Goal: Task Accomplishment & Management: Manage account settings

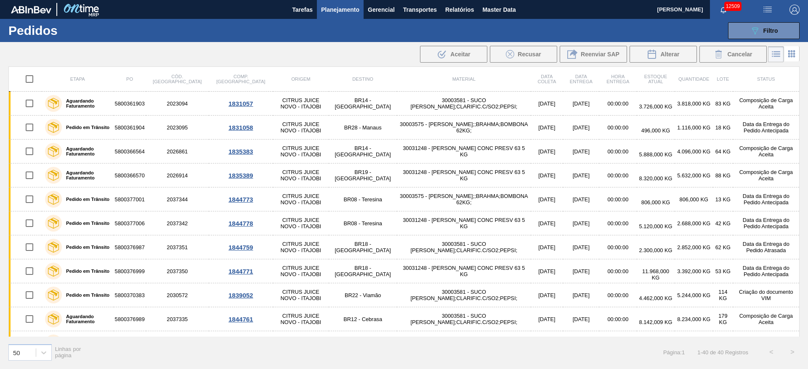
click at [123, 50] on div ".b{fill:var(--color-action-default)} Aceitar Recusar Reenviar SAP Alterar Cance…" at bounding box center [404, 54] width 808 height 20
click at [333, 7] on span "Planejamento" at bounding box center [340, 10] width 38 height 10
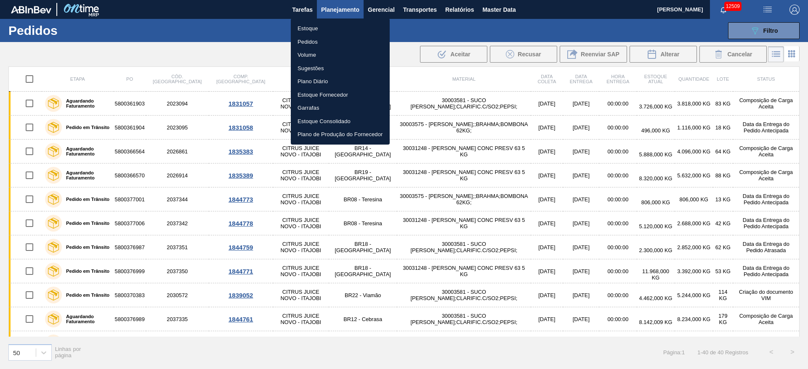
click at [326, 27] on li "Estoque" at bounding box center [340, 28] width 99 height 13
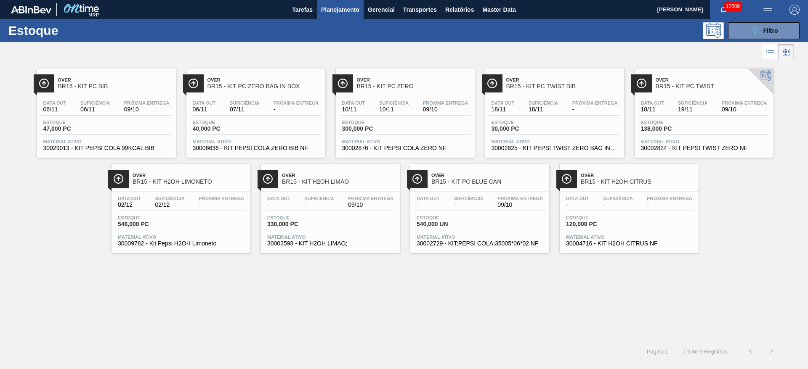
click at [753, 40] on div "Estoque 089F7B8B-B2A5-4AFE-B5C0-19BA573D28AC Filtro" at bounding box center [404, 30] width 808 height 23
click at [751, 36] on button "089F7B8B-B2A5-4AFE-B5C0-19BA573D28AC Filtro" at bounding box center [764, 30] width 72 height 17
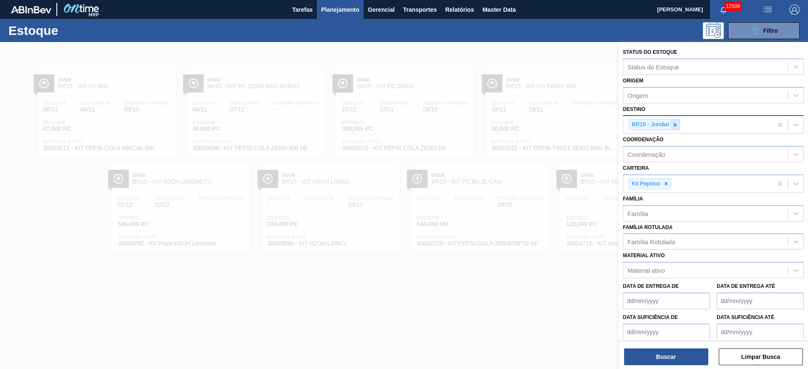
click at [676, 124] on icon at bounding box center [675, 124] width 3 height 3
type input "3"
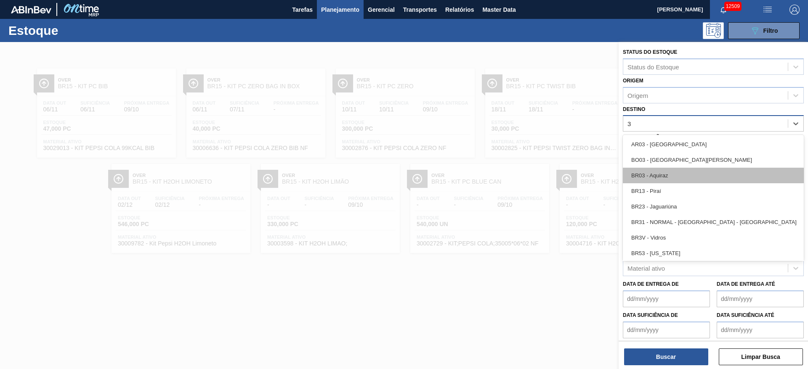
click at [666, 172] on div "BR03 - Aquiraz" at bounding box center [713, 176] width 181 height 16
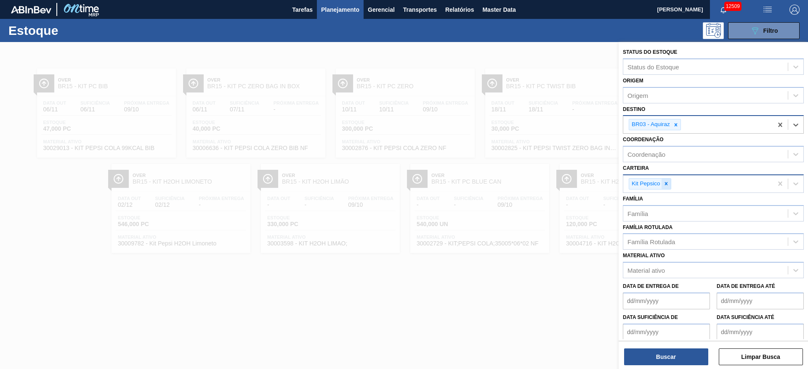
click at [663, 187] on div at bounding box center [665, 184] width 9 height 11
click at [663, 187] on div "Kit Pepsico" at bounding box center [697, 183] width 149 height 17
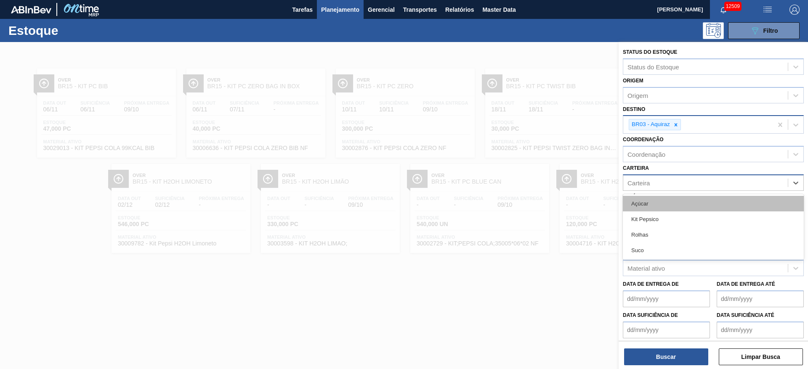
click at [658, 206] on div "Açúcar" at bounding box center [713, 204] width 181 height 16
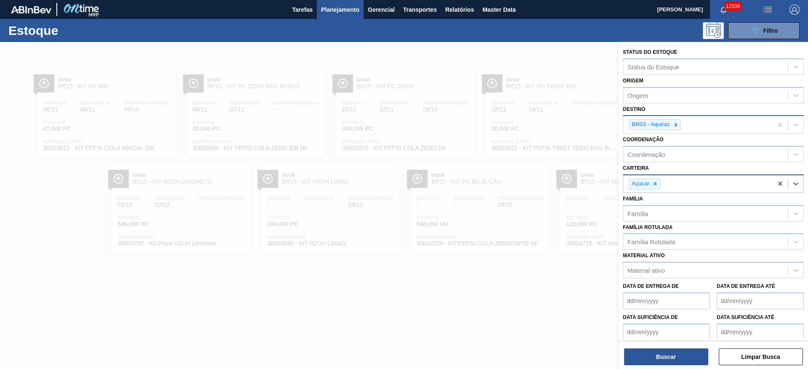
click at [698, 125] on div "BR03 - Aquiraz" at bounding box center [697, 124] width 149 height 17
type input "8"
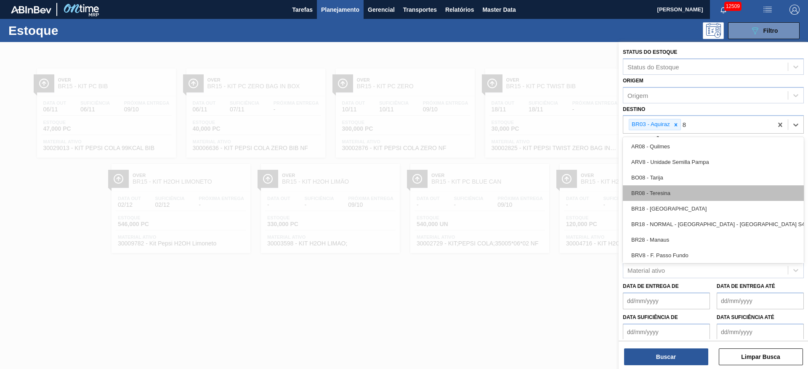
click at [676, 191] on div "BR08 - Teresina" at bounding box center [713, 194] width 181 height 16
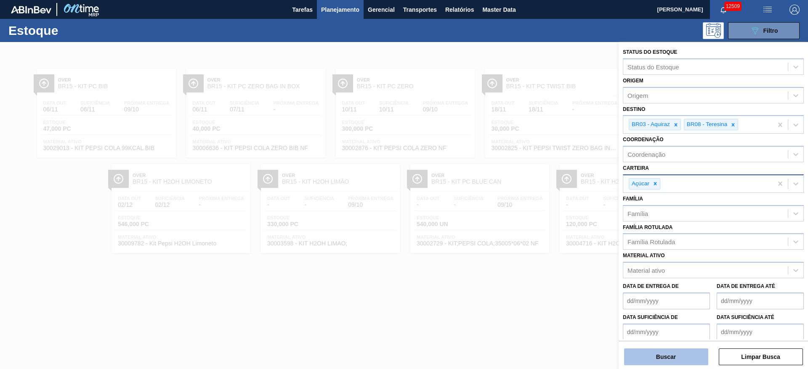
click at [667, 357] on button "Buscar" at bounding box center [666, 357] width 84 height 17
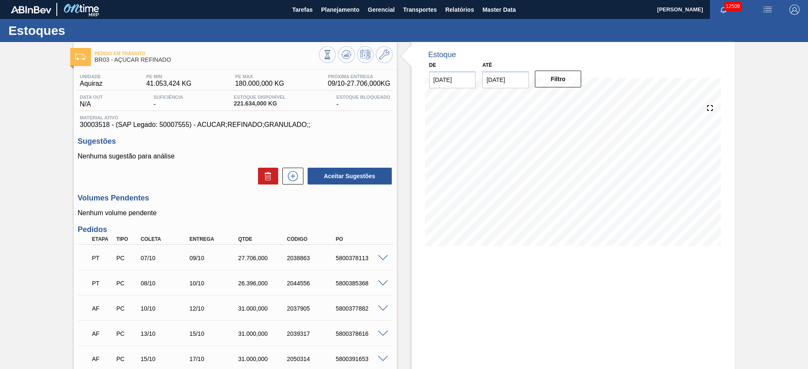
click at [346, 247] on div "PT PC 07/10 09/10 27.706,000 2038863 5800378113" at bounding box center [235, 257] width 315 height 21
drag, startPoint x: 344, startPoint y: 251, endPoint x: 344, endPoint y: 256, distance: 5.5
click at [344, 251] on div "PT PC 07/10 09/10 27.706,000 2038863 5800378113" at bounding box center [233, 257] width 292 height 17
click at [344, 256] on div "5800378113" at bounding box center [361, 258] width 55 height 7
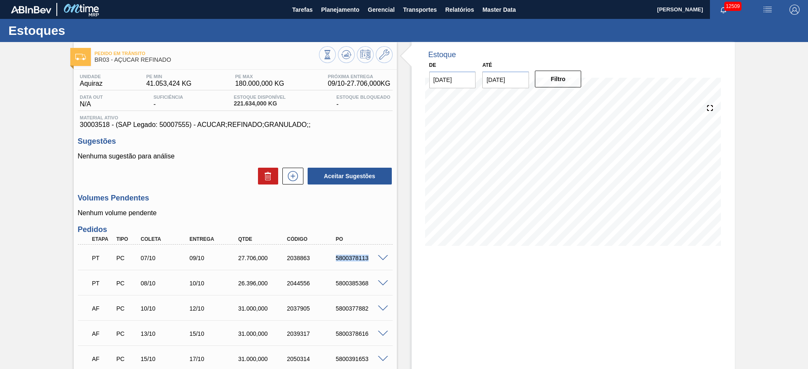
copy div "5800378113"
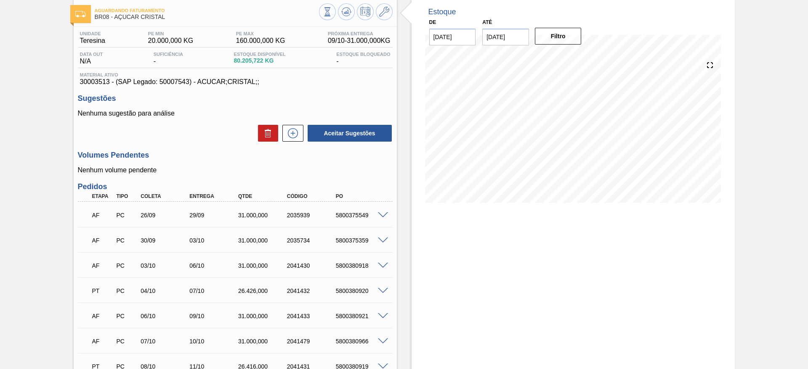
scroll to position [63, 0]
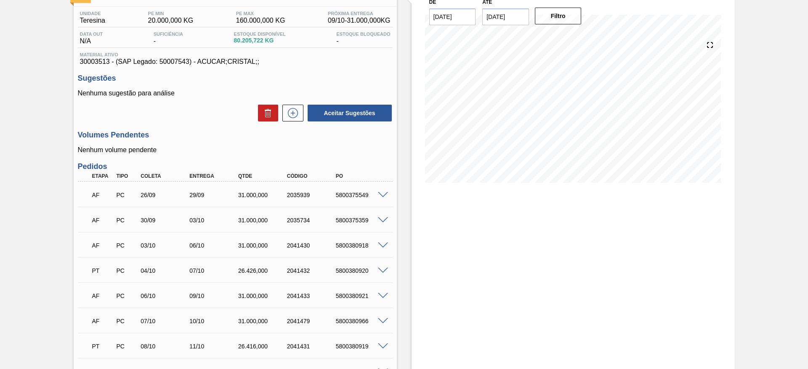
click at [351, 268] on div "5800380920" at bounding box center [361, 271] width 55 height 7
copy div "5800380920"
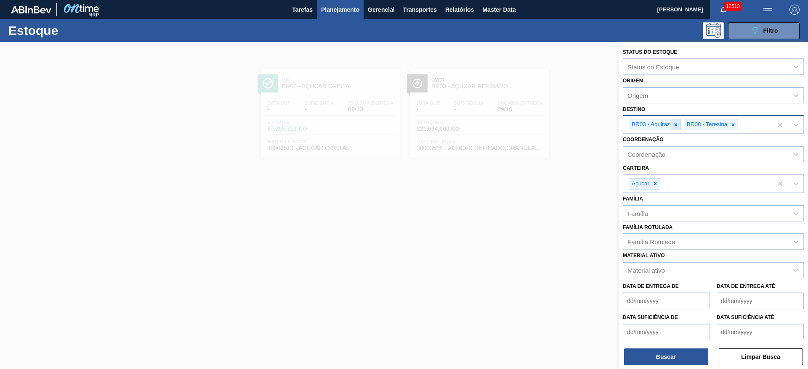
click at [674, 127] on icon at bounding box center [676, 125] width 6 height 6
click at [676, 126] on icon at bounding box center [678, 125] width 6 height 6
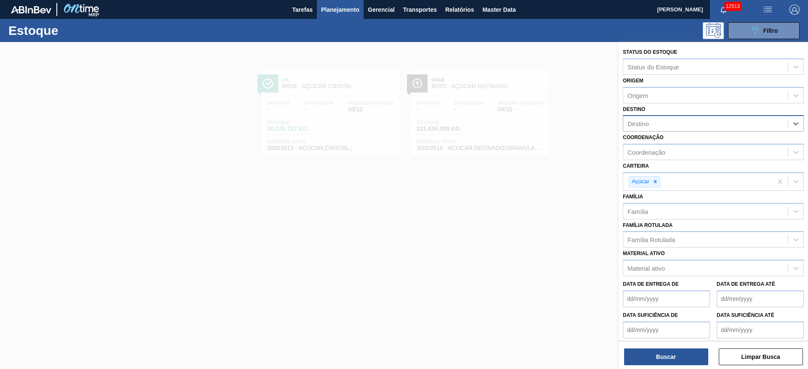
click at [673, 122] on div "Destino" at bounding box center [705, 124] width 164 height 12
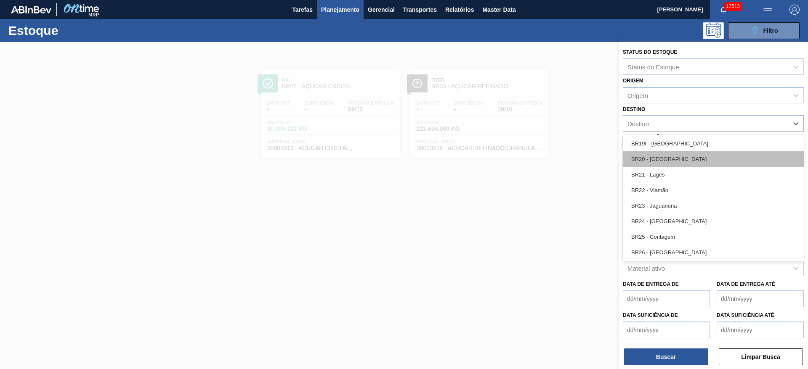
scroll to position [694, 0]
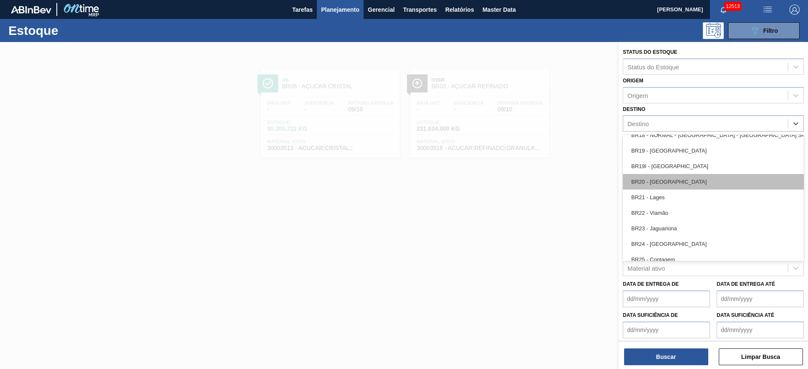
click at [679, 178] on div "BR20 - Sapucaia" at bounding box center [713, 182] width 181 height 16
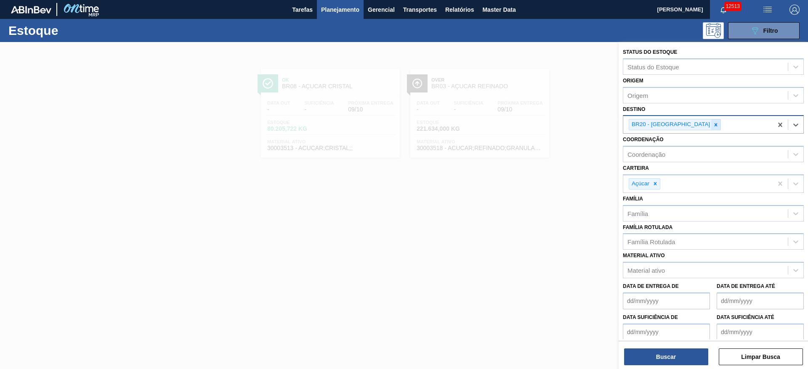
click at [713, 124] on icon at bounding box center [716, 125] width 6 height 6
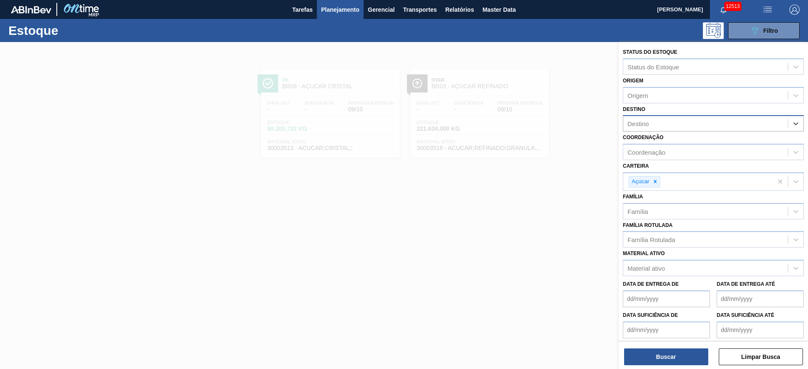
click at [680, 122] on div "Destino" at bounding box center [705, 124] width 164 height 12
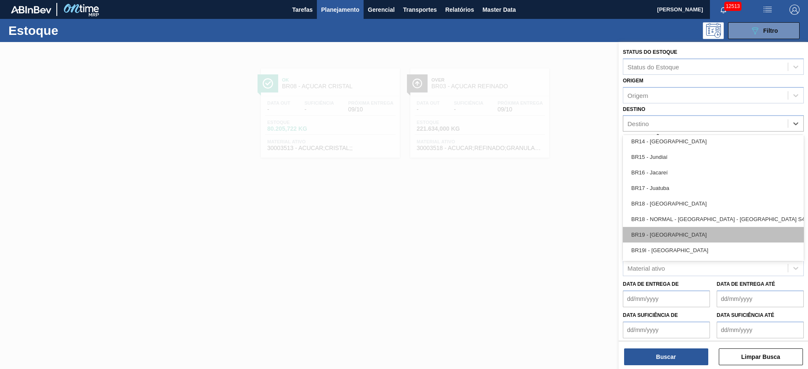
scroll to position [631, 0]
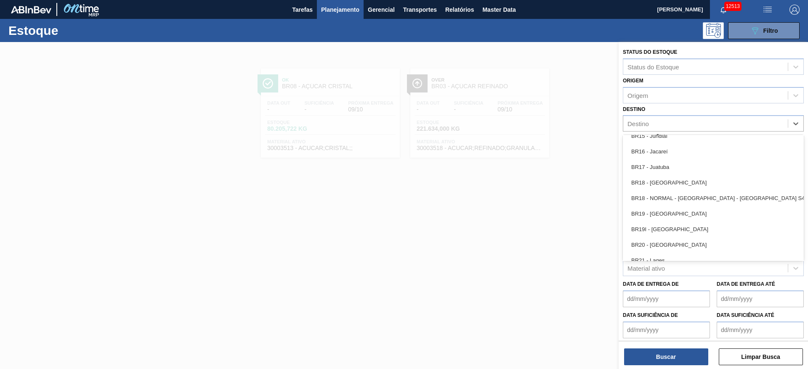
drag, startPoint x: 687, startPoint y: 213, endPoint x: 687, endPoint y: 252, distance: 39.5
click at [687, 213] on div "BR19 - Nova Rio" at bounding box center [713, 214] width 181 height 16
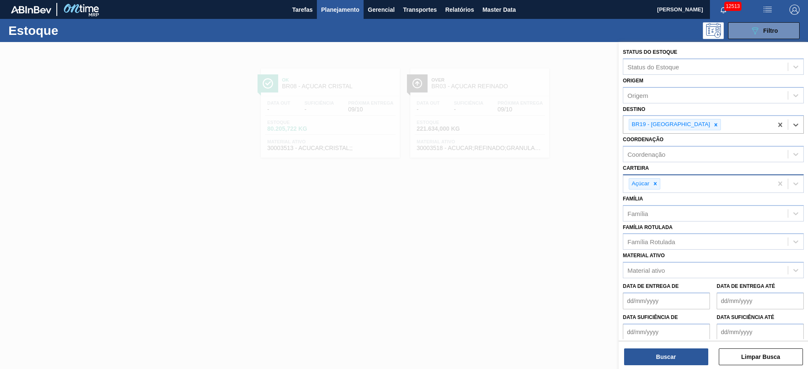
click at [657, 178] on div "Açúcar" at bounding box center [645, 183] width 32 height 11
click at [655, 180] on div at bounding box center [654, 184] width 9 height 11
click at [655, 180] on div "Carteira" at bounding box center [705, 183] width 164 height 12
drag, startPoint x: 661, startPoint y: 236, endPoint x: 656, endPoint y: 249, distance: 13.8
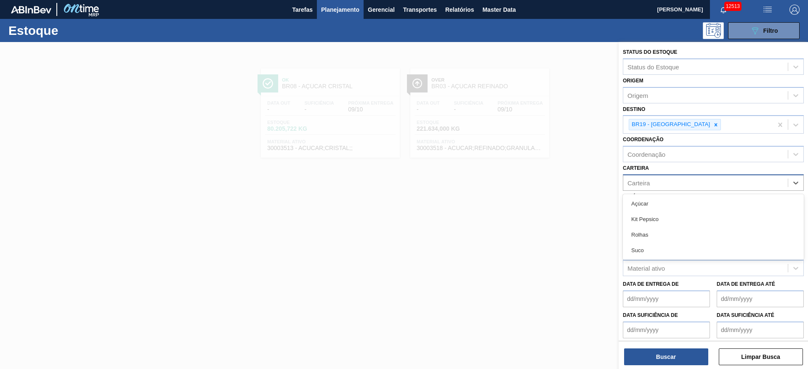
click at [662, 236] on div "Rolhas" at bounding box center [713, 235] width 181 height 16
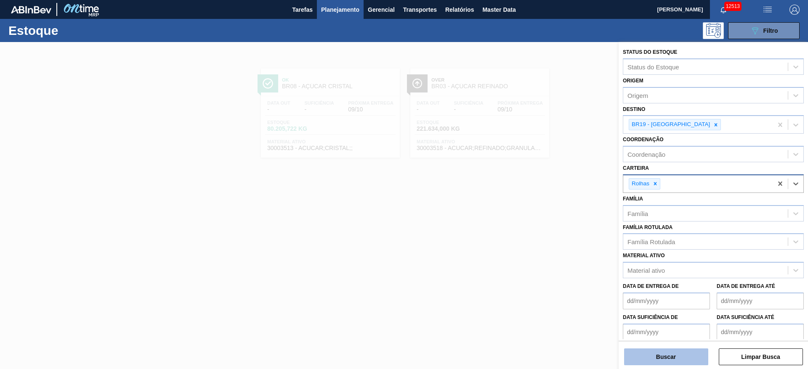
click at [682, 359] on button "Buscar" at bounding box center [666, 357] width 84 height 17
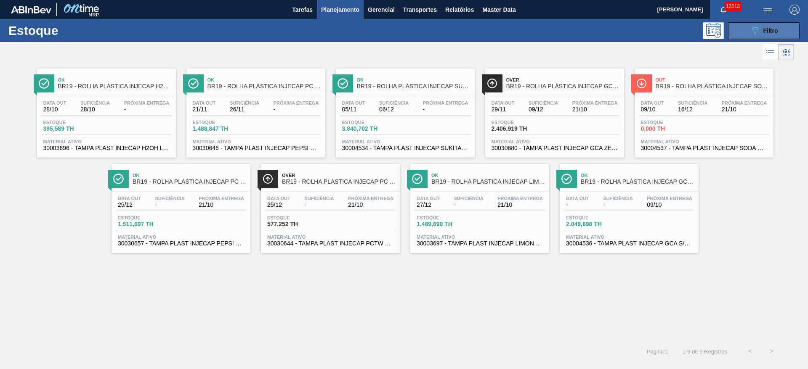
click at [740, 27] on button "089F7B8B-B2A5-4AFE-B5C0-19BA573D28AC Filtro" at bounding box center [764, 30] width 72 height 17
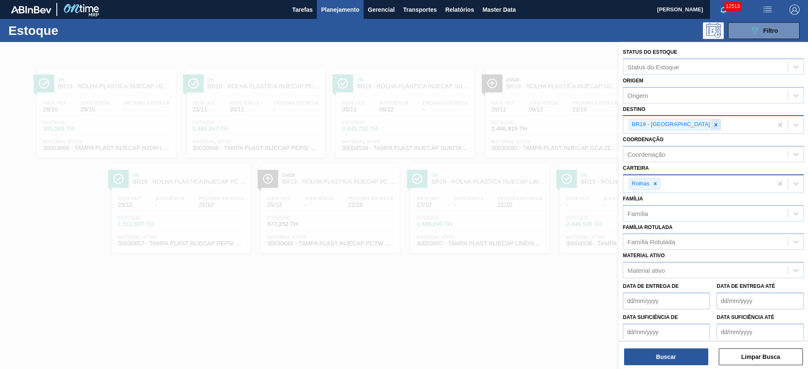
click at [714, 126] on icon at bounding box center [715, 124] width 3 height 3
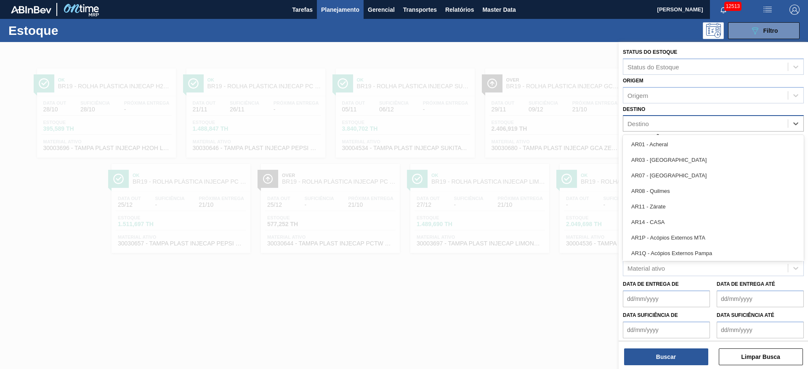
click at [662, 118] on div "Destino" at bounding box center [705, 124] width 164 height 12
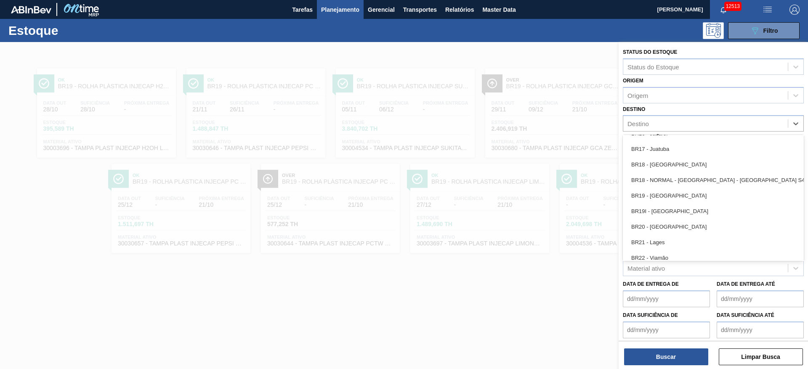
scroll to position [694, 0]
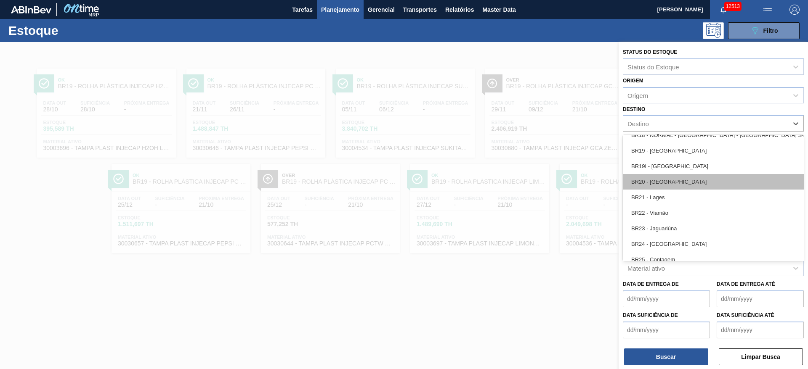
click at [698, 176] on div "BR20 - Sapucaia" at bounding box center [713, 182] width 181 height 16
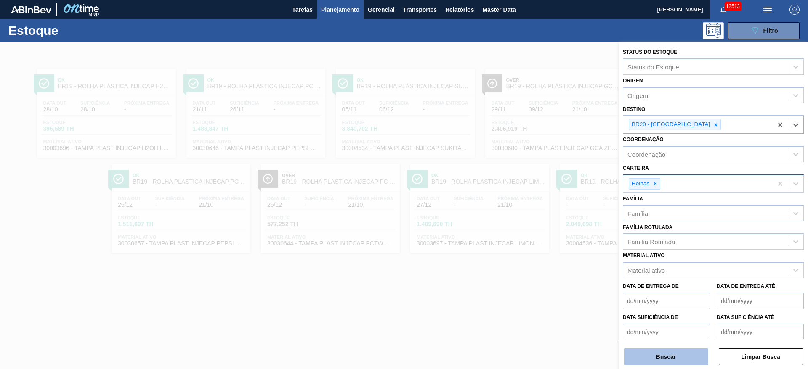
click at [667, 358] on button "Buscar" at bounding box center [666, 357] width 84 height 17
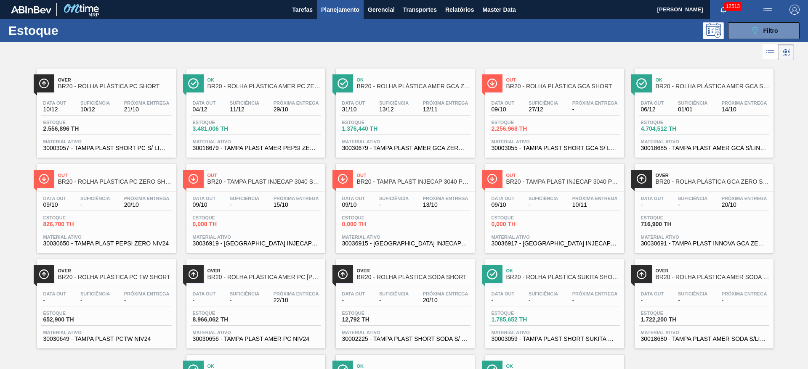
drag, startPoint x: 271, startPoint y: 182, endPoint x: 381, endPoint y: 48, distance: 173.3
click at [381, 48] on div at bounding box center [397, 52] width 794 height 20
drag, startPoint x: 679, startPoint y: 189, endPoint x: 576, endPoint y: 39, distance: 181.6
click at [576, 39] on div "Estoque 089F7B8B-B2A5-4AFE-B5C0-19BA573D28AC Filtro" at bounding box center [404, 30] width 808 height 23
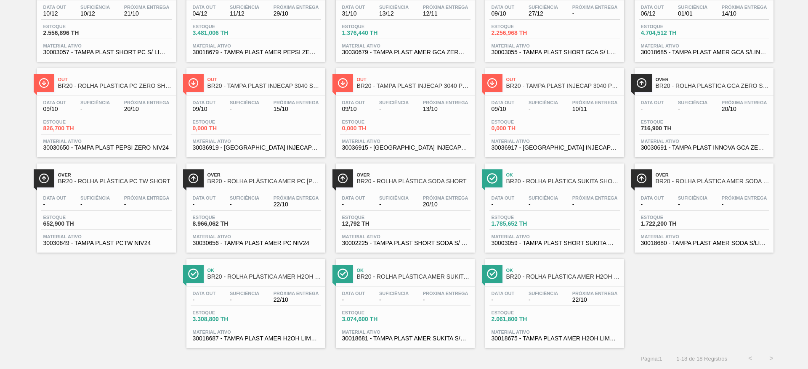
scroll to position [0, 0]
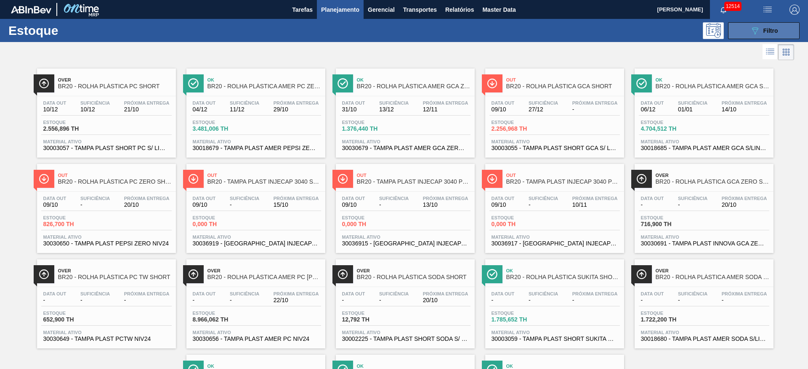
click at [753, 31] on icon "089F7B8B-B2A5-4AFE-B5C0-19BA573D28AC" at bounding box center [755, 31] width 10 height 10
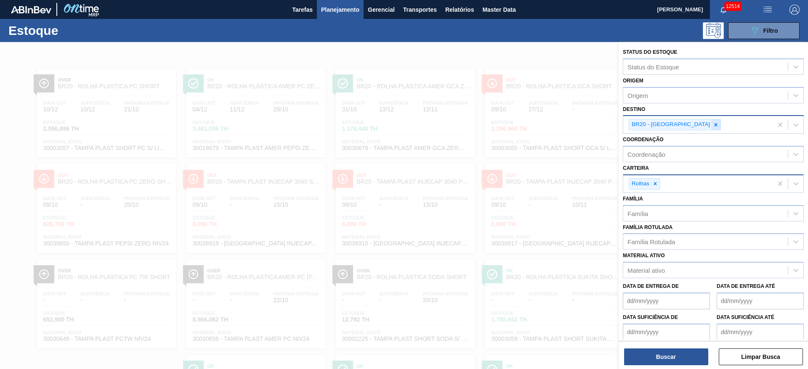
click at [713, 126] on icon at bounding box center [716, 125] width 6 height 6
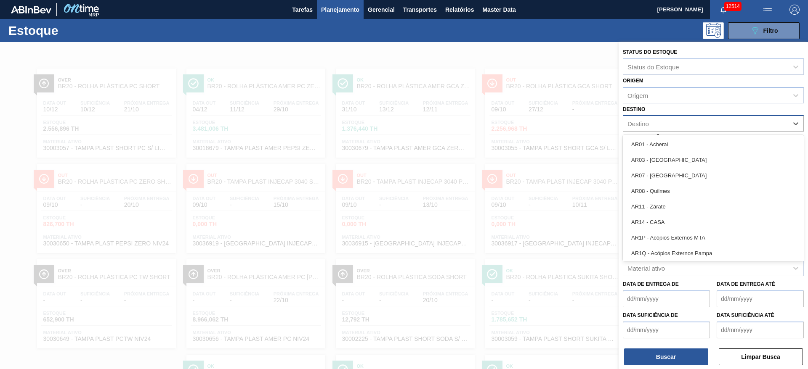
click at [680, 126] on div "Destino" at bounding box center [705, 124] width 164 height 12
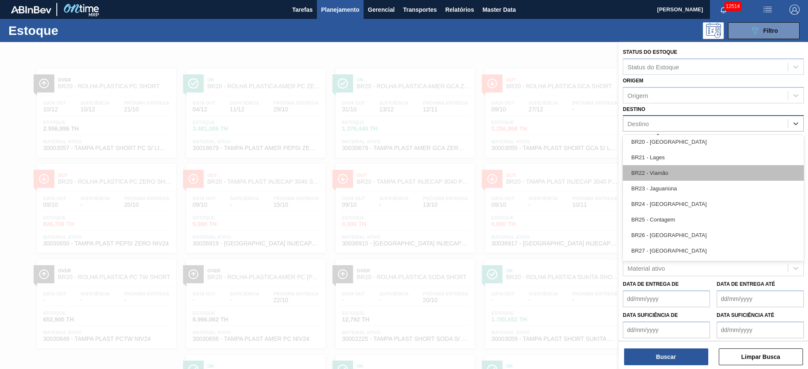
scroll to position [757, 0]
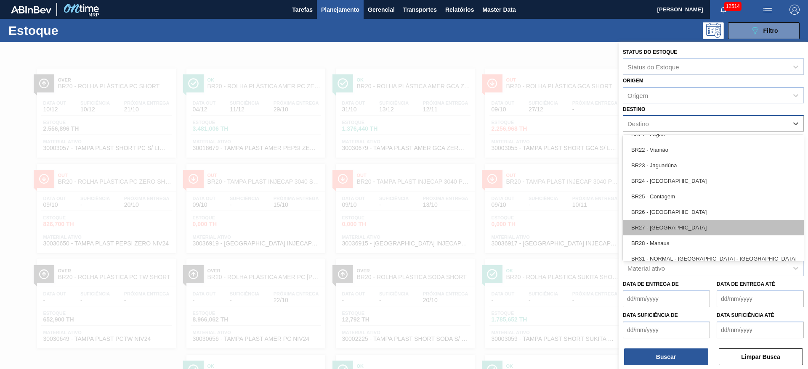
click at [664, 227] on div "BR27 - Nova Minas" at bounding box center [713, 228] width 181 height 16
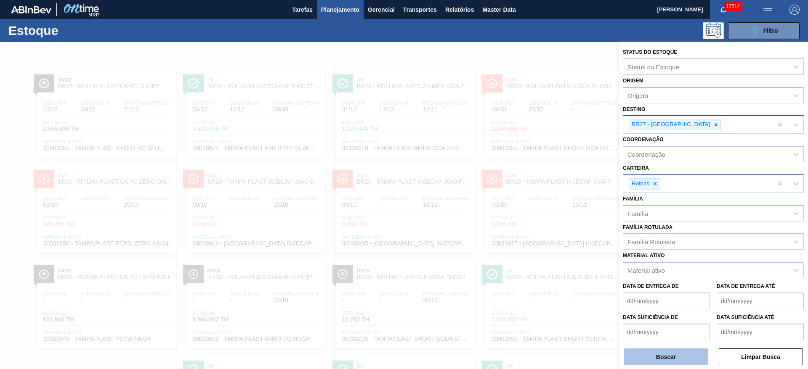
click at [663, 359] on button "Buscar" at bounding box center [666, 357] width 84 height 17
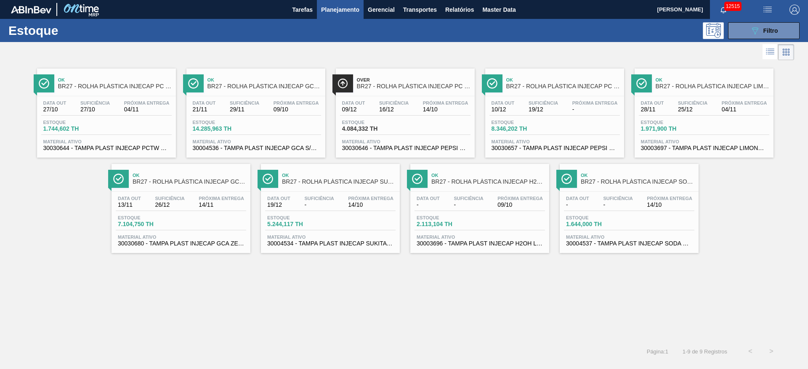
click at [323, 13] on span "Planejamento" at bounding box center [340, 10] width 38 height 10
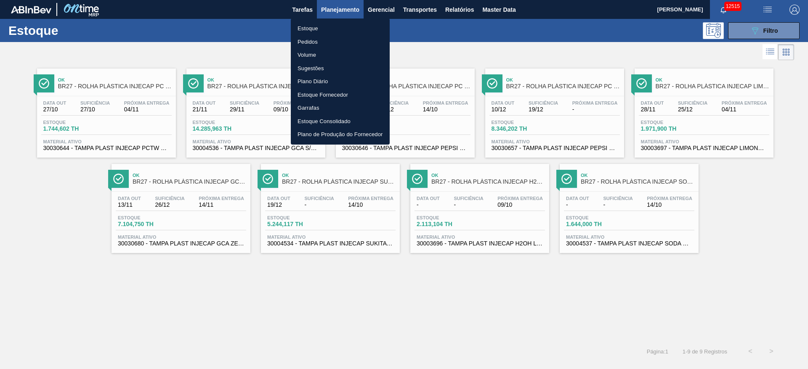
click at [330, 43] on li "Pedidos" at bounding box center [340, 41] width 99 height 13
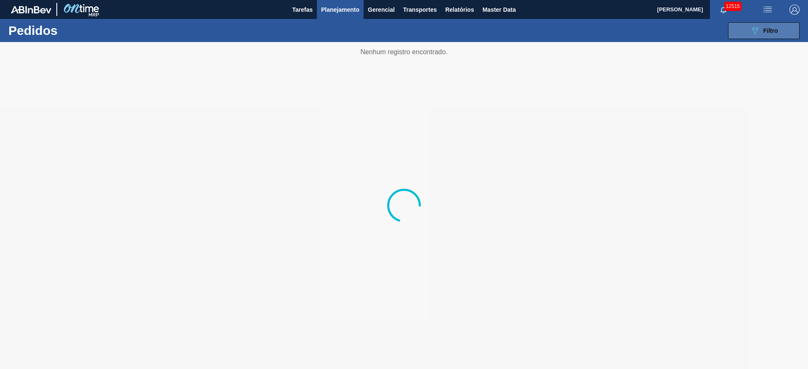
click at [761, 32] on div "089F7B8B-B2A5-4AFE-B5C0-19BA573D28AC Filtro" at bounding box center [764, 31] width 28 height 10
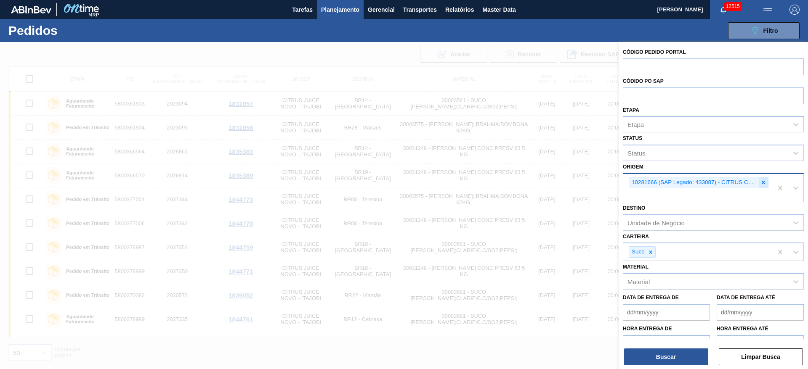
click at [764, 182] on icon at bounding box center [763, 183] width 6 height 6
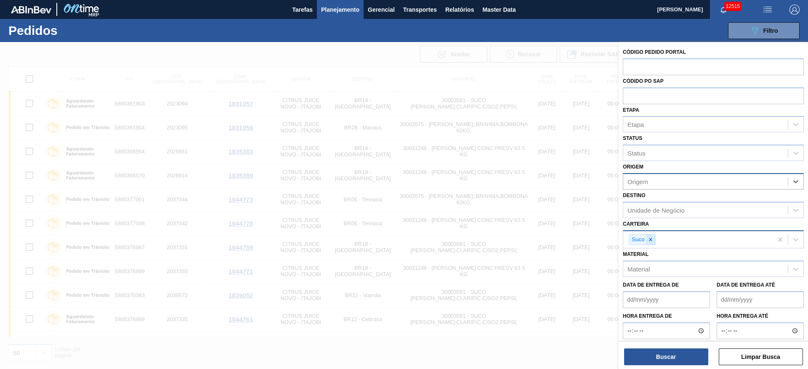
click at [647, 241] on icon at bounding box center [650, 240] width 6 height 6
click at [648, 60] on input "text" at bounding box center [713, 66] width 181 height 16
paste input "text"
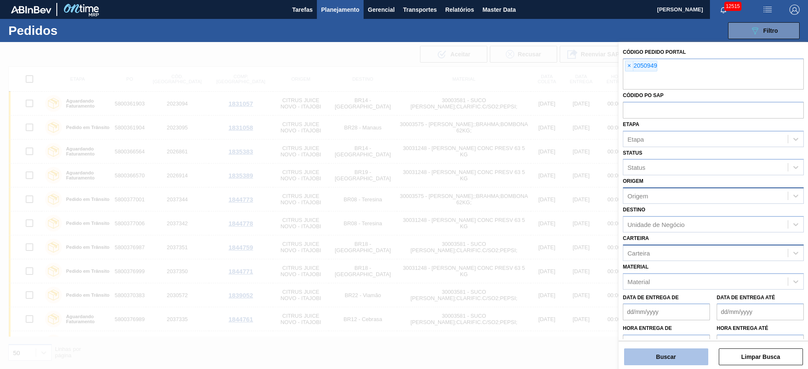
click at [674, 361] on button "Buscar" at bounding box center [666, 357] width 84 height 17
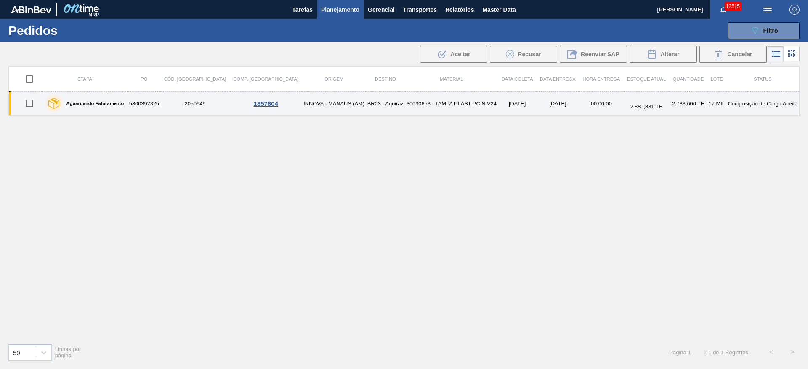
click at [302, 107] on td "INNOVA - MANAUS (AM)" at bounding box center [334, 104] width 64 height 24
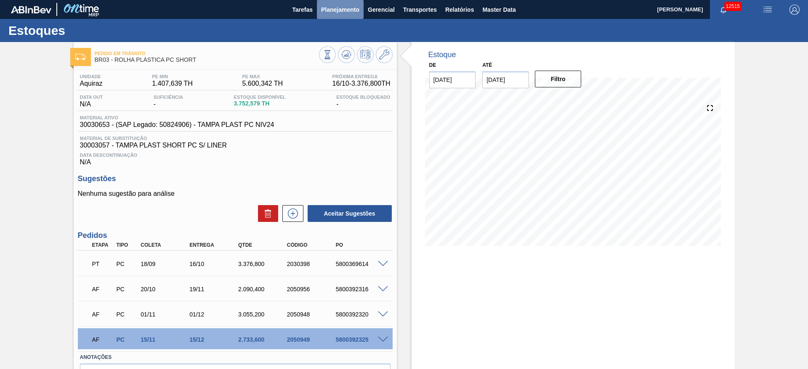
click at [339, 6] on span "Planejamento" at bounding box center [340, 10] width 38 height 10
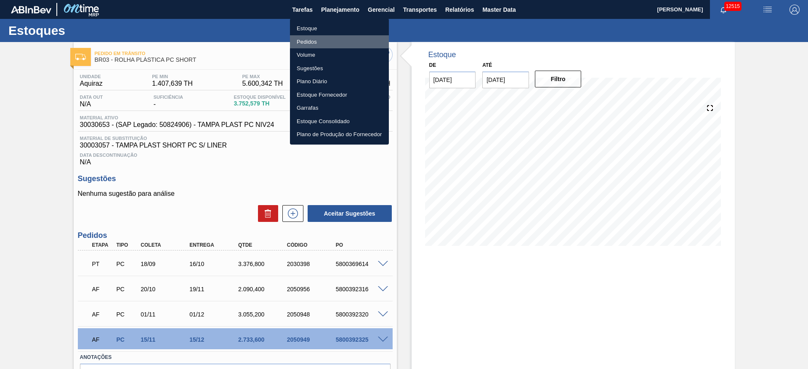
click at [326, 43] on li "Pedidos" at bounding box center [339, 41] width 99 height 13
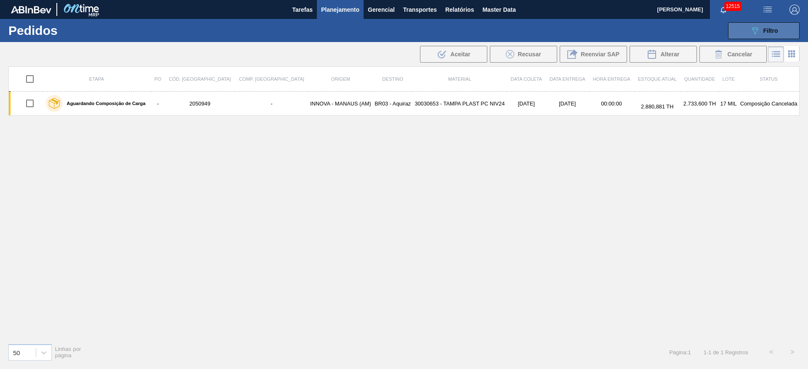
click at [755, 30] on icon "089F7B8B-B2A5-4AFE-B5C0-19BA573D28AC" at bounding box center [755, 31] width 10 height 10
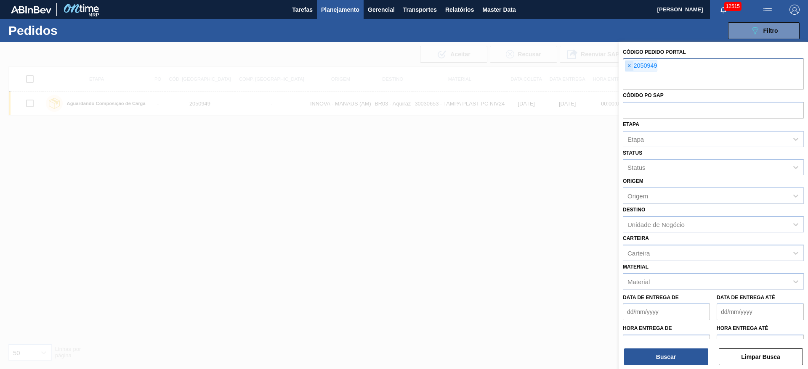
click at [631, 66] on span "×" at bounding box center [629, 66] width 8 height 10
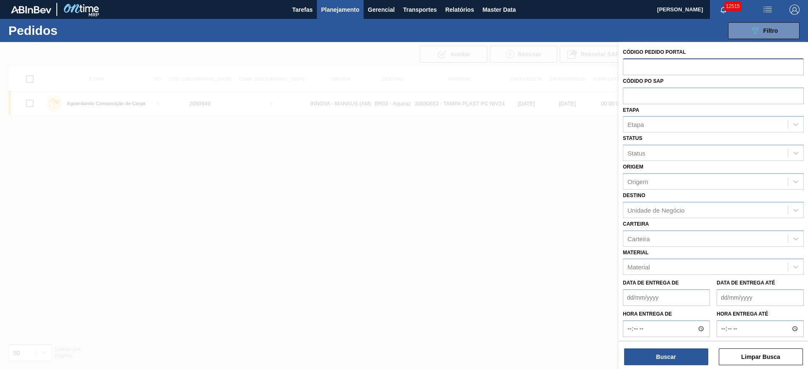
paste input "text"
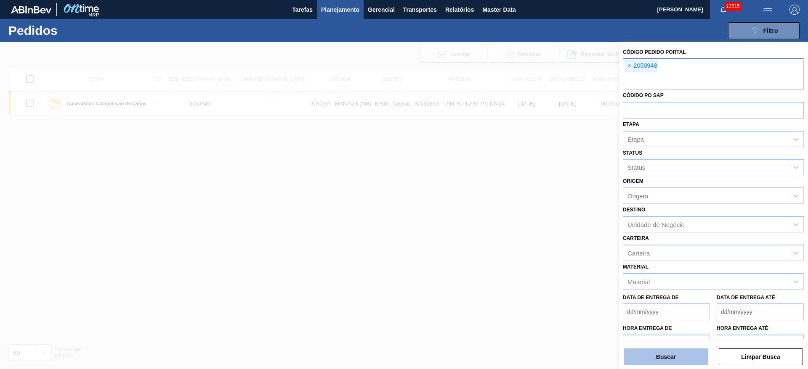
click at [658, 354] on button "Buscar" at bounding box center [666, 357] width 84 height 17
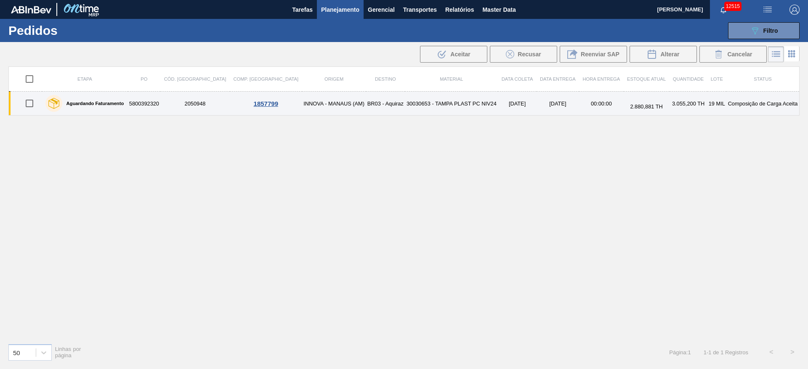
click at [366, 110] on td "BR03 - Aquiraz" at bounding box center [385, 104] width 39 height 24
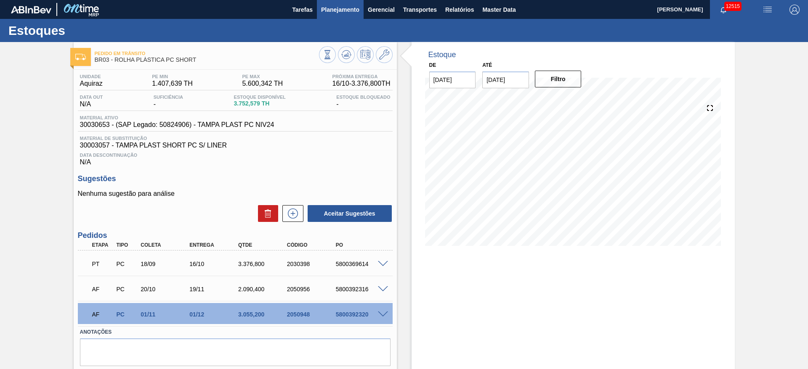
click at [335, 10] on span "Planejamento" at bounding box center [340, 10] width 38 height 10
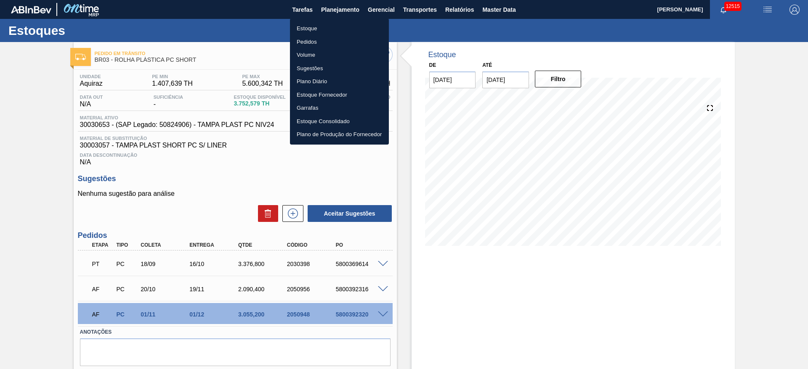
click at [331, 24] on li "Estoque" at bounding box center [339, 28] width 99 height 13
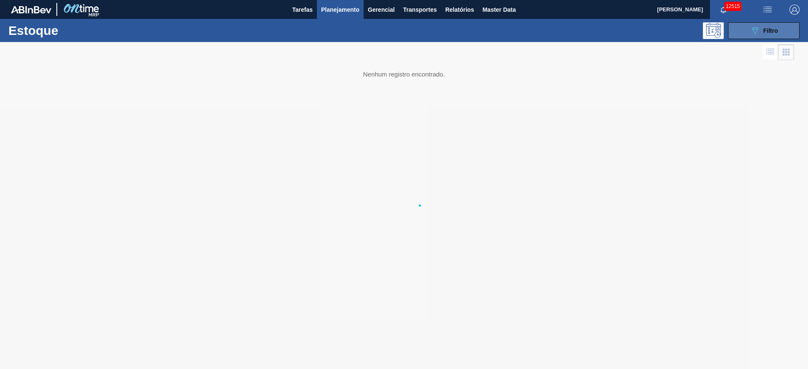
click at [743, 32] on button "089F7B8B-B2A5-4AFE-B5C0-19BA573D28AC Filtro" at bounding box center [764, 30] width 72 height 17
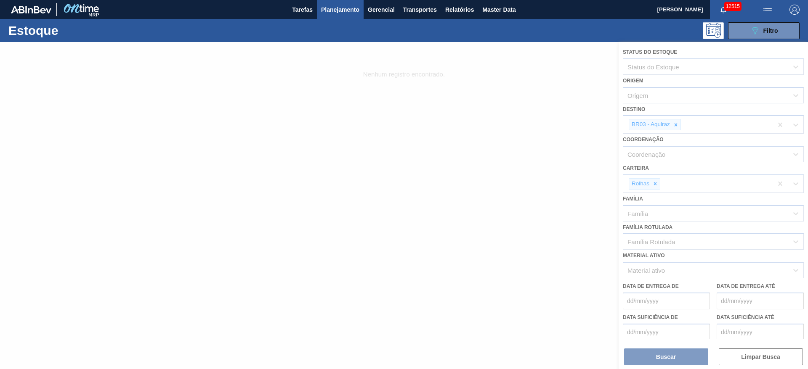
click at [675, 123] on div at bounding box center [404, 205] width 808 height 327
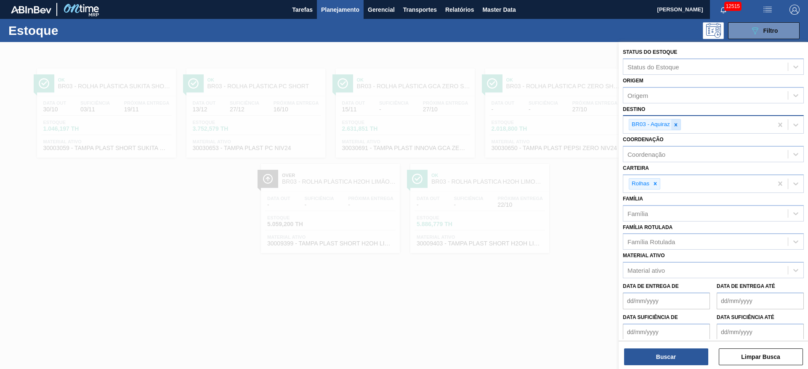
click at [679, 123] on div at bounding box center [675, 124] width 9 height 11
type input "7"
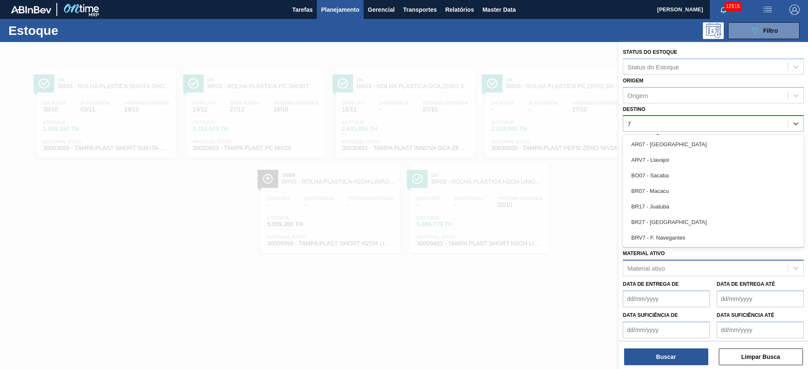
drag, startPoint x: 661, startPoint y: 185, endPoint x: 645, endPoint y: 268, distance: 84.5
click at [661, 186] on div "BR07 - Macacu" at bounding box center [713, 191] width 181 height 16
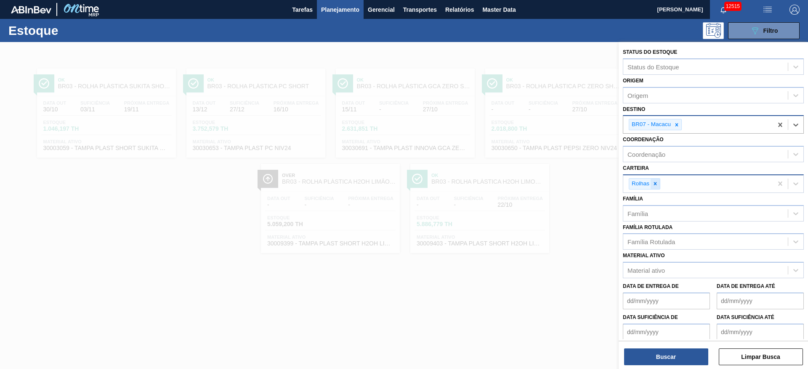
click at [657, 184] on icon at bounding box center [655, 184] width 6 height 6
click at [657, 184] on div "Carteira" at bounding box center [705, 183] width 164 height 12
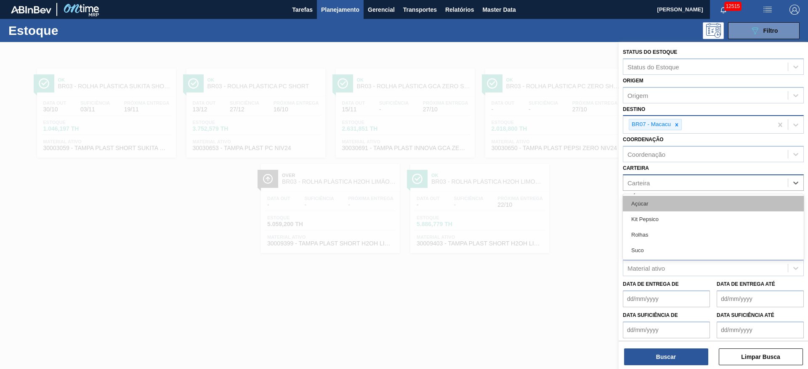
click at [653, 200] on div "Açúcar" at bounding box center [713, 204] width 181 height 16
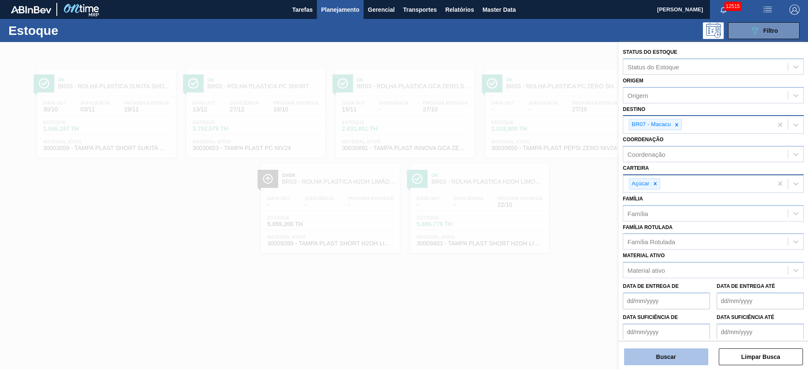
click at [666, 359] on button "Buscar" at bounding box center [666, 357] width 84 height 17
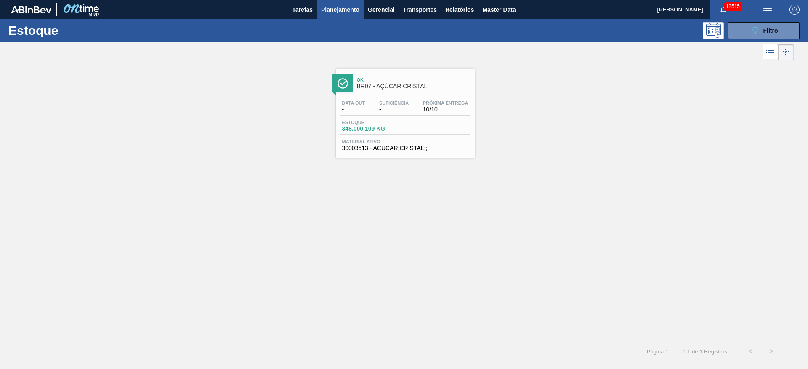
drag, startPoint x: 334, startPoint y: 131, endPoint x: 322, endPoint y: 163, distance: 34.6
drag, startPoint x: 322, startPoint y: 163, endPoint x: 307, endPoint y: 69, distance: 95.0
click at [298, 65] on div "Ok BR07 - AÇÚCAR CRISTAL Data out - Suficiência - Próxima Entrega 10/10 Estoque…" at bounding box center [404, 109] width 808 height 95
click at [750, 30] on icon "089F7B8B-B2A5-4AFE-B5C0-19BA573D28AC" at bounding box center [755, 31] width 10 height 10
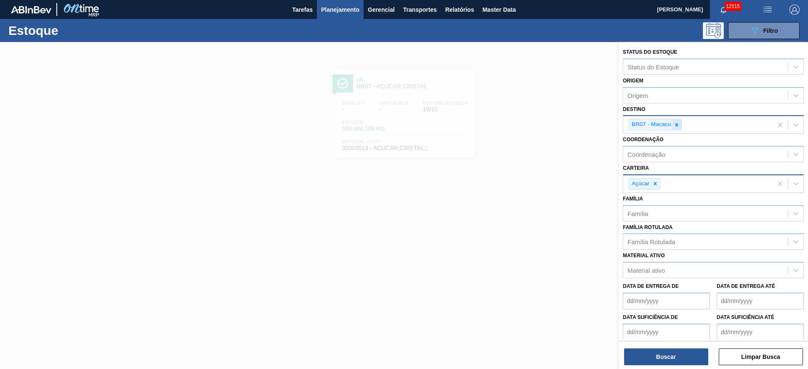
drag, startPoint x: 682, startPoint y: 123, endPoint x: 676, endPoint y: 125, distance: 5.2
click at [677, 124] on div "BR07 - Macacu" at bounding box center [655, 124] width 53 height 11
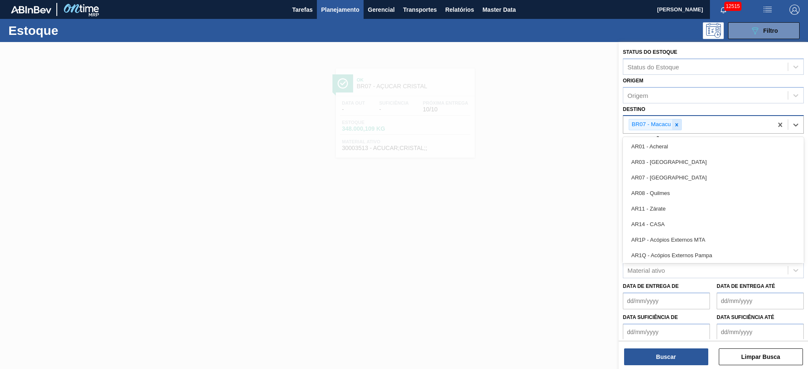
click at [676, 125] on icon at bounding box center [676, 124] width 3 height 3
type input "12"
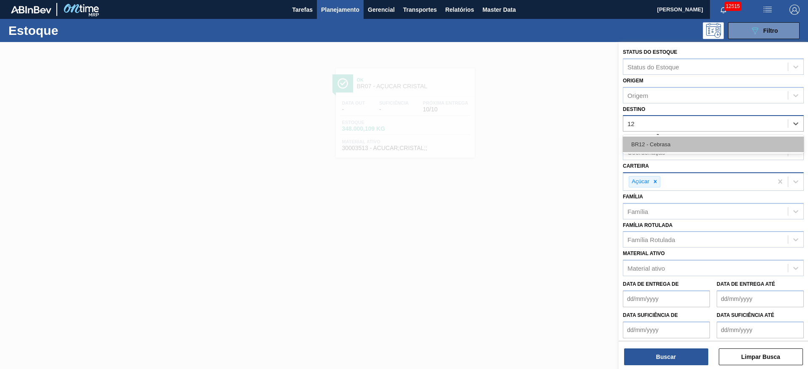
click at [671, 138] on div "BR12 - Cebrasa" at bounding box center [713, 145] width 181 height 16
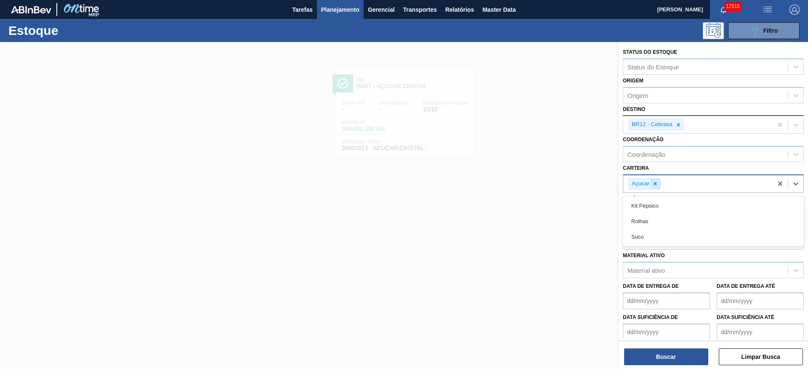
drag, startPoint x: 658, startPoint y: 192, endPoint x: 659, endPoint y: 188, distance: 4.6
click at [659, 192] on div "Açúcar" at bounding box center [697, 183] width 149 height 17
click at [659, 188] on div at bounding box center [654, 184] width 9 height 11
click at [659, 187] on div "Açúcar" at bounding box center [697, 183] width 149 height 17
click at [659, 187] on div "Carteira" at bounding box center [705, 183] width 164 height 12
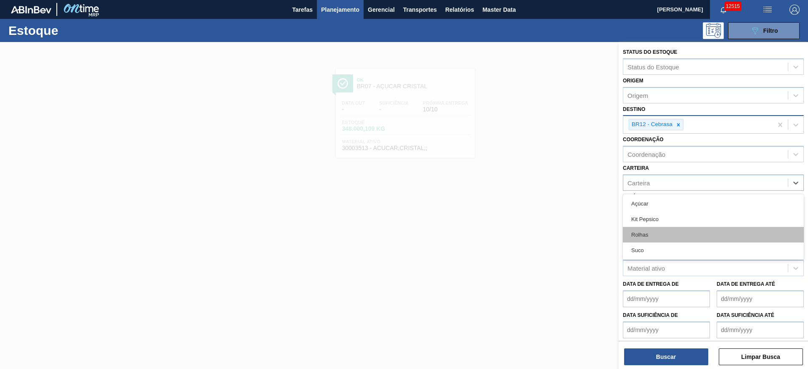
click at [665, 236] on div "Rolhas" at bounding box center [713, 235] width 181 height 16
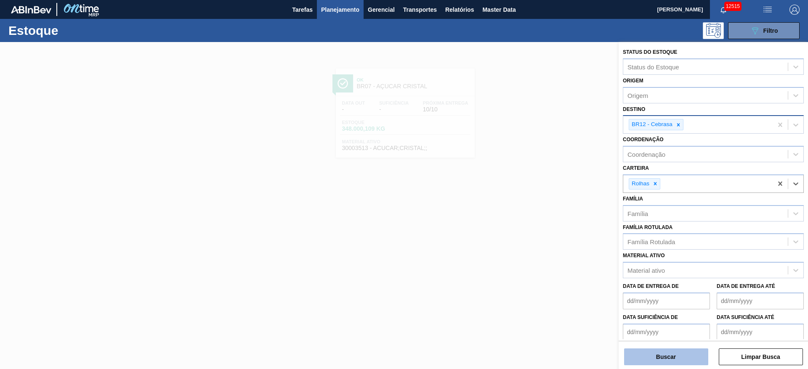
click at [660, 355] on button "Buscar" at bounding box center [666, 357] width 84 height 17
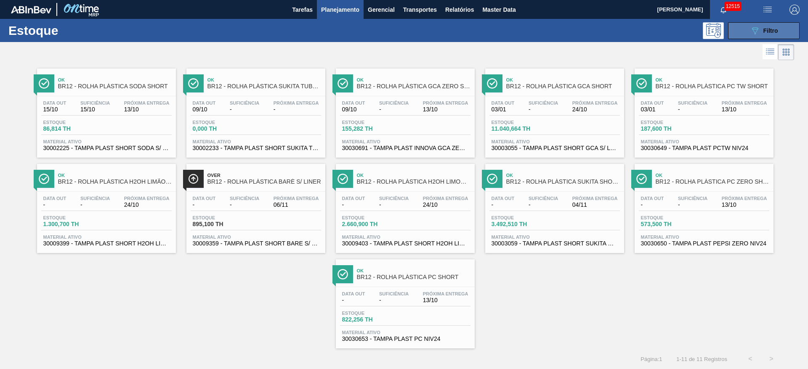
click at [738, 35] on button "089F7B8B-B2A5-4AFE-B5C0-19BA573D28AC Filtro" at bounding box center [764, 30] width 72 height 17
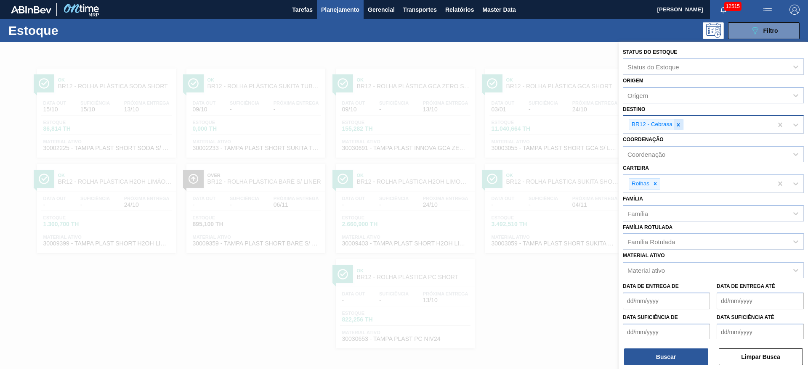
click at [682, 128] on div at bounding box center [678, 124] width 9 height 11
click at [682, 128] on div "BR12 - Cebrasa" at bounding box center [697, 124] width 149 height 17
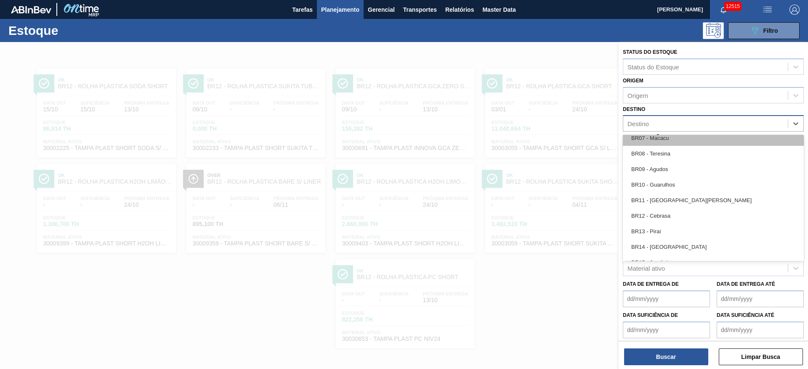
scroll to position [505, 0]
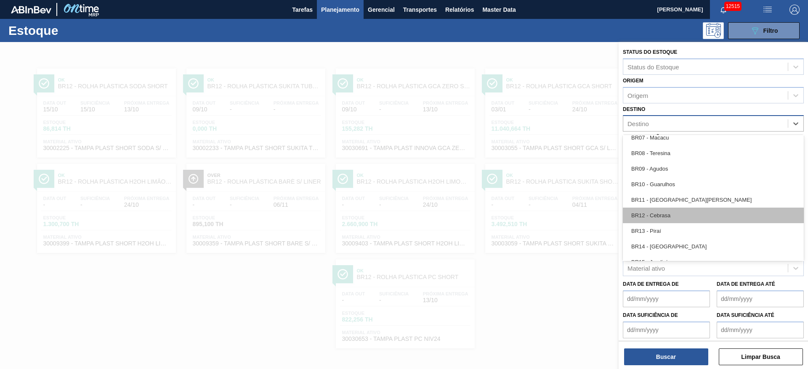
click at [676, 212] on div "BR12 - Cebrasa" at bounding box center [713, 216] width 181 height 16
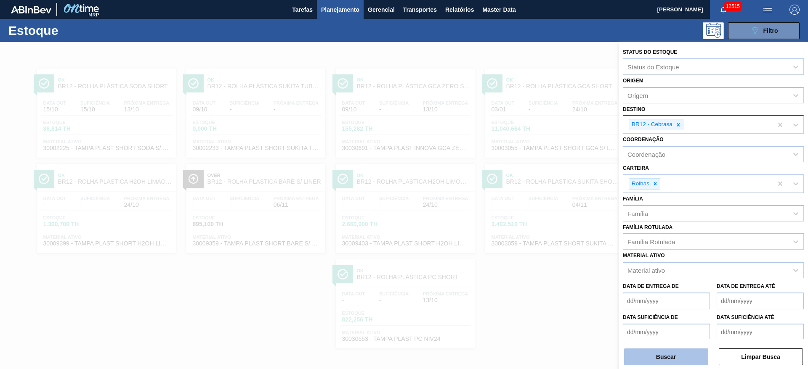
click at [677, 357] on button "Buscar" at bounding box center [666, 357] width 84 height 17
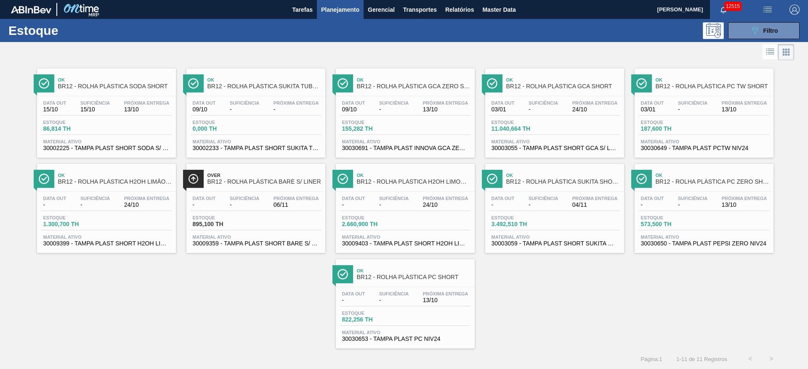
drag, startPoint x: 127, startPoint y: 88, endPoint x: 529, endPoint y: 51, distance: 403.8
click at [419, 51] on div at bounding box center [397, 52] width 794 height 20
click at [775, 24] on button "089F7B8B-B2A5-4AFE-B5C0-19BA573D28AC Filtro" at bounding box center [764, 30] width 72 height 17
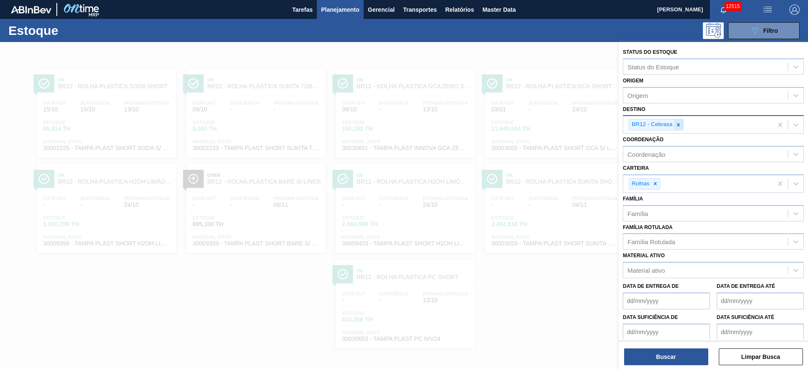
click at [679, 122] on icon at bounding box center [678, 125] width 6 height 6
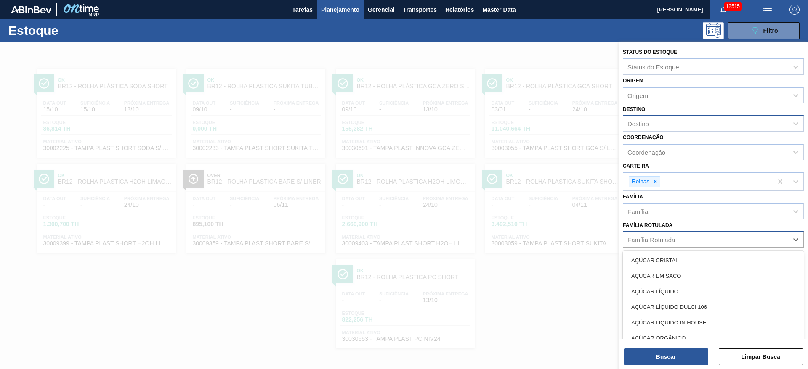
click at [655, 237] on div "Família Rotulada" at bounding box center [651, 239] width 48 height 7
type Rotulada "soda s"
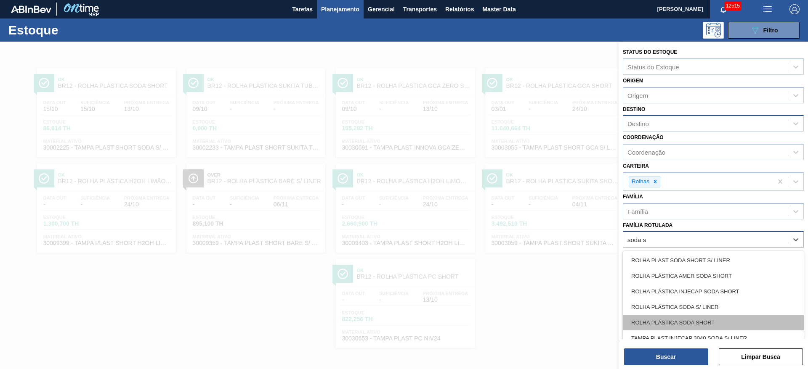
click at [673, 325] on div "ROLHA PLÁSTICA SODA SHORT" at bounding box center [713, 323] width 181 height 16
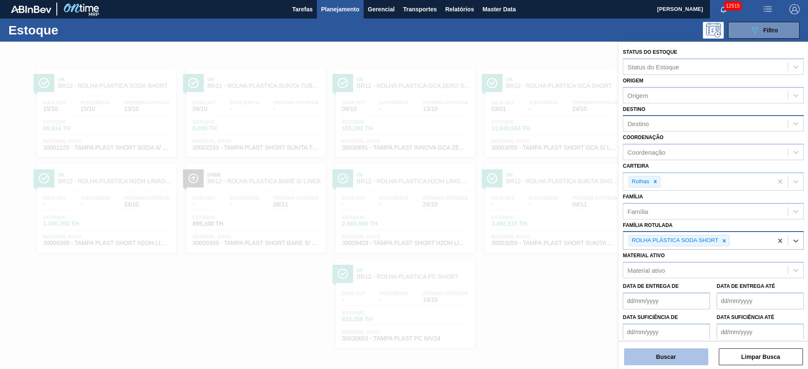
click at [669, 357] on button "Buscar" at bounding box center [666, 357] width 84 height 17
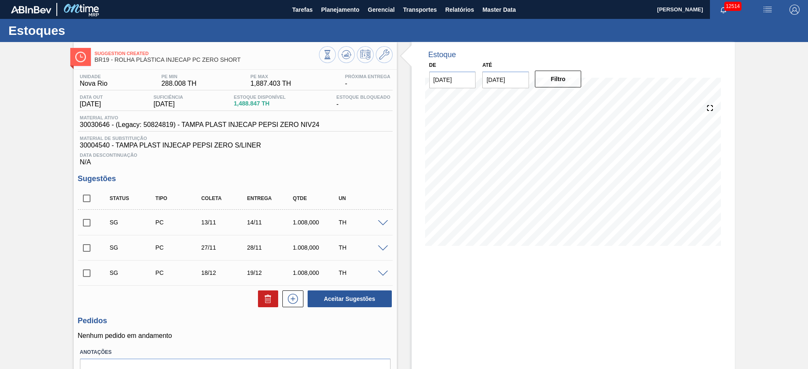
click at [86, 217] on input "checkbox" at bounding box center [87, 223] width 18 height 18
click at [376, 225] on div "TH" at bounding box center [362, 222] width 51 height 7
click at [385, 223] on span at bounding box center [383, 223] width 10 height 6
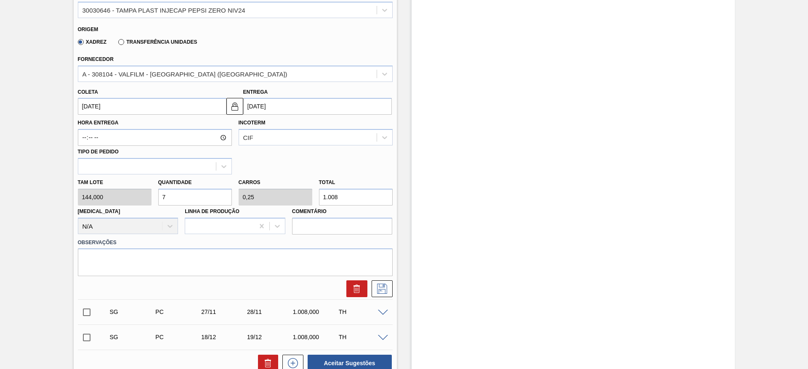
scroll to position [252, 0]
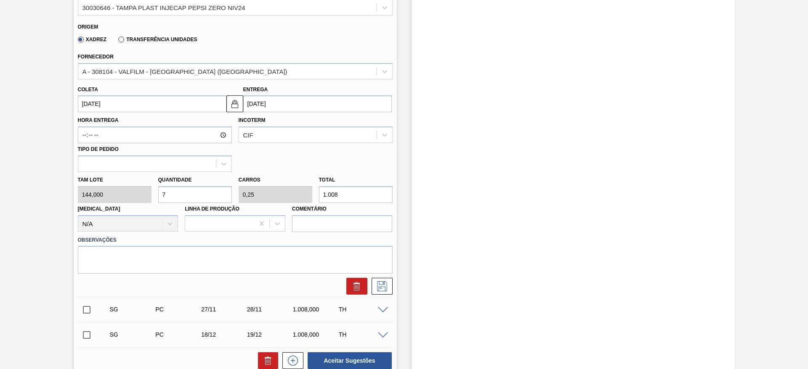
drag, startPoint x: 135, startPoint y: 205, endPoint x: 234, endPoint y: 204, distance: 98.5
click at [133, 207] on div "Doca N/A" at bounding box center [128, 217] width 101 height 29
click at [86, 198] on div "Tam lote 144,000 Quantidade 7 Carros 0,25 Total 1.008 Doca N/A Linha de Produçã…" at bounding box center [234, 202] width 321 height 60
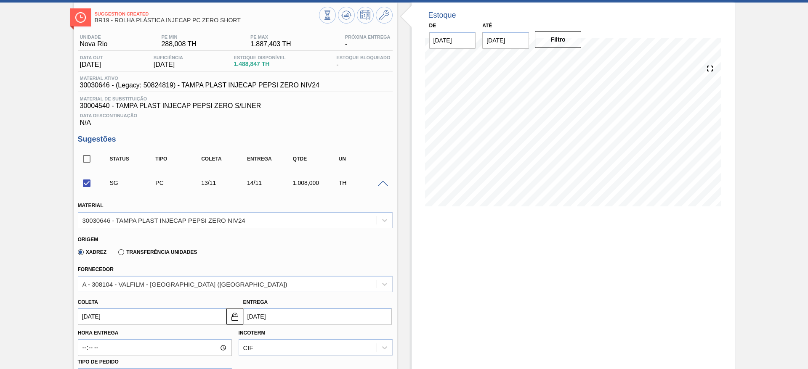
scroll to position [63, 0]
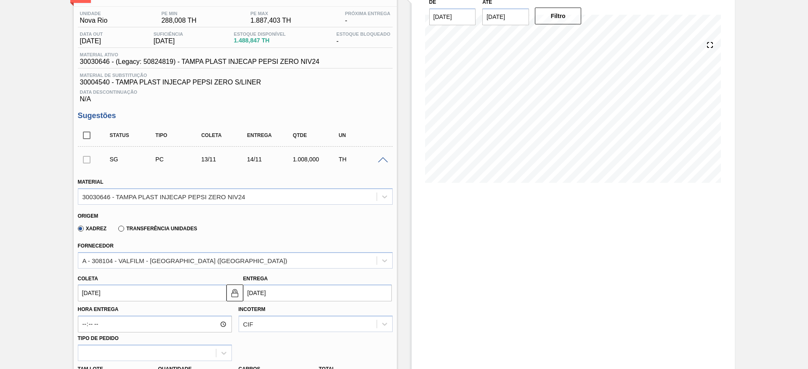
checkbox input "false"
click at [383, 160] on span at bounding box center [383, 160] width 10 height 6
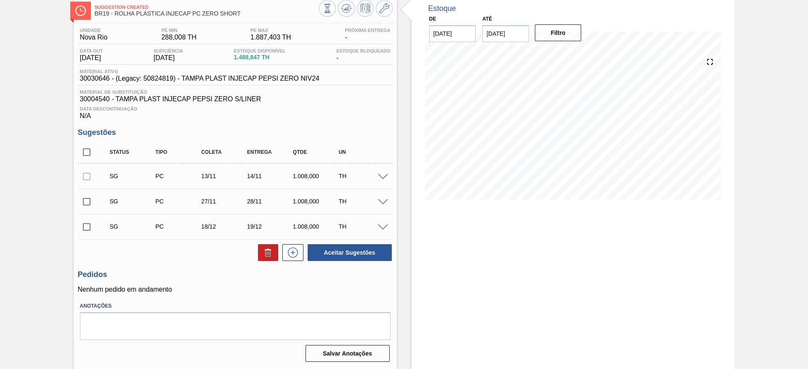
click at [383, 199] on div at bounding box center [384, 202] width 17 height 6
click at [379, 203] on span at bounding box center [383, 202] width 10 height 6
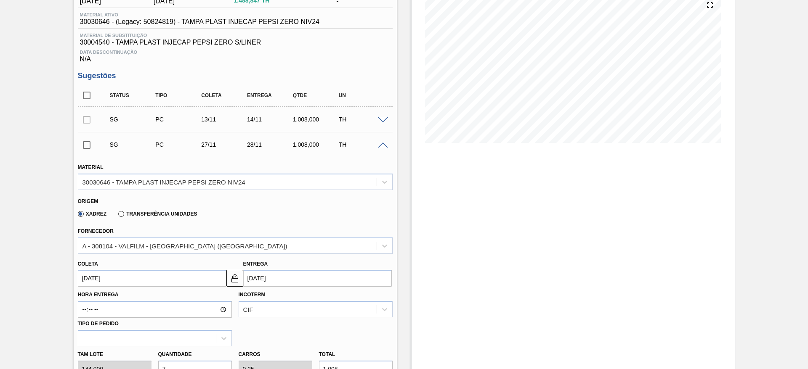
scroll to position [126, 0]
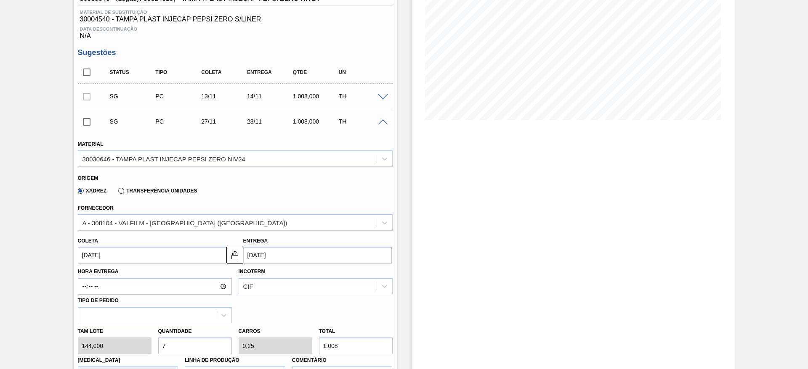
drag, startPoint x: 170, startPoint y: 346, endPoint x: 180, endPoint y: 340, distance: 11.3
click at [168, 345] on input "7" at bounding box center [195, 346] width 74 height 17
click at [380, 121] on span at bounding box center [383, 122] width 10 height 6
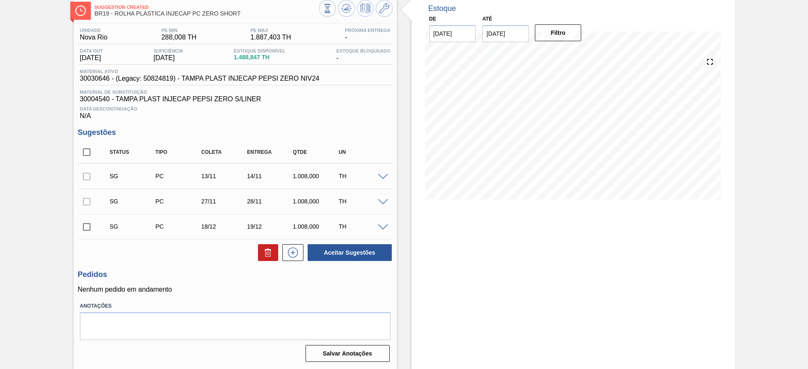
click at [85, 177] on div at bounding box center [87, 176] width 18 height 17
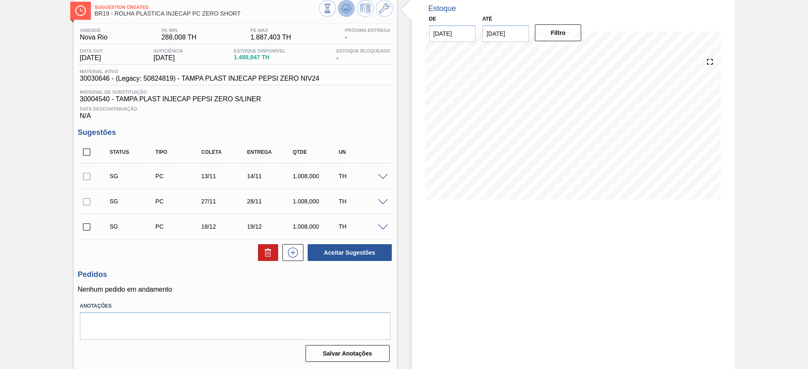
click at [345, 12] on icon at bounding box center [346, 8] width 10 height 10
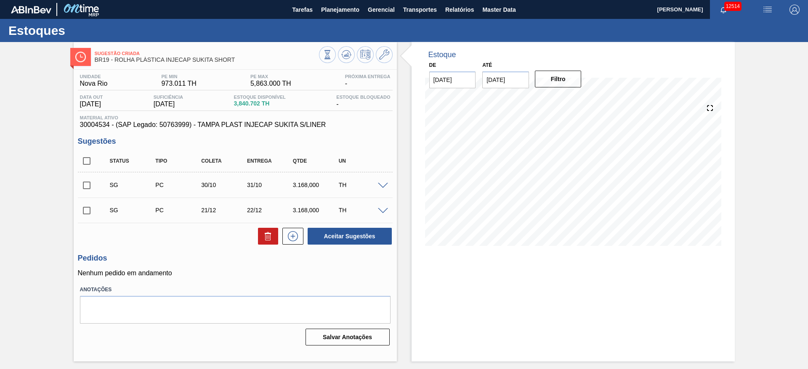
click at [384, 188] on div "TH" at bounding box center [362, 185] width 51 height 7
click at [384, 186] on span at bounding box center [383, 186] width 10 height 6
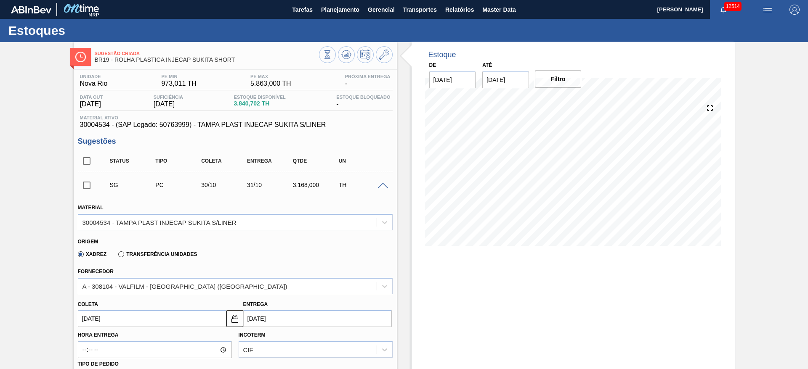
click at [382, 185] on span at bounding box center [383, 186] width 10 height 6
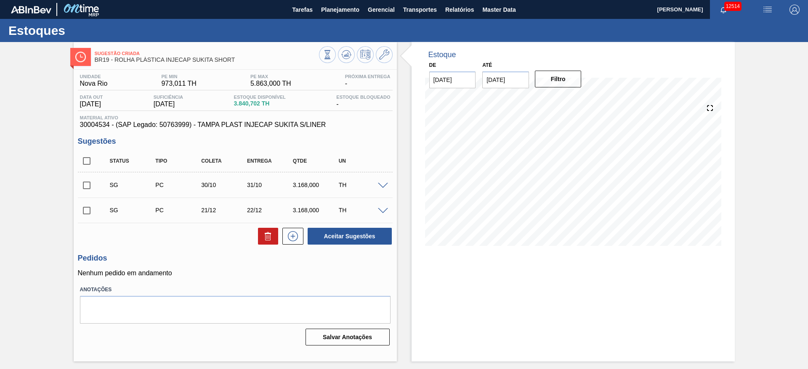
click at [384, 188] on div "TH" at bounding box center [362, 185] width 51 height 7
click at [385, 186] on span at bounding box center [383, 186] width 10 height 6
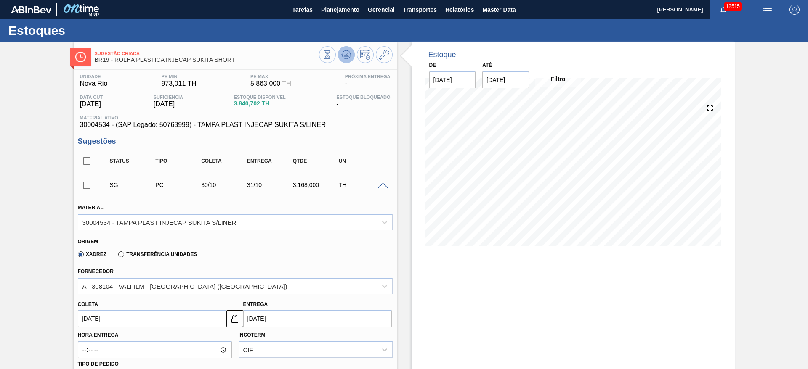
click at [346, 55] on icon at bounding box center [345, 55] width 5 height 4
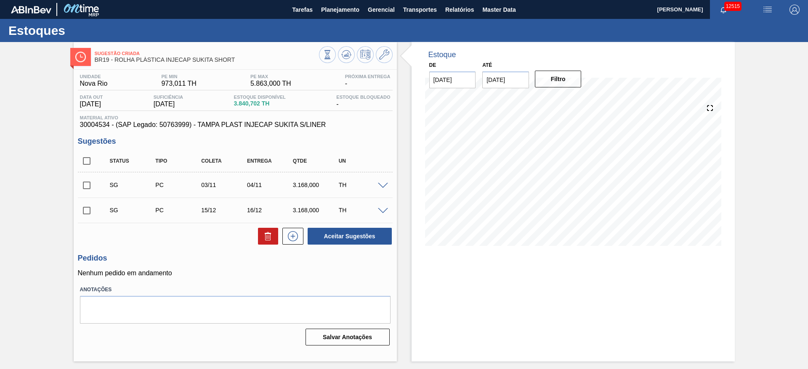
click at [381, 182] on div at bounding box center [384, 185] width 17 height 6
click at [381, 188] on span at bounding box center [383, 186] width 10 height 6
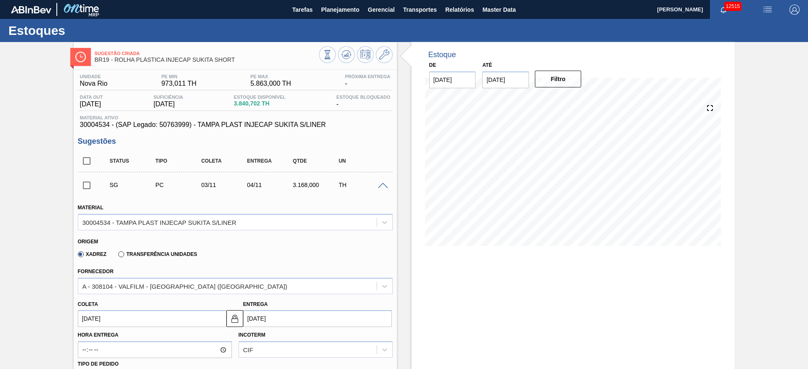
click at [384, 185] on span at bounding box center [383, 186] width 10 height 6
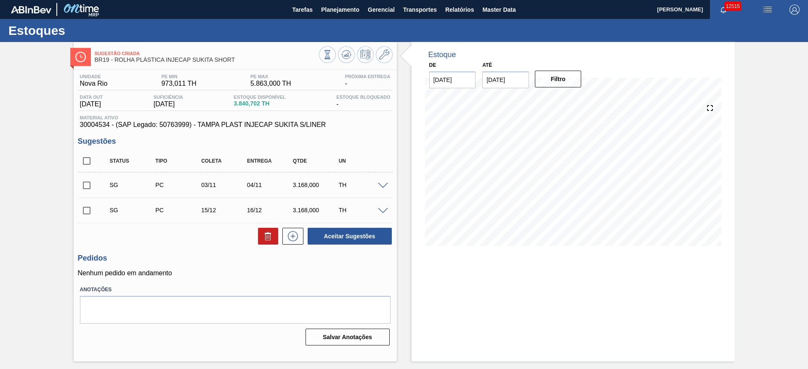
click at [384, 185] on span at bounding box center [383, 186] width 10 height 6
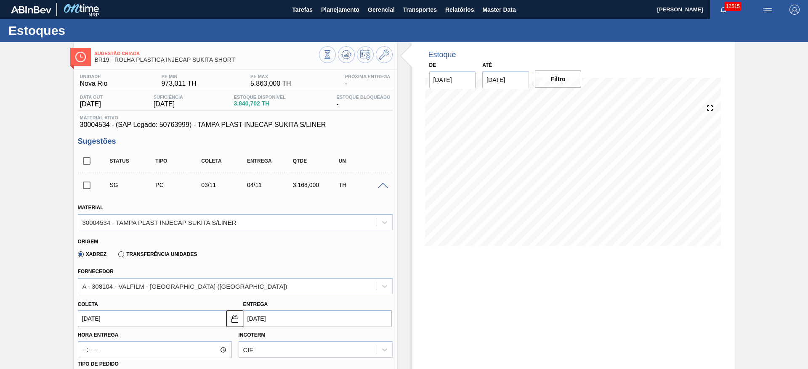
click at [384, 185] on span at bounding box center [383, 186] width 10 height 6
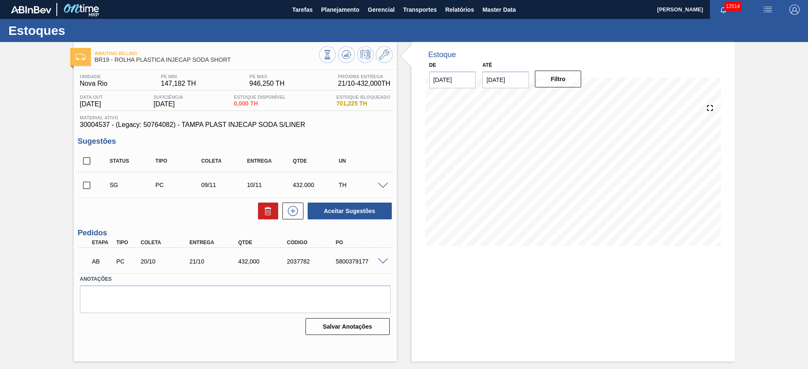
click at [350, 145] on h3 "Sugestões" at bounding box center [235, 141] width 315 height 9
drag, startPoint x: 255, startPoint y: 186, endPoint x: 230, endPoint y: 189, distance: 25.0
click at [230, 189] on div "SG PC 09/11 10/11 432.000 TH" at bounding box center [241, 185] width 275 height 17
click at [344, 58] on icon at bounding box center [346, 55] width 10 height 10
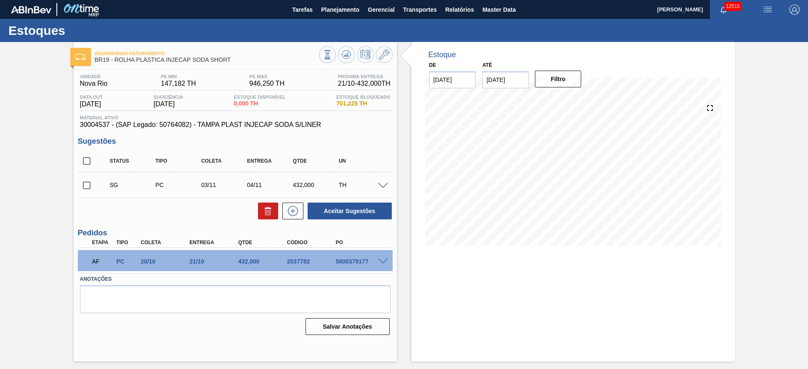
click at [410, 148] on div "Estoque De 09/10/2025 Até 31/12/2025 Filtro 26/12 Projeção de Estoque 363.978 N…" at bounding box center [566, 202] width 338 height 320
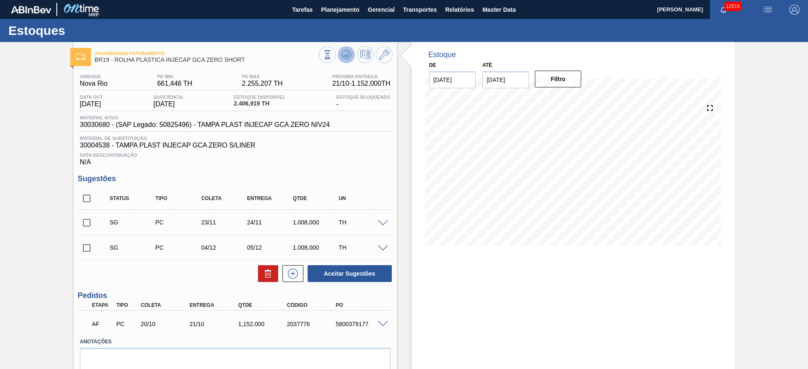
click at [343, 56] on icon at bounding box center [346, 55] width 10 height 10
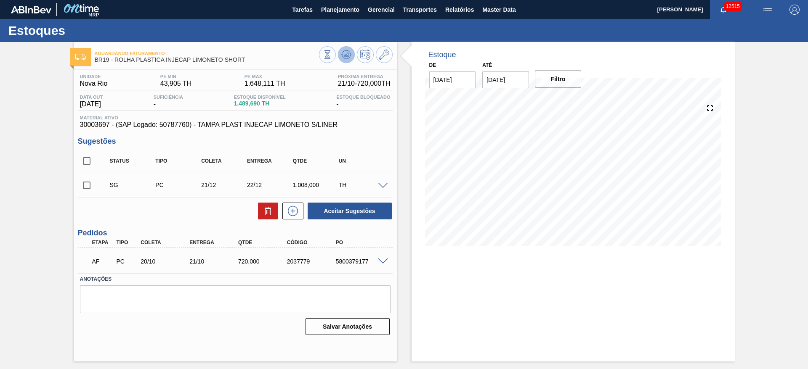
click at [345, 52] on icon at bounding box center [346, 55] width 10 height 10
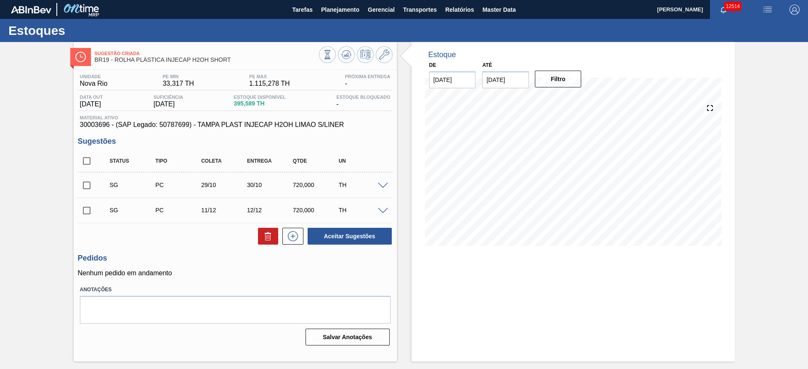
click at [380, 178] on div "SG PC 29/10 30/10 720,000 TH" at bounding box center [235, 185] width 315 height 21
click at [382, 184] on span at bounding box center [383, 186] width 10 height 6
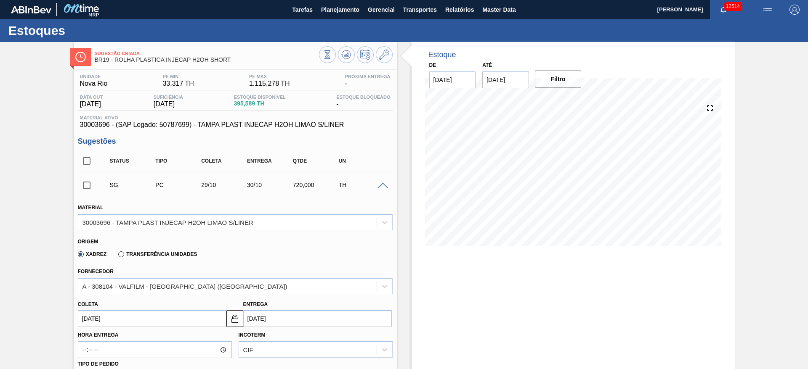
click at [382, 183] on span at bounding box center [383, 186] width 10 height 6
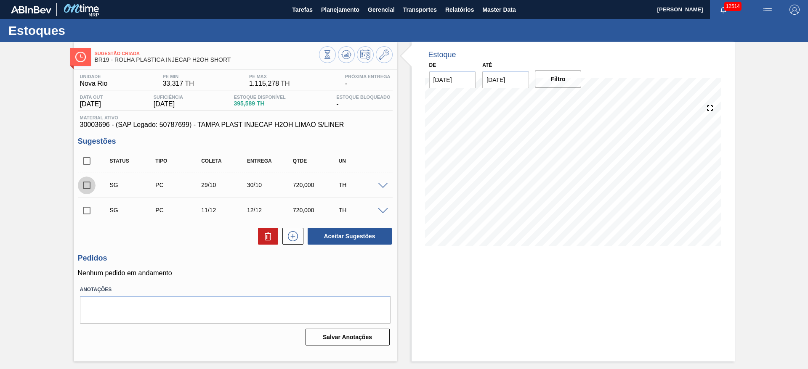
drag, startPoint x: 82, startPoint y: 191, endPoint x: 106, endPoint y: 179, distance: 27.1
click at [80, 190] on input "checkbox" at bounding box center [87, 186] width 18 height 18
click at [85, 186] on input "checkbox" at bounding box center [87, 186] width 18 height 18
checkbox input "false"
drag, startPoint x: 249, startPoint y: 182, endPoint x: 236, endPoint y: 182, distance: 13.0
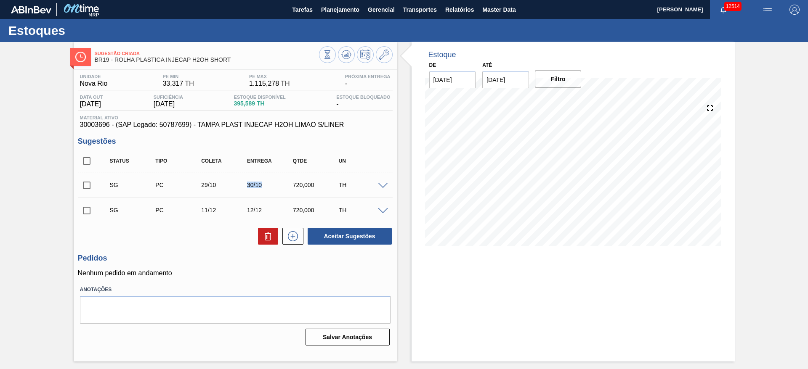
click at [236, 182] on div "SG PC 29/10 30/10 720,000 TH" at bounding box center [241, 185] width 275 height 17
click at [348, 54] on icon at bounding box center [345, 55] width 5 height 4
drag, startPoint x: 264, startPoint y: 182, endPoint x: 214, endPoint y: 173, distance: 50.4
click at [212, 169] on div "Status Tipo [PERSON_NAME] Entrega Qtde UN SG PC 03/11 04/11 864,000 TH Material…" at bounding box center [235, 197] width 315 height 95
click at [236, 77] on div "Unidade Nova Rio PE MIN 33,317 TH PE MAX 1.115,278 TH Próxima Entrega -" at bounding box center [235, 82] width 315 height 16
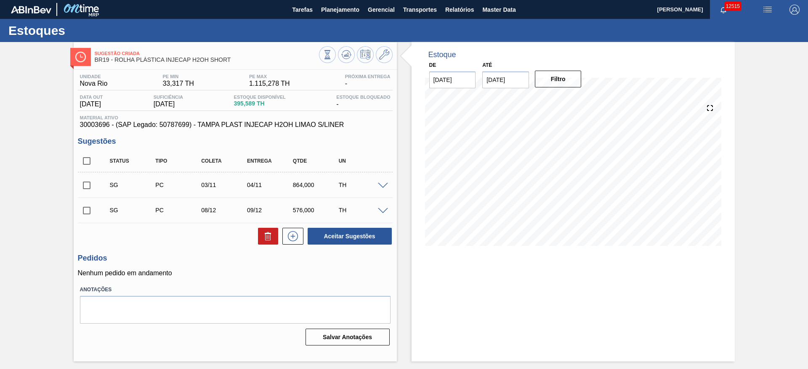
click at [385, 185] on span at bounding box center [383, 186] width 10 height 6
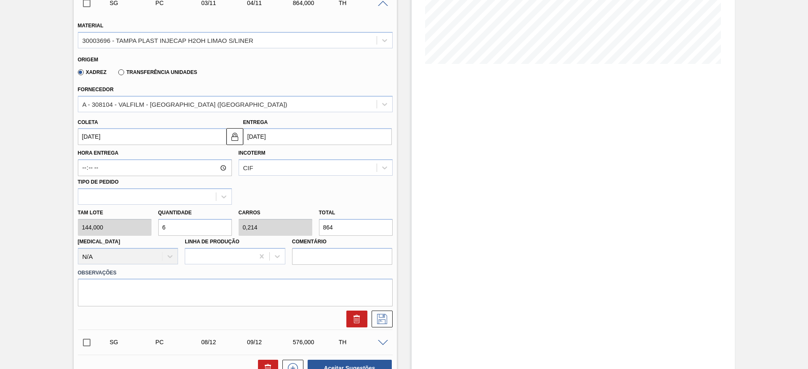
scroll to position [189, 0]
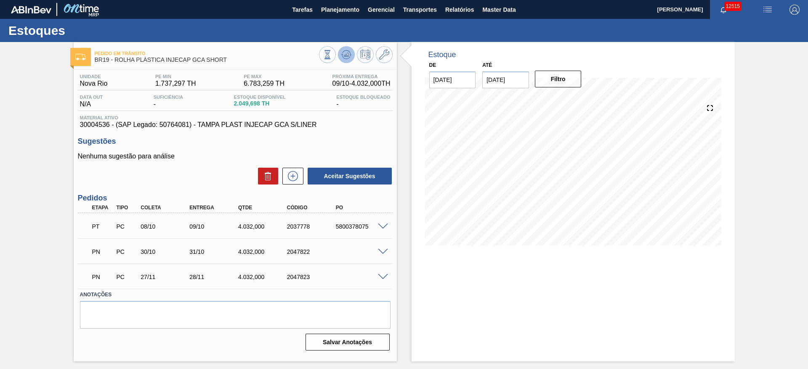
click at [344, 54] on icon at bounding box center [346, 55] width 10 height 10
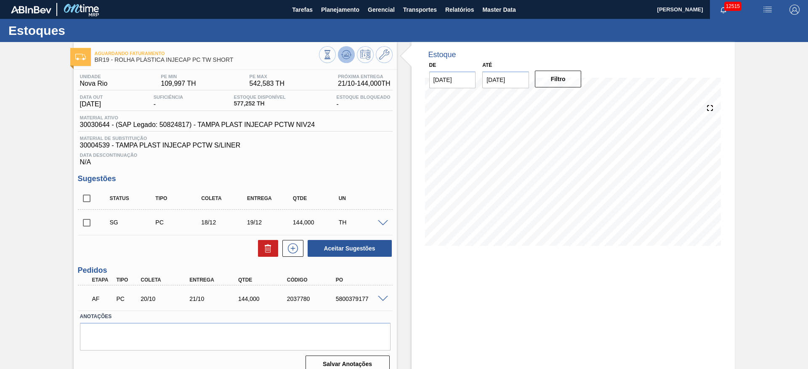
click at [352, 53] on button at bounding box center [346, 54] width 17 height 17
click at [344, 56] on icon at bounding box center [345, 55] width 5 height 4
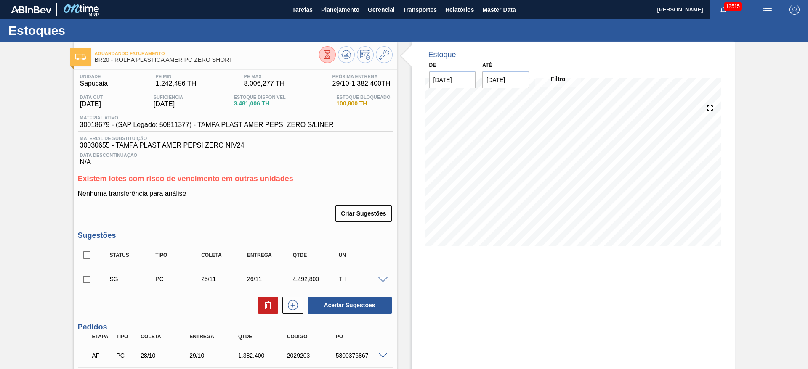
click at [84, 282] on input "checkbox" at bounding box center [87, 280] width 18 height 18
click at [358, 303] on button "Aceitar Sugestões" at bounding box center [350, 305] width 84 height 17
checkbox input "false"
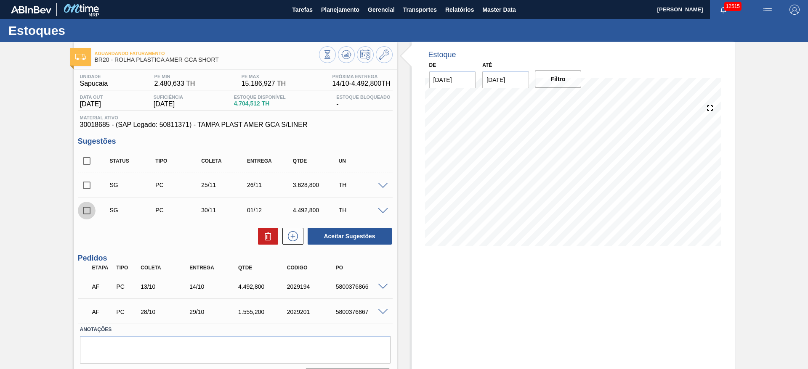
click at [79, 214] on input "checkbox" at bounding box center [87, 211] width 18 height 18
click at [342, 231] on button "Aceitar Sugestões" at bounding box center [350, 236] width 84 height 17
checkbox input "false"
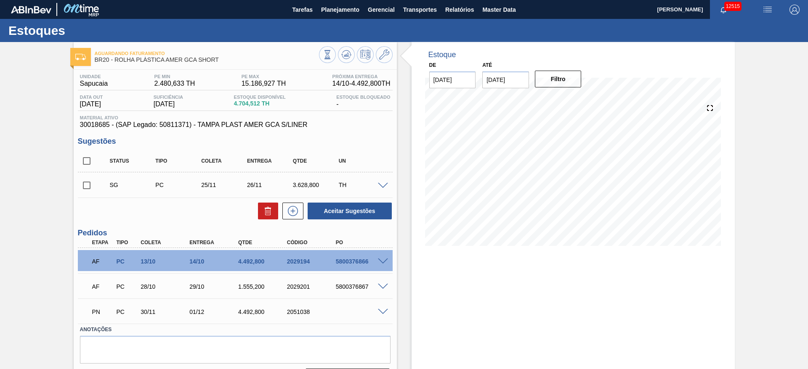
click at [427, 276] on div "Estoque De 09/10/2025 Até 31/12/2025 Filtro" at bounding box center [572, 217] width 323 height 351
click at [382, 183] on span at bounding box center [383, 186] width 10 height 6
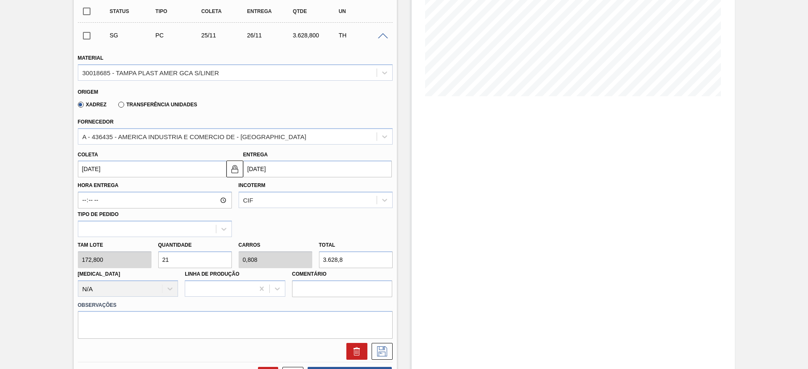
scroll to position [143, 0]
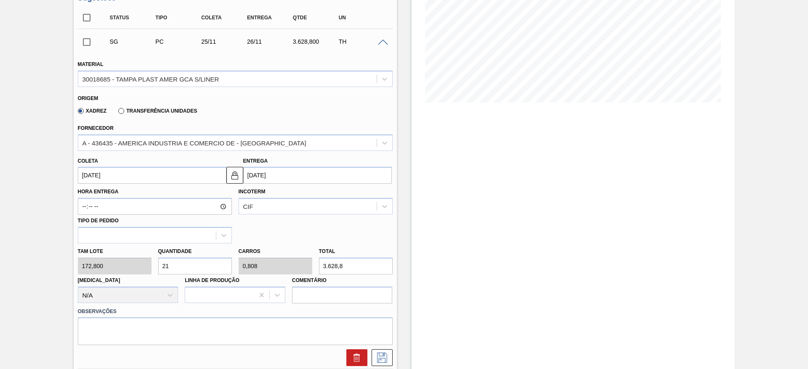
drag, startPoint x: 81, startPoint y: 31, endPoint x: 98, endPoint y: 45, distance: 21.6
click at [83, 37] on div "SG PC 25/11 26/11 3.628,800 TH" at bounding box center [235, 41] width 315 height 21
drag, startPoint x: 90, startPoint y: 43, endPoint x: 111, endPoint y: 56, distance: 25.3
click at [89, 43] on input "checkbox" at bounding box center [87, 42] width 18 height 18
click at [271, 45] on div "SG PC 25/11 26/11 3.628,800 TH" at bounding box center [241, 41] width 275 height 17
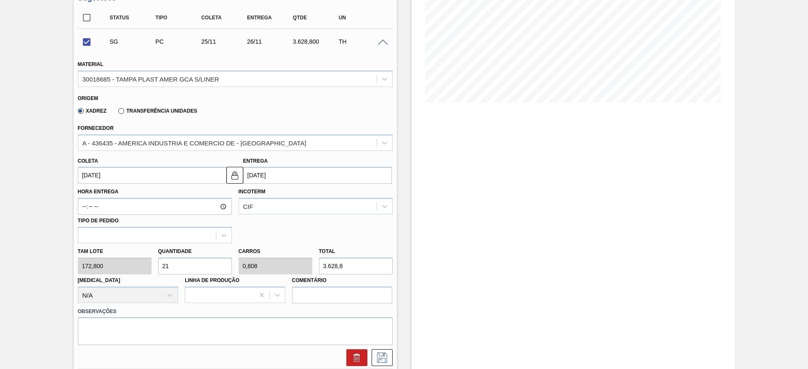
click at [105, 260] on div "Tam lote 172,800 Quantidade 21 Carros 0,808 Total 3.628,8 Doca N/A Linha de Pro…" at bounding box center [234, 274] width 321 height 60
checkbox input "false"
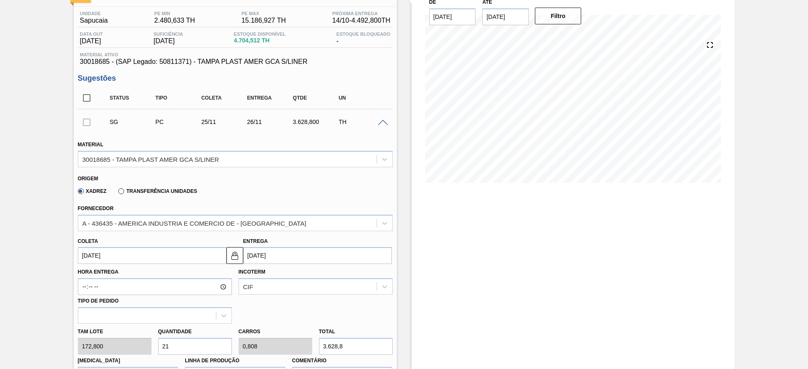
scroll to position [126, 0]
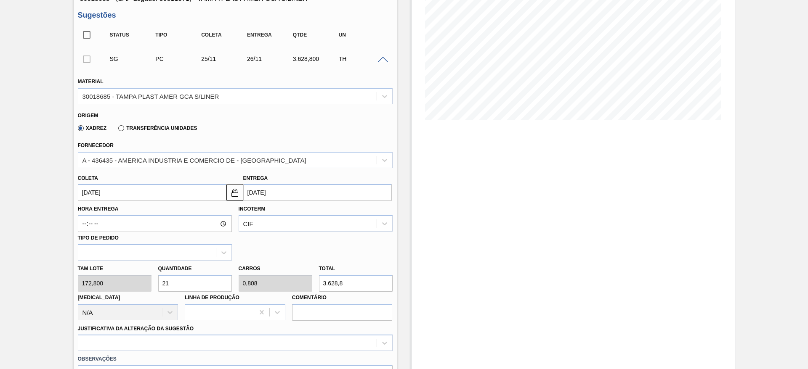
click at [9, 123] on div "Aguardando Faturamento BR20 - ROLHA PLÁSTICA AMER GCA SHORT Unidade Sapucaia PE…" at bounding box center [404, 264] width 808 height 696
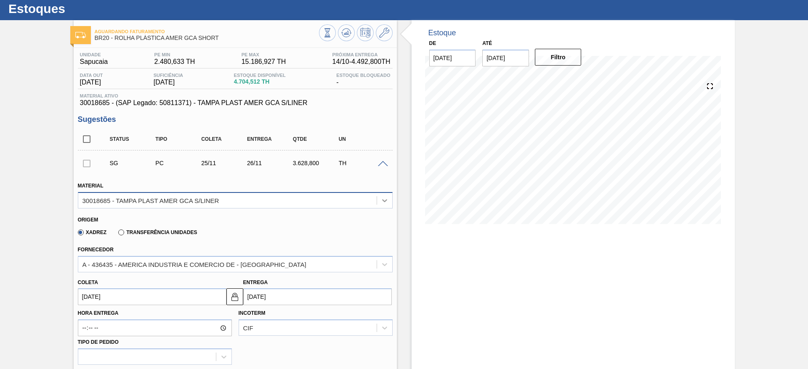
scroll to position [0, 0]
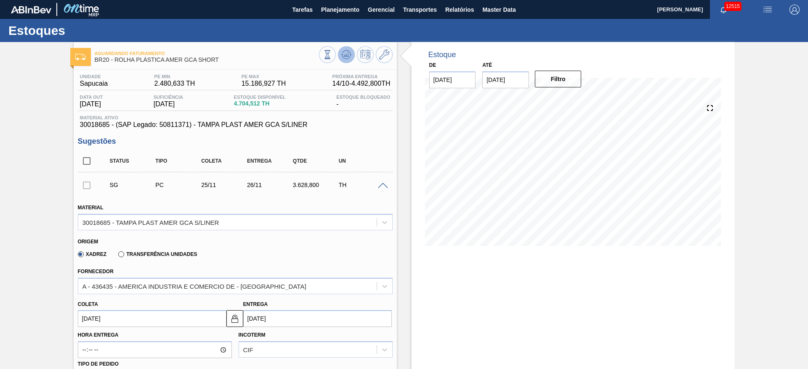
click at [345, 53] on icon at bounding box center [346, 55] width 10 height 10
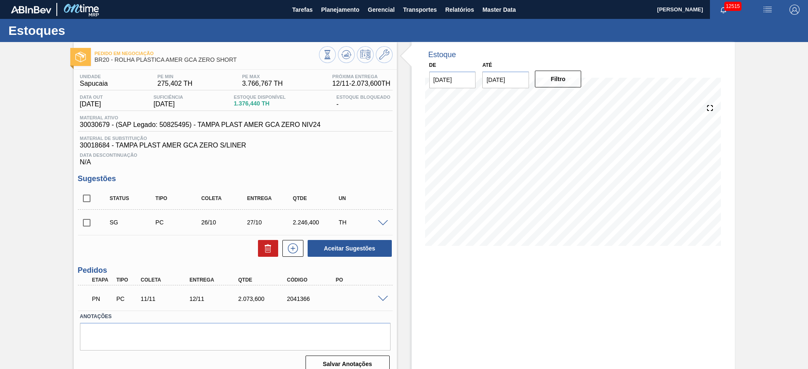
click at [84, 224] on input "checkbox" at bounding box center [87, 223] width 18 height 18
click at [380, 220] on div at bounding box center [384, 223] width 17 height 6
click at [383, 226] on div "SG PC 26/10 27/10 2.246,400 TH" at bounding box center [235, 222] width 315 height 21
click at [382, 222] on span at bounding box center [383, 223] width 10 height 6
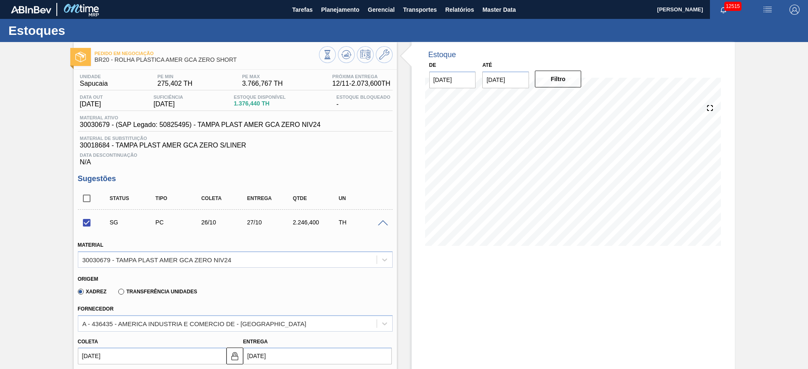
click at [37, 201] on div "Pedido em Negociação BR20 - ROLHA PLÁSTICA AMER GCA ZERO SHORT Unidade Sapucaia…" at bounding box center [404, 368] width 808 height 652
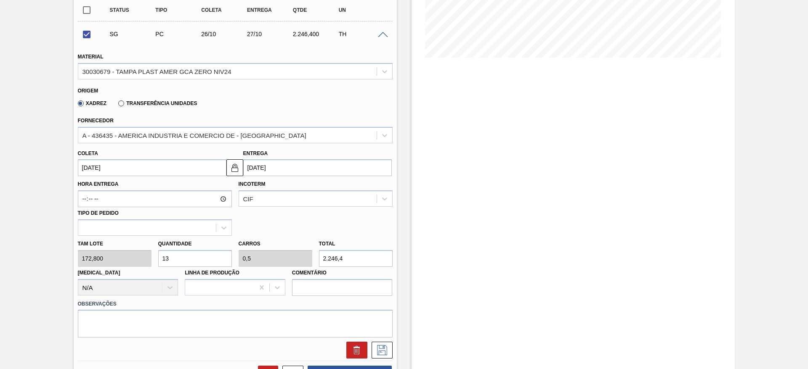
scroll to position [126, 0]
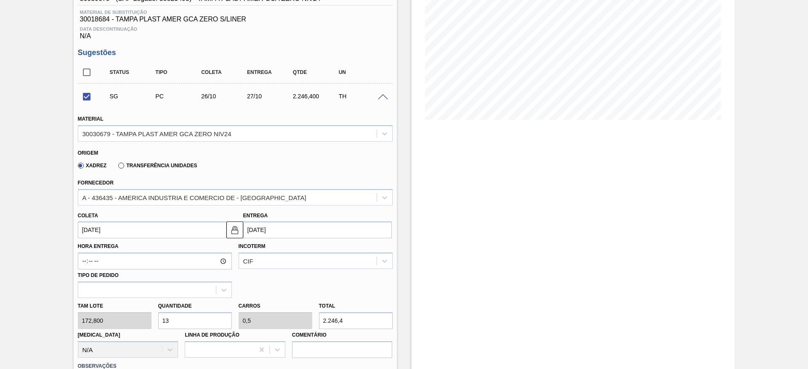
click at [379, 93] on div "SG PC 26/10 27/10 2.246,400 TH" at bounding box center [235, 96] width 315 height 21
click at [379, 97] on span at bounding box center [383, 97] width 10 height 6
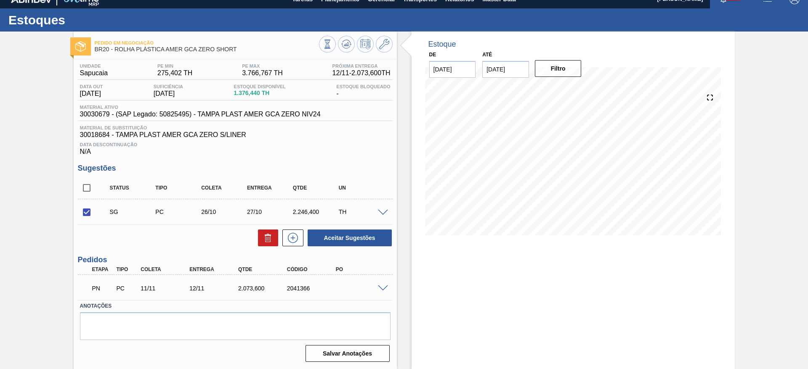
scroll to position [11, 0]
drag, startPoint x: 310, startPoint y: 210, endPoint x: 296, endPoint y: 210, distance: 14.7
click at [298, 210] on div "2.246,400" at bounding box center [316, 212] width 51 height 7
click at [401, 158] on div "Estoque De 09/10/2025 Até 31/12/2025 Filtro 09/10 Projeção de Estoque 1,376.44 …" at bounding box center [566, 201] width 338 height 338
drag, startPoint x: 219, startPoint y: 209, endPoint x: 184, endPoint y: 213, distance: 35.2
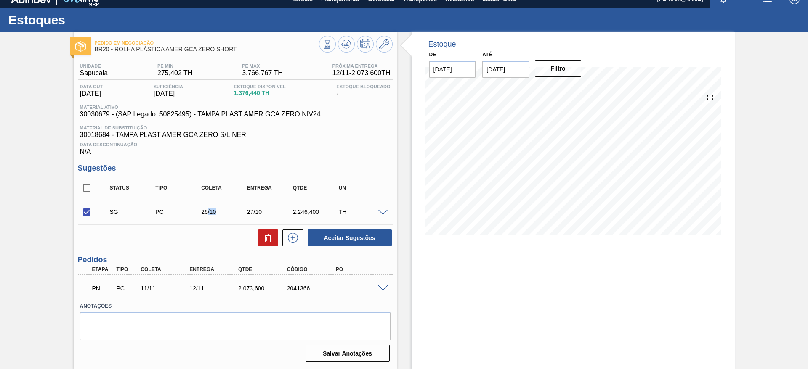
click at [193, 213] on div "SG PC 26/10 27/10 2.246,400 TH" at bounding box center [241, 212] width 275 height 17
click at [343, 236] on button "Aceitar Sugestões" at bounding box center [350, 238] width 84 height 17
checkbox input "false"
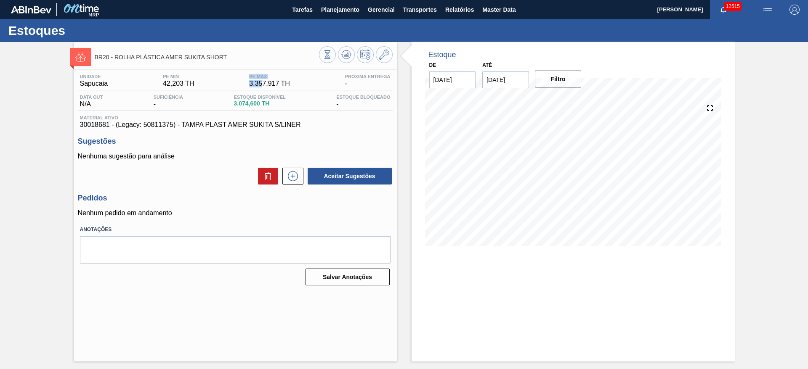
drag, startPoint x: 243, startPoint y: 76, endPoint x: 265, endPoint y: 84, distance: 22.9
click at [264, 83] on div "Unidade Sapucaia PE MIN 42,203 TH PE MAX 3.357,917 TH Próxima Entrega -" at bounding box center [235, 82] width 315 height 16
drag, startPoint x: 192, startPoint y: 88, endPoint x: 153, endPoint y: 85, distance: 39.2
click at [153, 85] on div "Unidade Sapucaia PE MIN 42,203 TH PE MAX 3.357,917 TH Próxima Entrega -" at bounding box center [235, 82] width 315 height 16
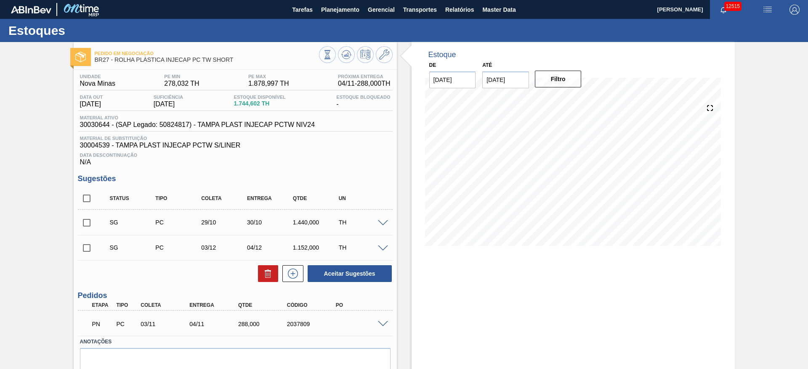
click at [384, 324] on span at bounding box center [383, 324] width 10 height 6
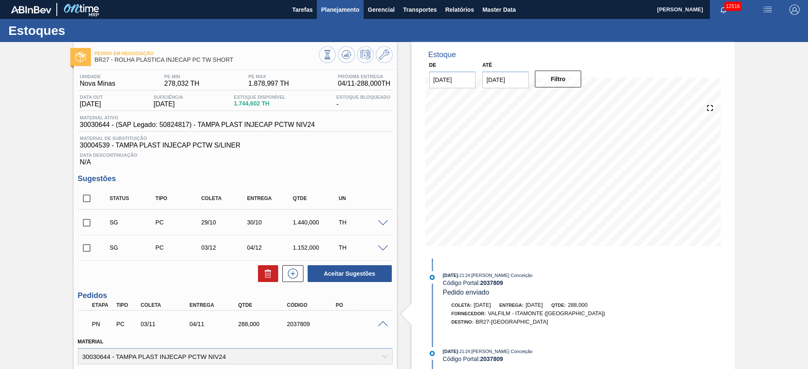
click at [344, 15] on button "Planejamento" at bounding box center [340, 9] width 47 height 19
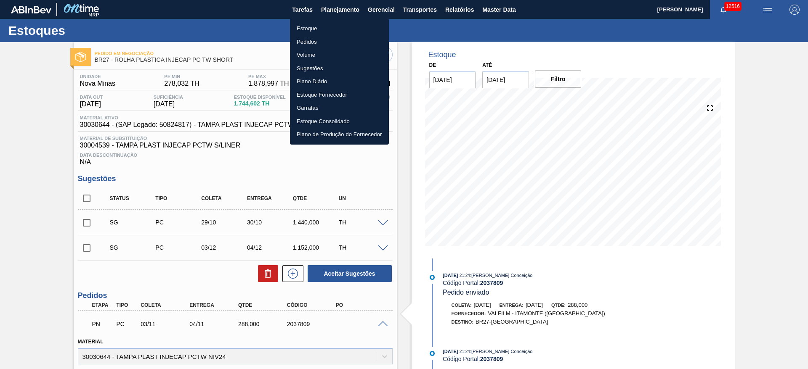
click at [339, 26] on li "Estoque" at bounding box center [339, 28] width 99 height 13
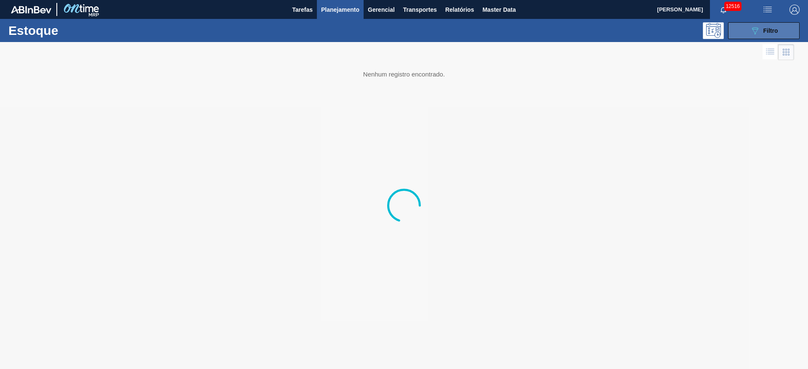
click at [777, 30] on span "Filtro" at bounding box center [770, 30] width 15 height 7
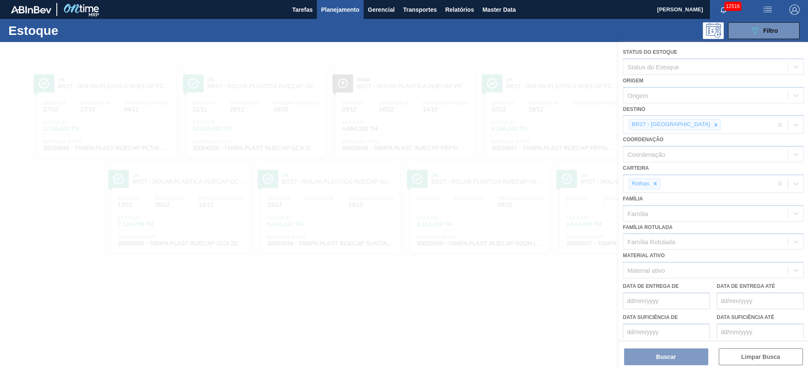
click at [688, 125] on div at bounding box center [404, 205] width 808 height 327
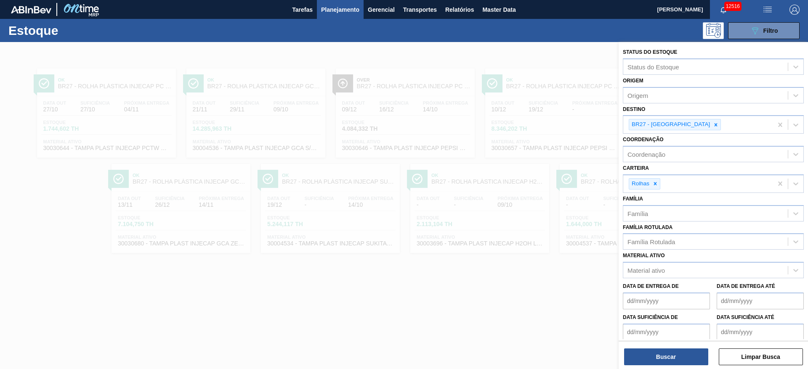
click at [713, 125] on icon at bounding box center [716, 125] width 6 height 6
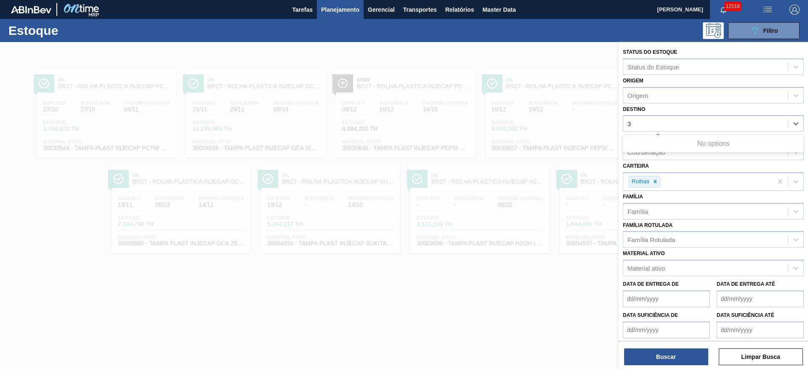
type input "3"
click at [663, 111] on div "Destino Destino" at bounding box center [713, 117] width 181 height 29
click at [666, 129] on div "Destino" at bounding box center [705, 124] width 164 height 12
click at [663, 105] on div "Destino Destino" at bounding box center [713, 117] width 181 height 29
click at [696, 161] on div "Carteira Rolhas" at bounding box center [713, 175] width 181 height 31
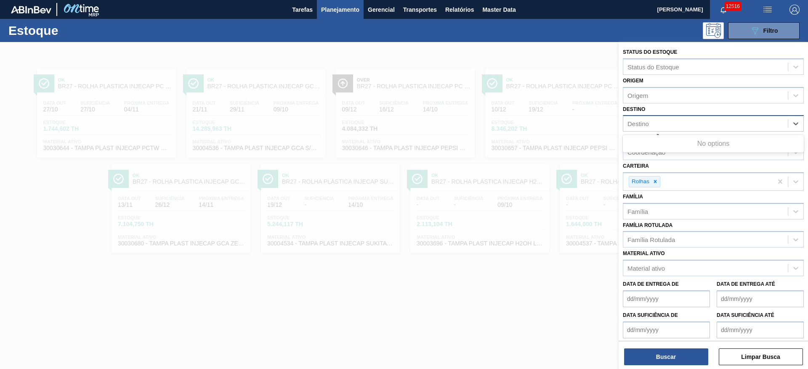
click at [679, 127] on div "Destino" at bounding box center [705, 124] width 164 height 12
click at [670, 115] on div "Destino" at bounding box center [713, 123] width 181 height 16
click at [667, 111] on div "Destino Destino" at bounding box center [713, 117] width 181 height 29
click at [670, 119] on div "Destino" at bounding box center [705, 124] width 164 height 12
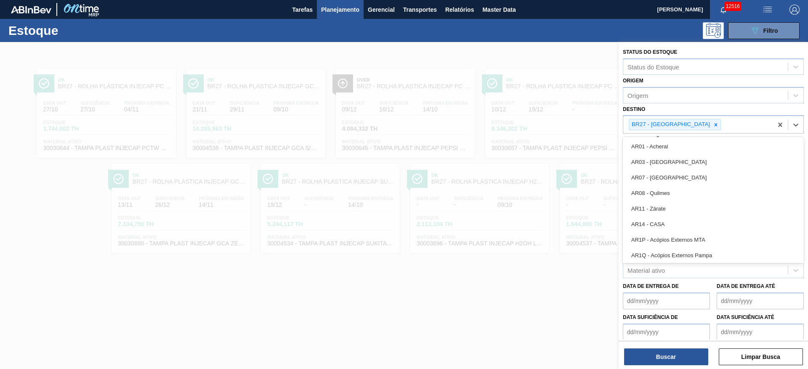
type input "3"
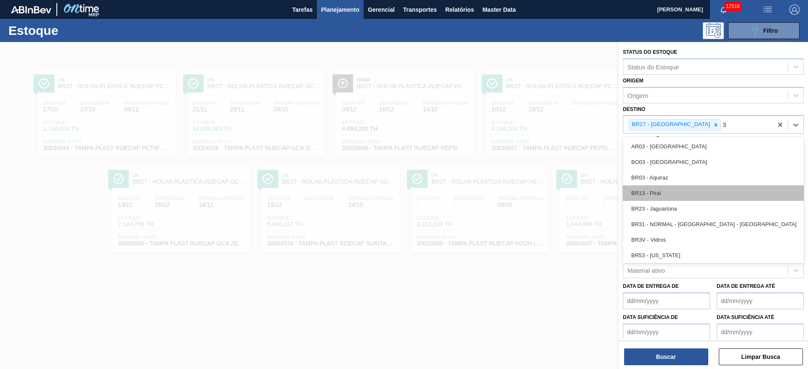
click at [679, 191] on div "BR13 - Piraí" at bounding box center [713, 194] width 181 height 16
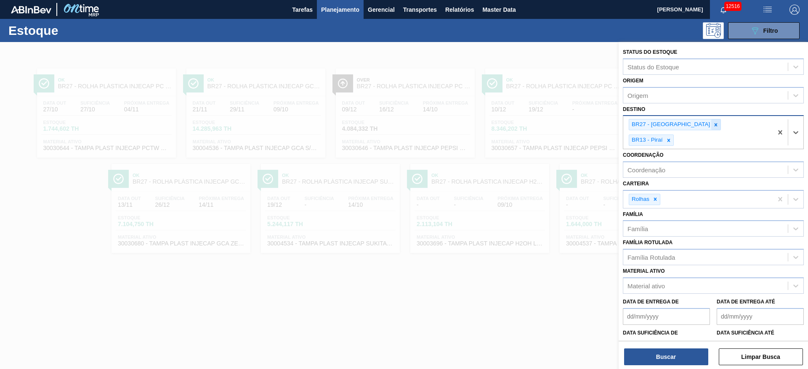
click at [713, 122] on icon at bounding box center [716, 125] width 6 height 6
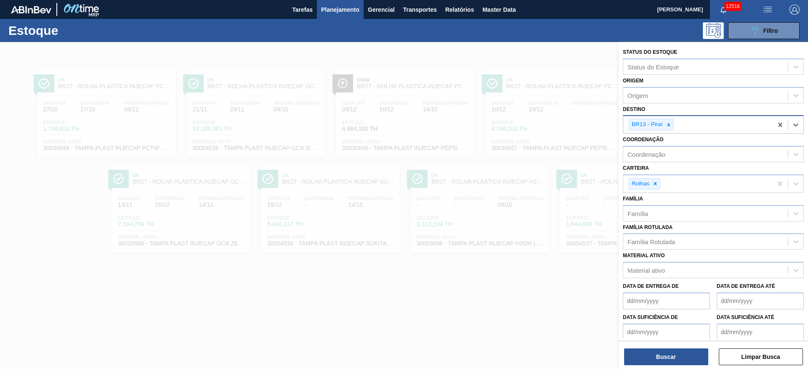
click at [671, 131] on div "BR13 - Piraí" at bounding box center [697, 124] width 149 height 17
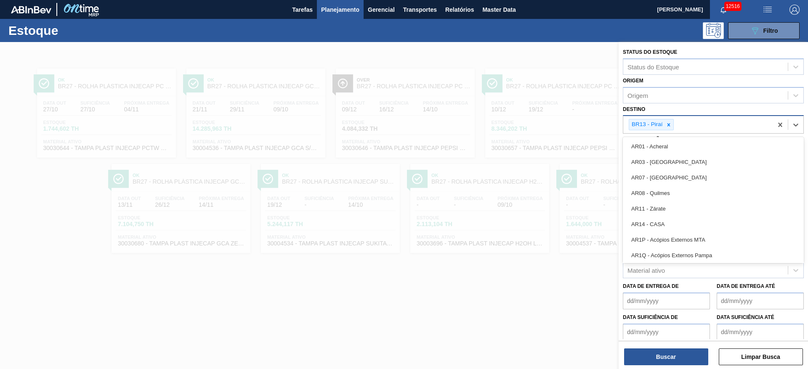
click at [670, 130] on div "BR13 - Piraí" at bounding box center [651, 124] width 45 height 11
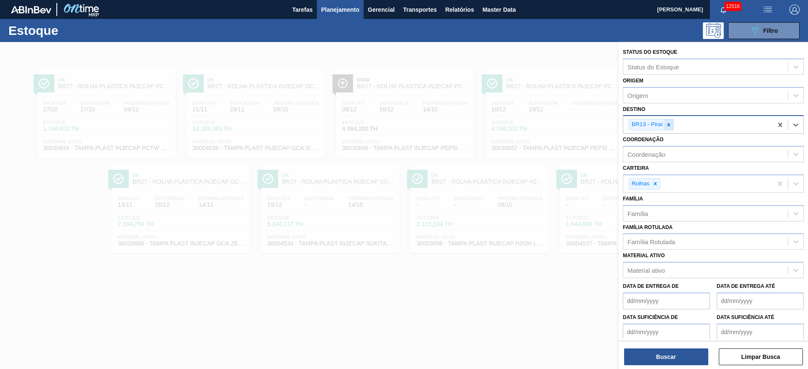
click at [670, 129] on div at bounding box center [668, 124] width 9 height 11
type input "3"
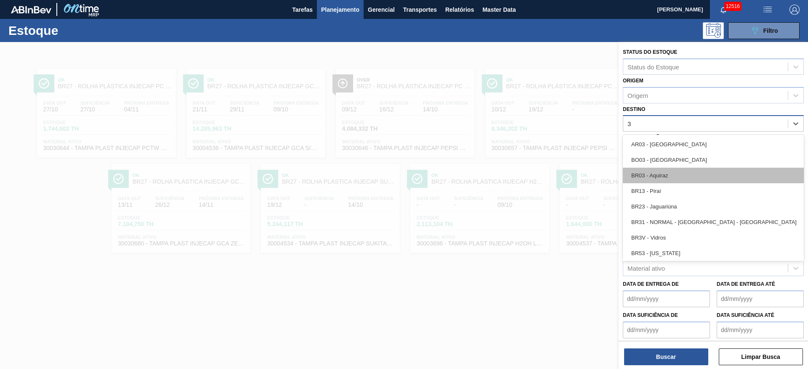
click at [670, 175] on div "BR03 - Aquiraz" at bounding box center [713, 176] width 181 height 16
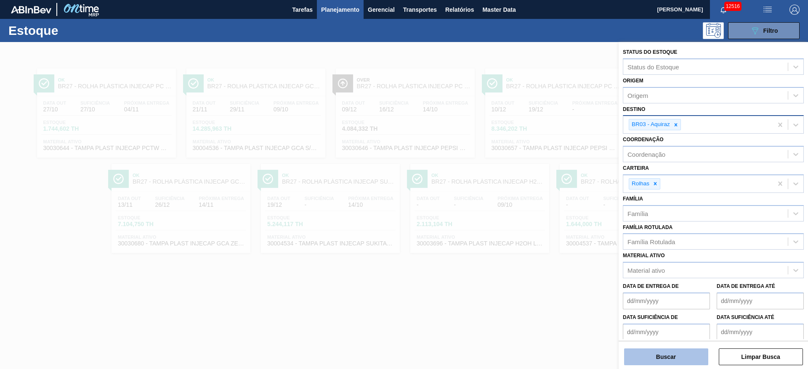
click at [673, 350] on button "Buscar" at bounding box center [666, 357] width 84 height 17
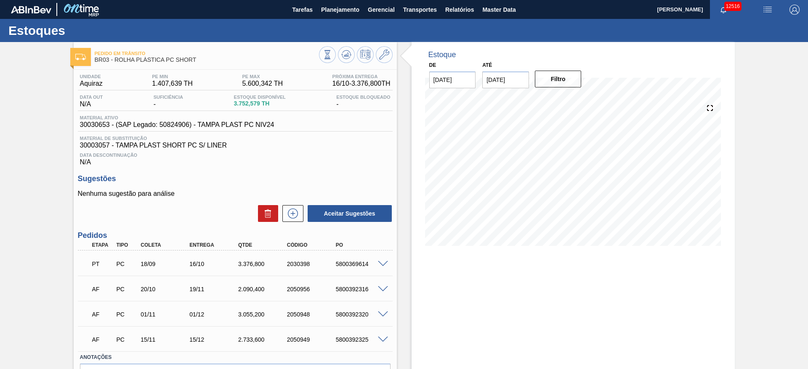
scroll to position [51, 0]
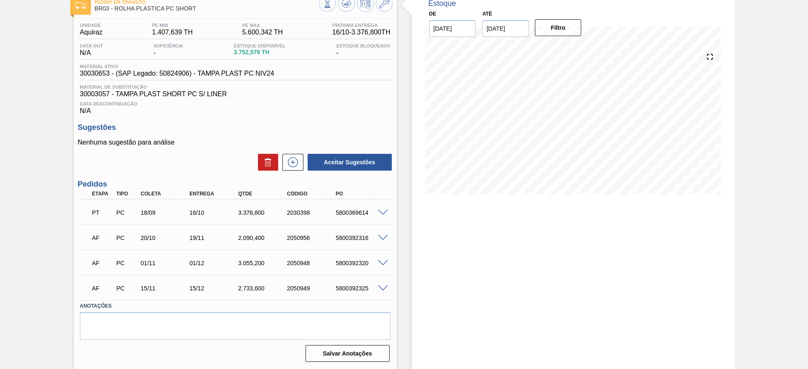
click at [383, 288] on span at bounding box center [383, 289] width 10 height 6
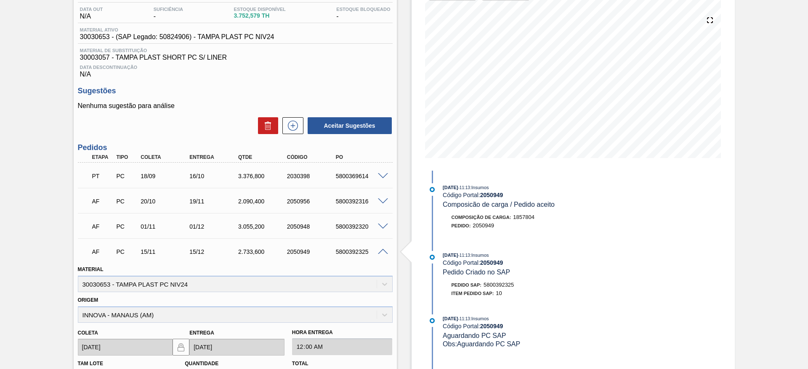
scroll to position [3, 0]
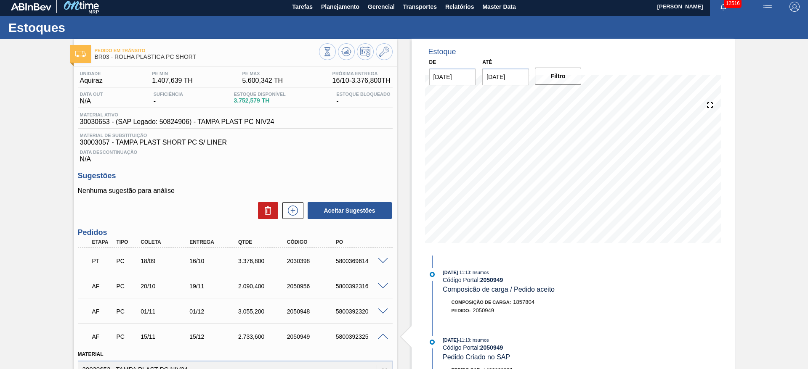
click at [473, 294] on div "[DATE] 11:13 : Insumos Código Portal: 2050949 Composicão de carga / Pedido acei…" at bounding box center [534, 295] width 217 height 55
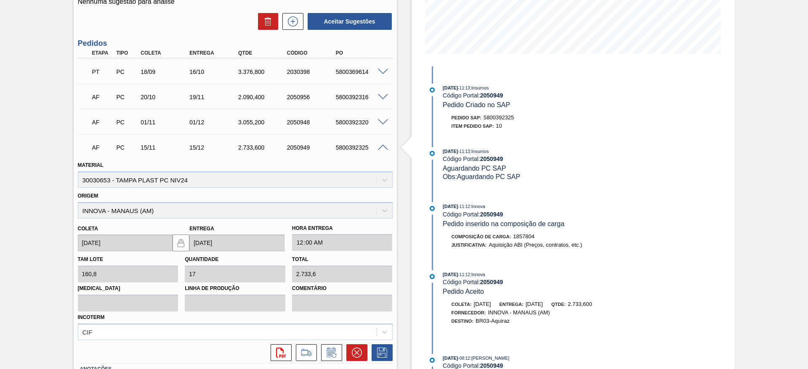
scroll to position [255, 0]
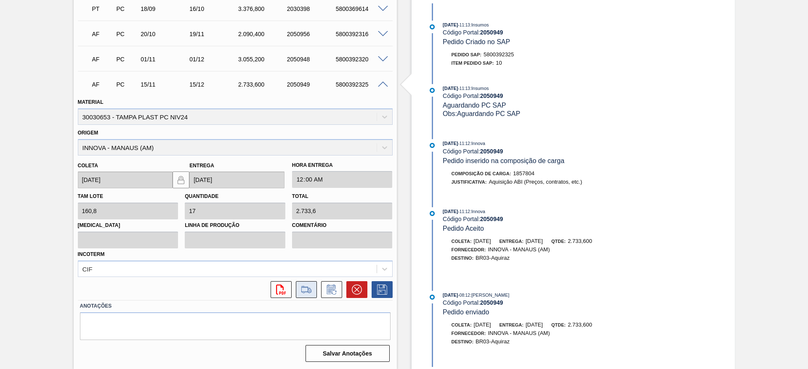
click at [308, 287] on icon at bounding box center [306, 290] width 13 height 10
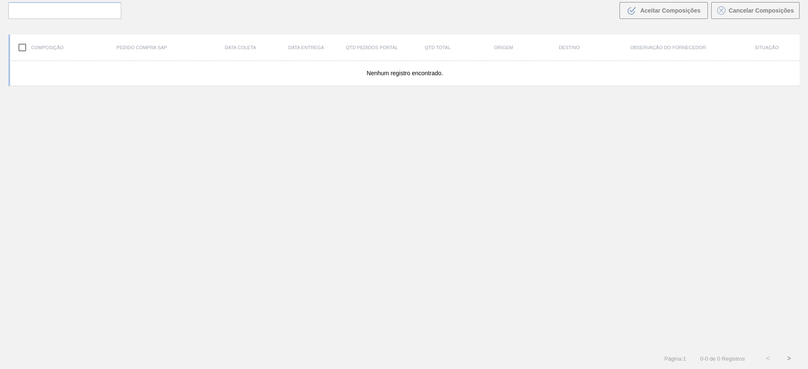
scroll to position [61, 0]
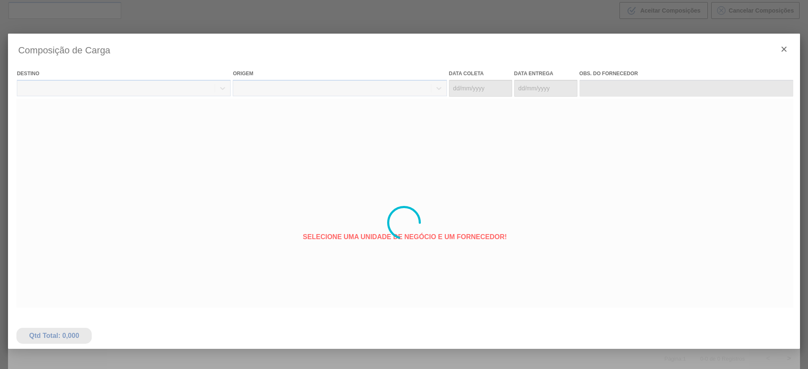
type coleta "15/11/2025"
type Entrega "15/12/2025"
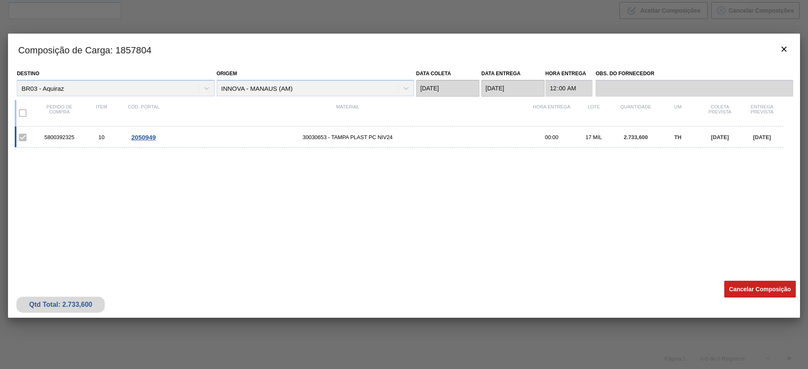
click at [740, 288] on button "Cancelar Composição" at bounding box center [760, 289] width 72 height 17
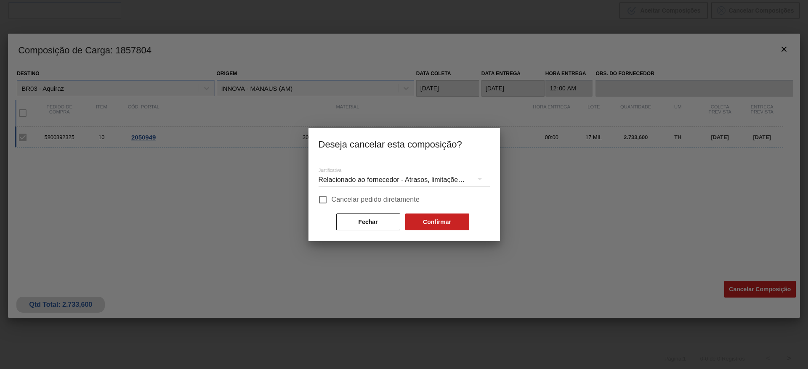
click at [378, 204] on span "Cancelar pedido diretamente" at bounding box center [376, 200] width 88 height 10
click at [332, 204] on input "Cancelar pedido diretamente" at bounding box center [323, 200] width 18 height 18
checkbox input "true"
click at [429, 216] on button "Confirmar" at bounding box center [437, 222] width 64 height 17
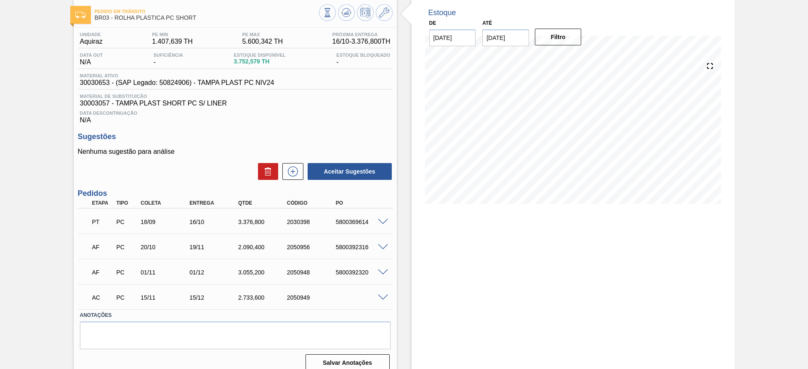
scroll to position [51, 0]
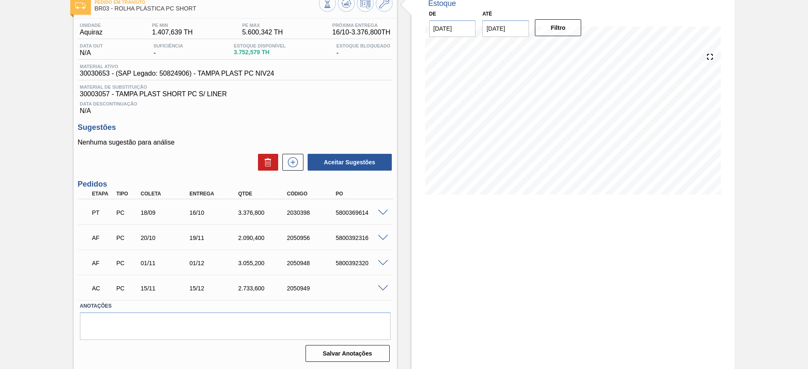
click at [384, 287] on span at bounding box center [383, 289] width 10 height 6
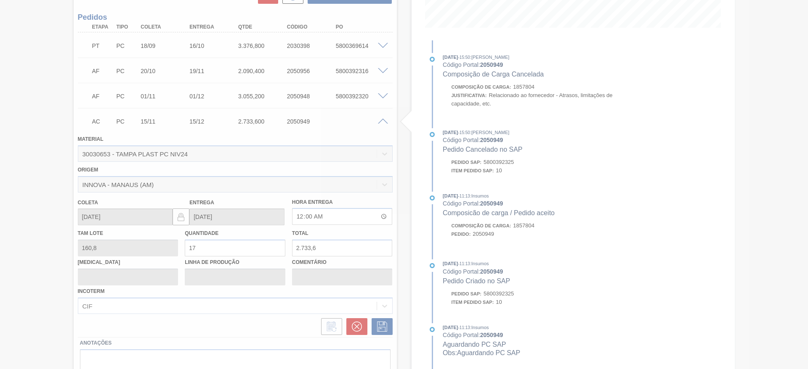
scroll to position [224, 0]
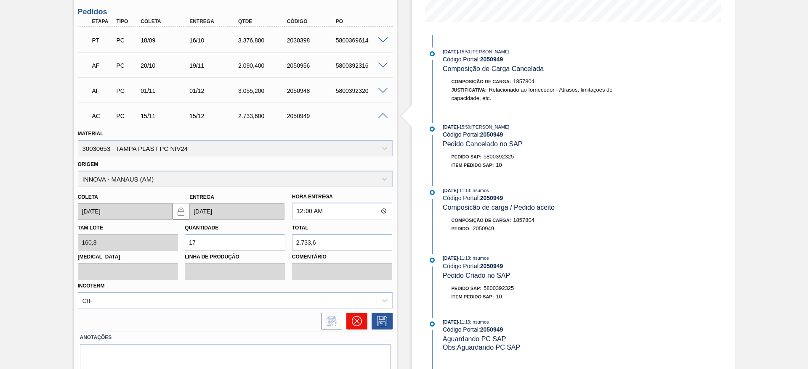
click at [360, 323] on icon at bounding box center [356, 321] width 10 height 10
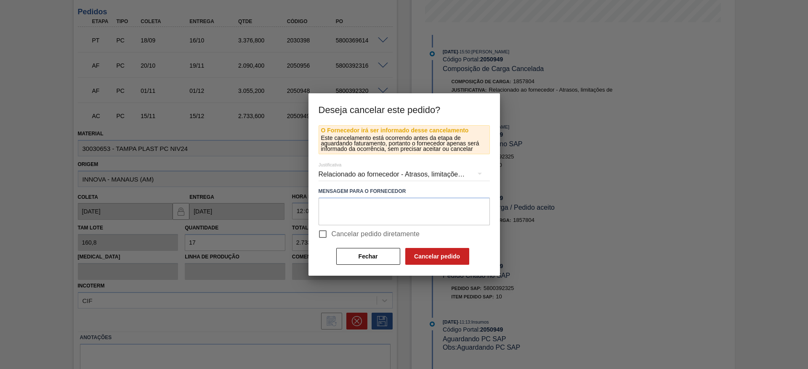
click at [399, 237] on span "Cancelar pedido diretamente" at bounding box center [376, 234] width 88 height 10
click at [332, 237] on input "Cancelar pedido diretamente" at bounding box center [323, 234] width 18 height 18
checkbox input "true"
click at [436, 268] on div "O Fornecedor irá ser informado desse cancelamento Este cancelamento está ocorre…" at bounding box center [403, 200] width 191 height 151
click at [427, 256] on button "Cancelar pedido" at bounding box center [437, 256] width 64 height 17
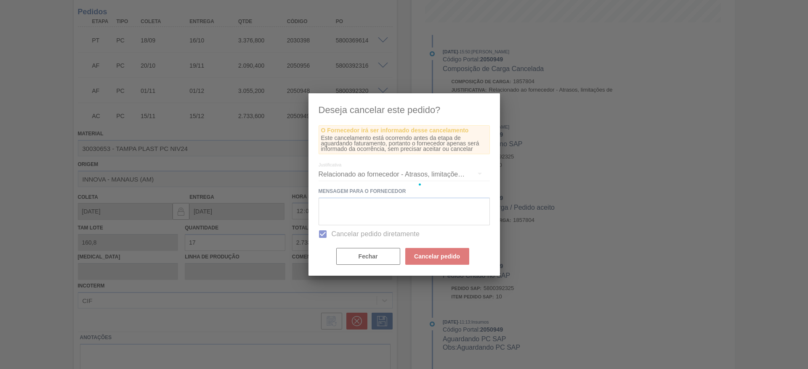
scroll to position [26, 0]
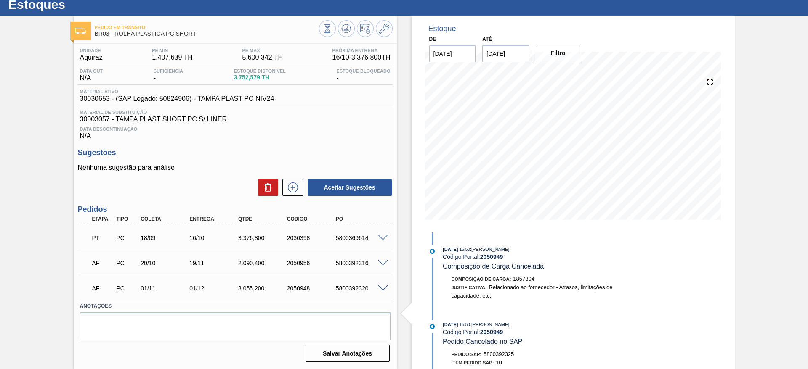
click at [379, 289] on span at bounding box center [383, 289] width 10 height 6
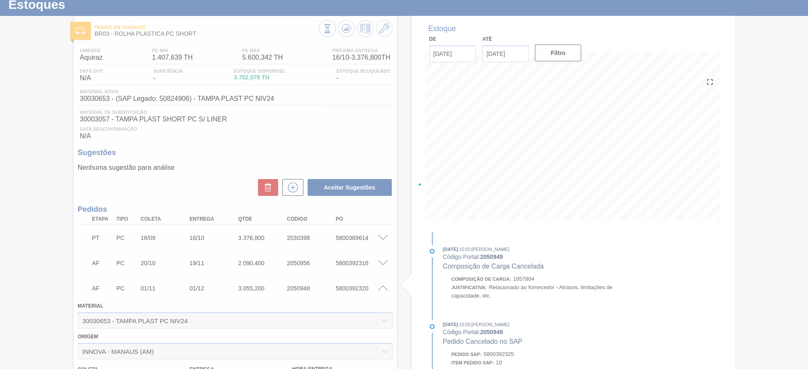
scroll to position [224, 0]
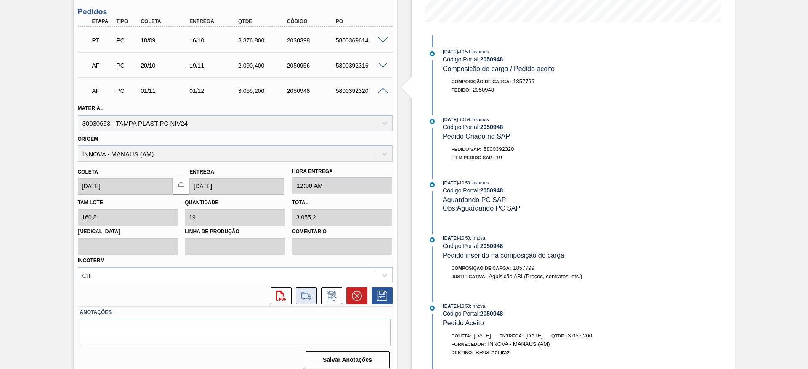
click at [310, 298] on icon at bounding box center [306, 296] width 13 height 10
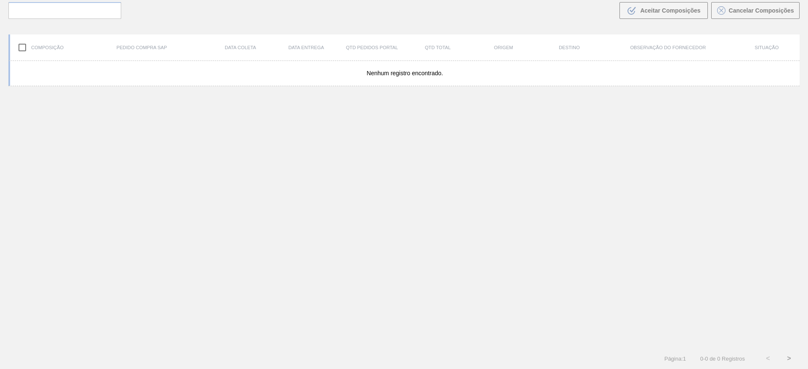
scroll to position [61, 0]
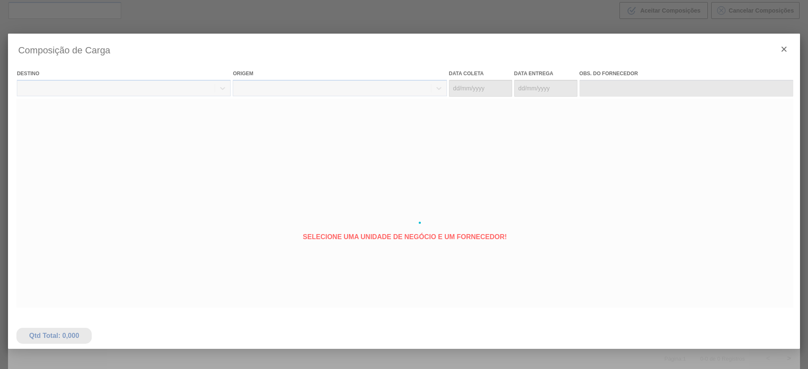
type coleta "01/11/2025"
type Entrega "01/12/2025"
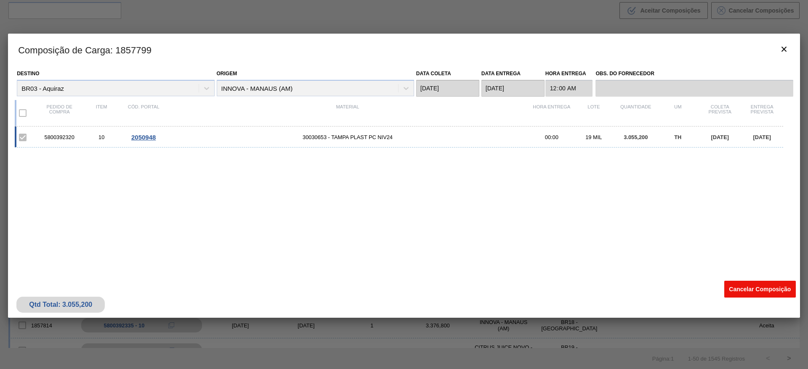
drag, startPoint x: 738, startPoint y: 301, endPoint x: 740, endPoint y: 283, distance: 18.7
click at [738, 298] on div "Qtd Total: 3.055,200 Cancelar Composição" at bounding box center [404, 297] width 792 height 41
click at [740, 283] on button "Cancelar Composição" at bounding box center [760, 289] width 72 height 17
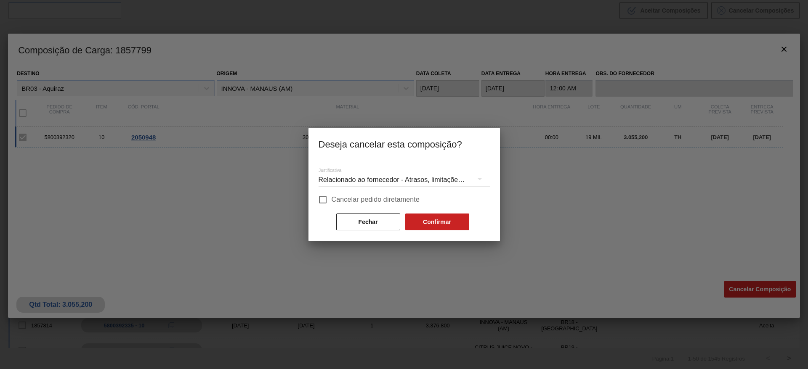
click at [353, 201] on span "Cancelar pedido diretamente" at bounding box center [376, 200] width 88 height 10
click at [332, 201] on input "Cancelar pedido diretamente" at bounding box center [323, 200] width 18 height 18
checkbox input "true"
click at [426, 222] on button "Confirmar" at bounding box center [437, 222] width 64 height 17
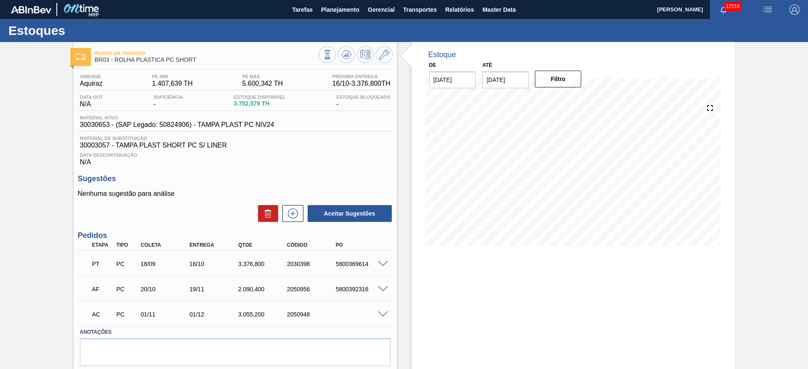
click at [378, 318] on div "AC PC 01/11 01/12 3.055,200 2050948" at bounding box center [233, 313] width 292 height 17
click at [382, 313] on span at bounding box center [383, 315] width 10 height 6
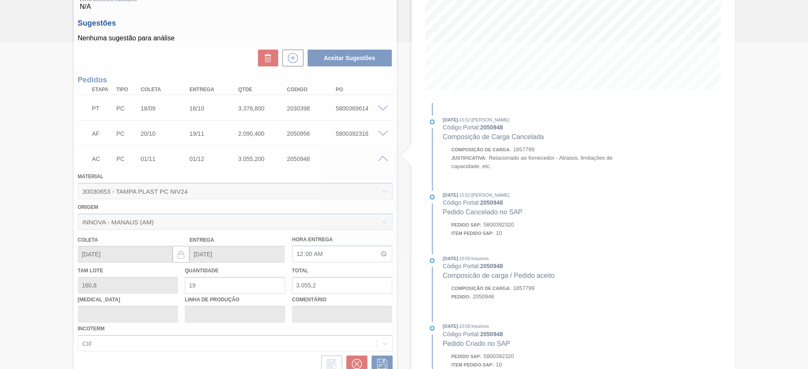
scroll to position [225, 0]
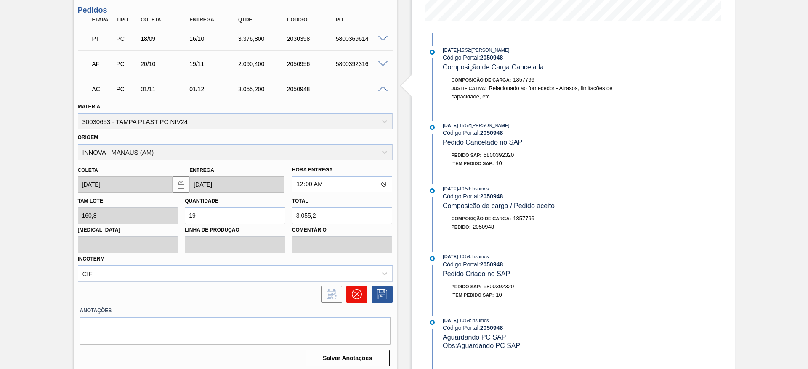
click at [358, 294] on icon at bounding box center [357, 294] width 10 height 10
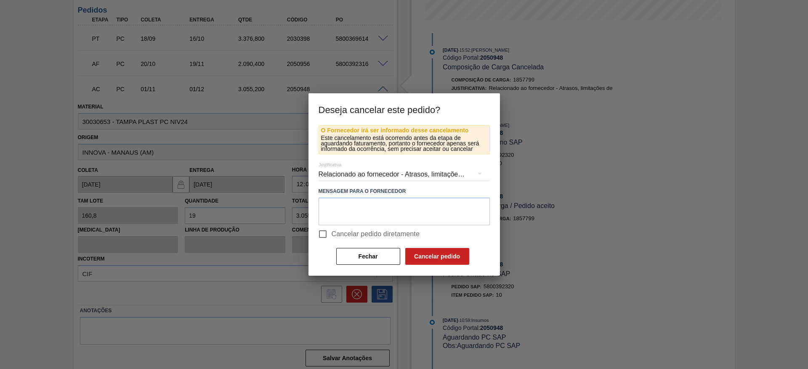
click at [397, 234] on span "Cancelar pedido diretamente" at bounding box center [376, 234] width 88 height 10
click at [332, 234] on input "Cancelar pedido diretamente" at bounding box center [323, 234] width 18 height 18
checkbox input "true"
click at [432, 258] on button "Cancelar pedido" at bounding box center [437, 256] width 64 height 17
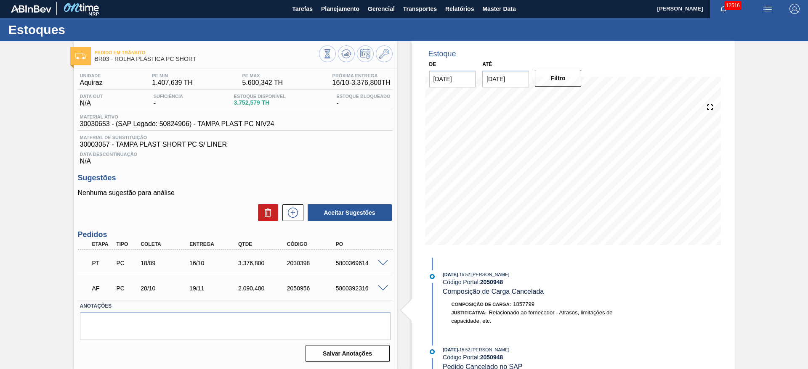
scroll to position [1, 0]
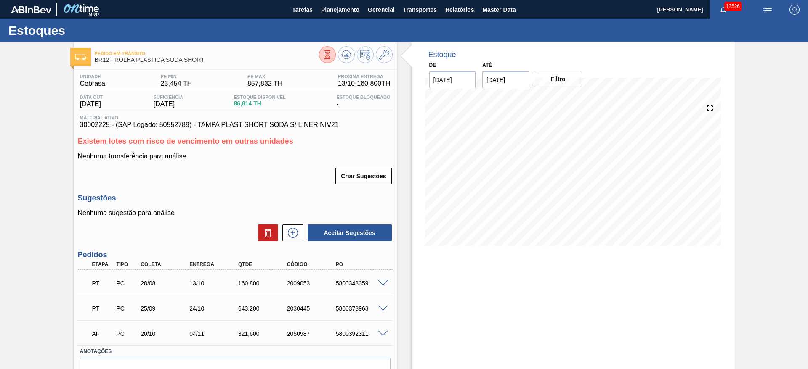
click at [175, 332] on div "20/10" at bounding box center [165, 334] width 55 height 7
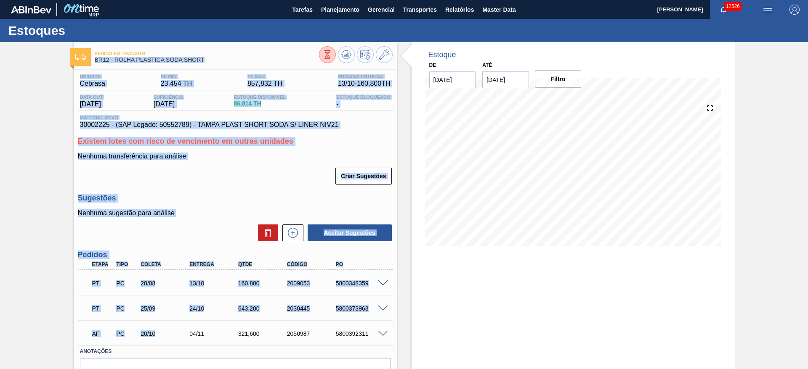
drag, startPoint x: 175, startPoint y: 332, endPoint x: 66, endPoint y: 58, distance: 295.5
click at [66, 58] on div "Pedido em Trânsito BR12 - ROLHA PLÁSTICA SODA SHORT Unidade Cebrasa PE MIN 23,4…" at bounding box center [404, 228] width 808 height 373
drag, startPoint x: 61, startPoint y: 51, endPoint x: 393, endPoint y: 309, distance: 420.4
click at [393, 309] on div "Pedido em Trânsito BR12 - ROLHA PLÁSTICA SODA SHORT Unidade Cebrasa PE MIN 23,4…" at bounding box center [404, 228] width 808 height 373
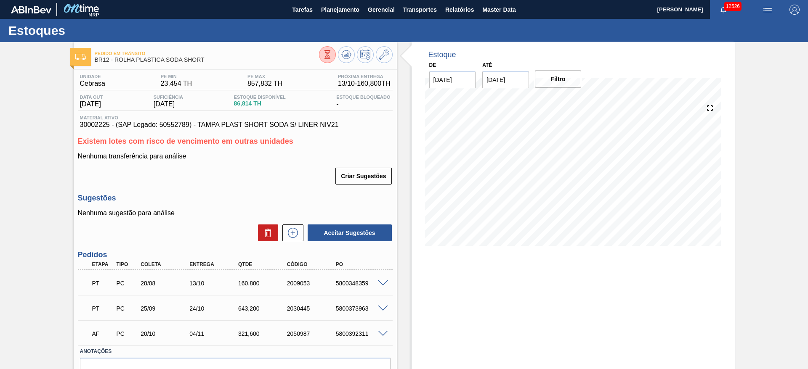
click at [415, 258] on div "Estoque De [DATE] Até [DATE] Filtro 12/10 Projeção de Estoque 86.814 [DOMAIN_NA…" at bounding box center [572, 150] width 323 height 217
drag, startPoint x: 270, startPoint y: 105, endPoint x: 232, endPoint y: 108, distance: 38.4
click at [232, 108] on div "Data out 15/10/2025 Suficiência 15/10/2025 Estoque Disponível 86,814 TH Estoque…" at bounding box center [235, 103] width 315 height 16
click at [346, 284] on div "5800348359" at bounding box center [361, 283] width 55 height 7
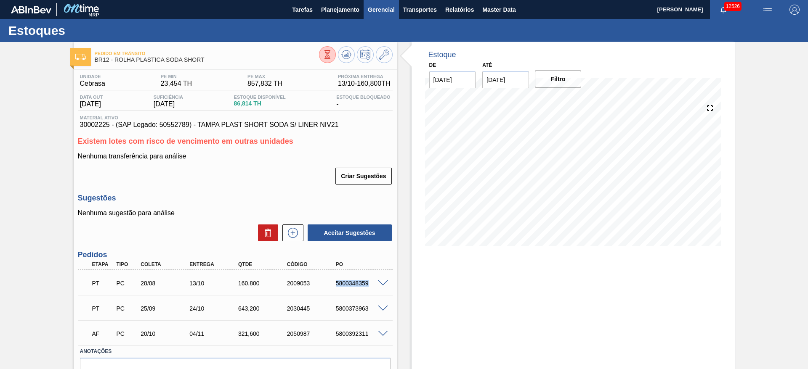
copy div "5800348359"
click at [354, 303] on div "PT PC 25/09 24/10 643,200 2030445 5800373963" at bounding box center [233, 308] width 292 height 17
copy div "5800373963"
click at [342, 57] on icon at bounding box center [346, 57] width 8 height 4
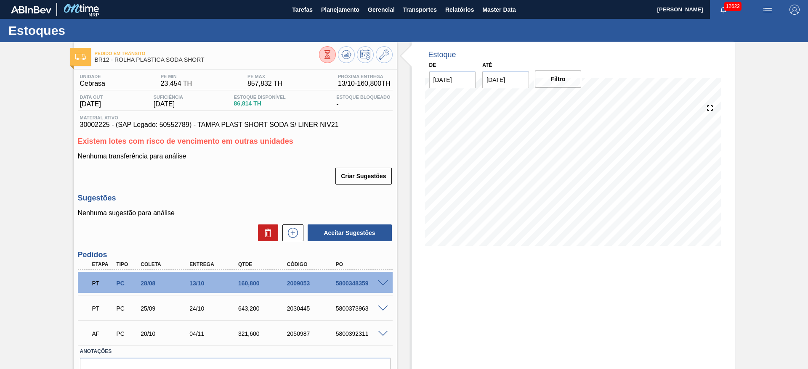
click at [353, 47] on div at bounding box center [356, 55] width 74 height 19
click at [345, 51] on icon at bounding box center [346, 55] width 10 height 10
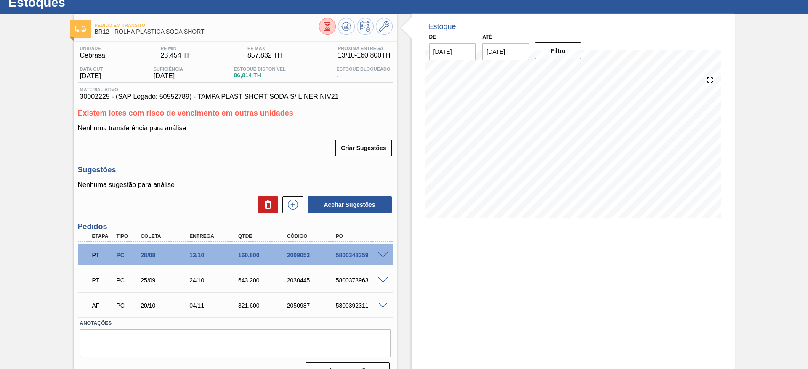
scroll to position [45, 0]
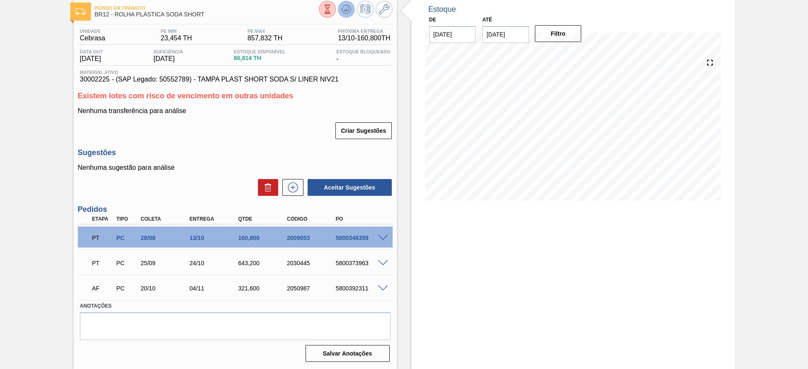
click at [348, 10] on icon at bounding box center [346, 9] width 10 height 10
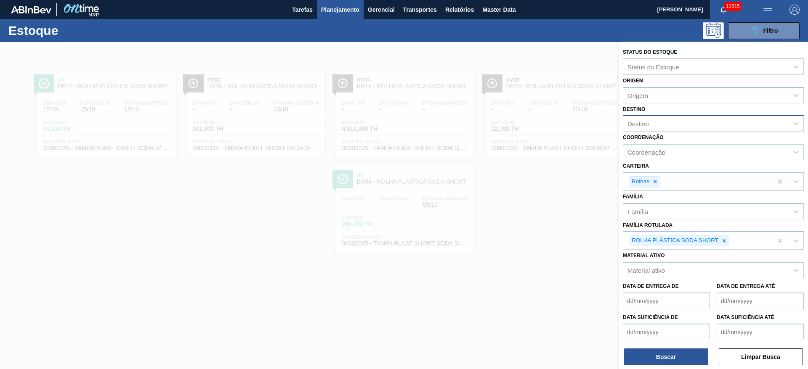
click at [664, 128] on div "Destino" at bounding box center [705, 124] width 164 height 12
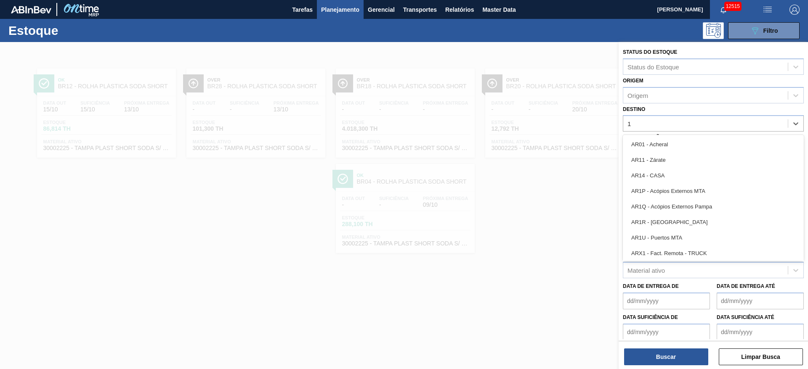
type input "12"
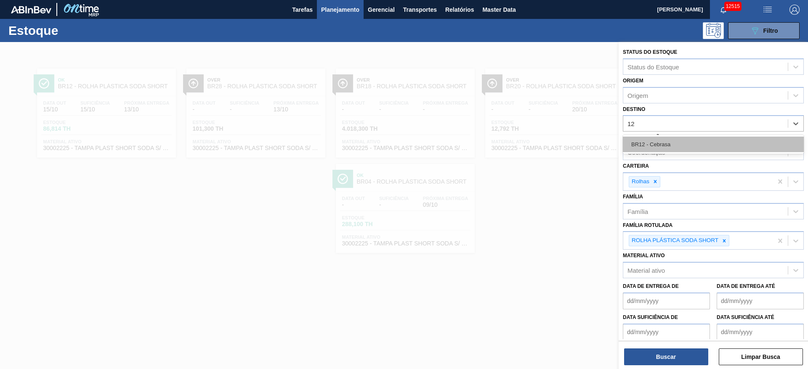
click at [656, 137] on div "BR12 - Cebrasa" at bounding box center [713, 145] width 181 height 16
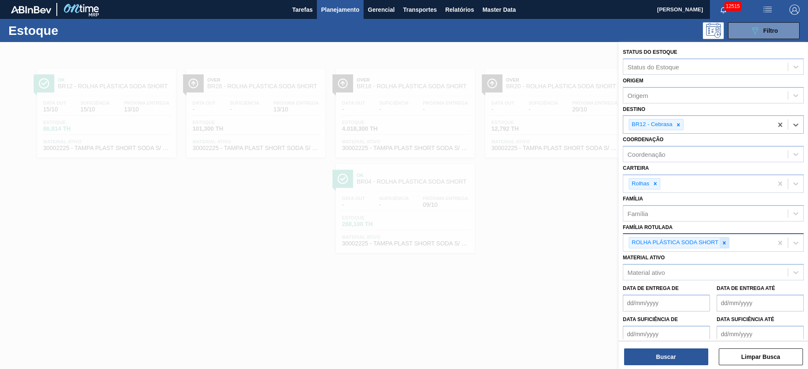
click at [724, 244] on icon at bounding box center [724, 243] width 6 height 6
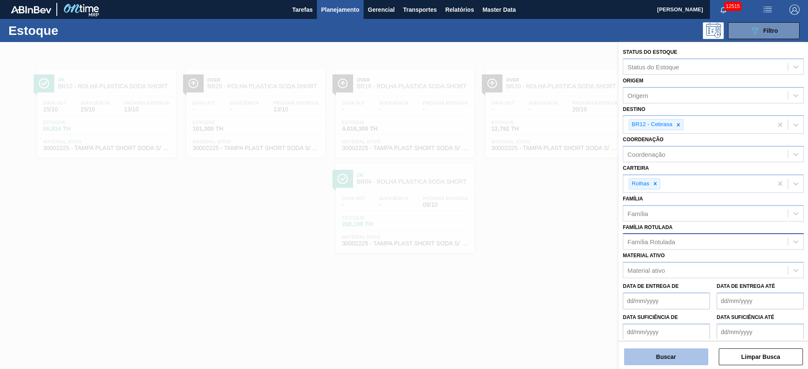
click at [680, 354] on button "Buscar" at bounding box center [666, 357] width 84 height 17
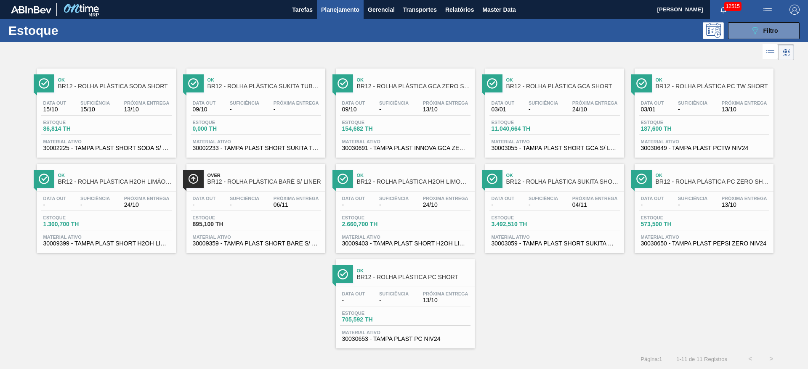
click at [344, 5] on span "Planejamento" at bounding box center [340, 10] width 38 height 10
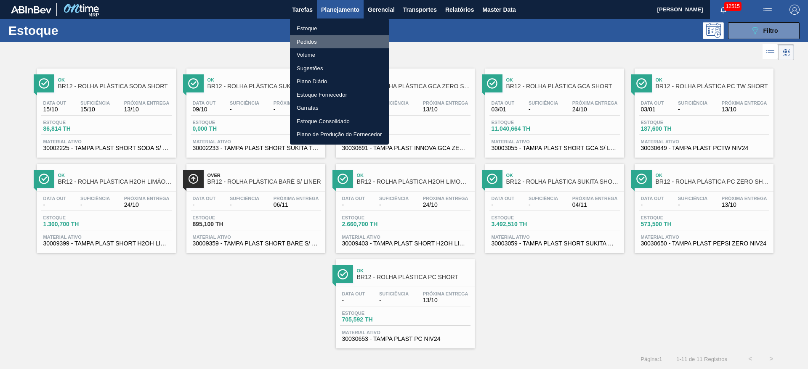
click at [359, 41] on li "Pedidos" at bounding box center [339, 41] width 99 height 13
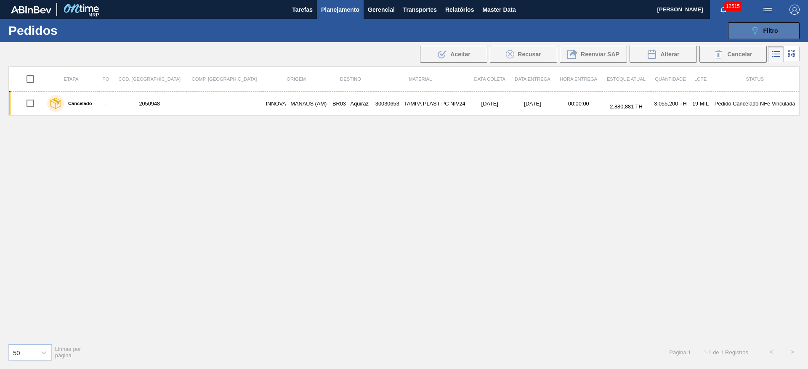
click at [747, 28] on button "089F7B8B-B2A5-4AFE-B5C0-19BA573D28AC Filtro" at bounding box center [764, 30] width 72 height 17
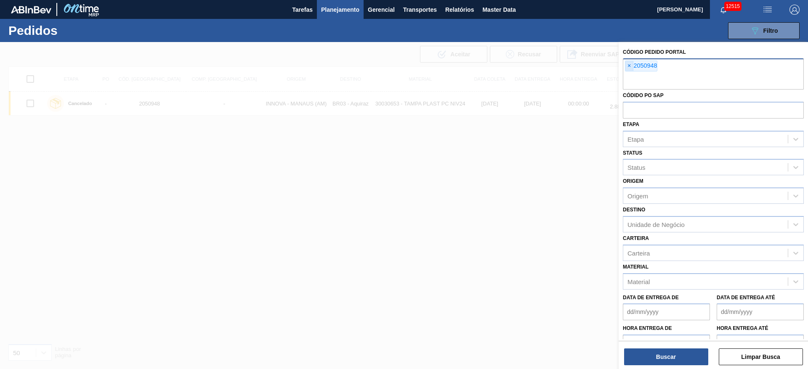
click at [631, 66] on span "×" at bounding box center [629, 66] width 8 height 10
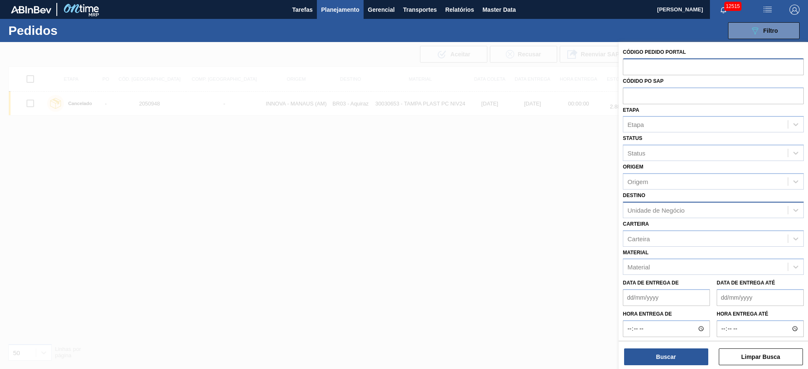
click at [644, 209] on div "Unidade de Negócio" at bounding box center [655, 210] width 57 height 7
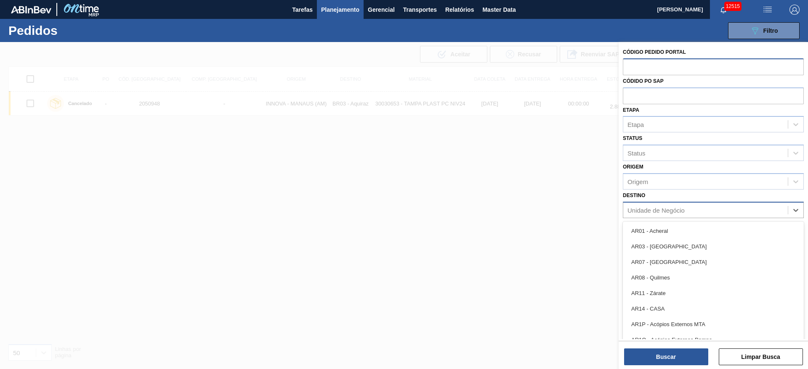
type input "2"
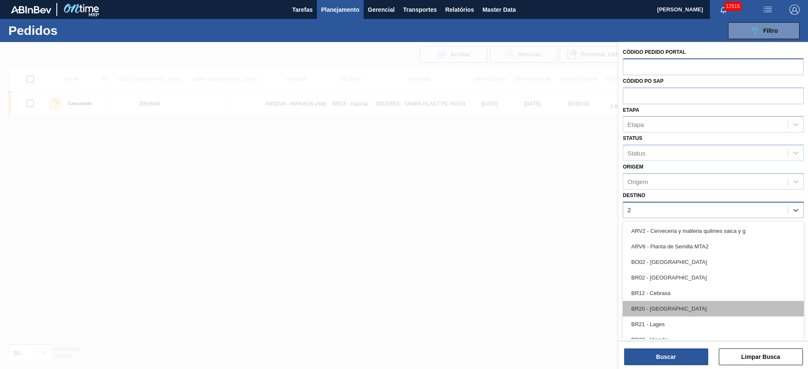
click at [664, 306] on div "BR20 - [GEOGRAPHIC_DATA]" at bounding box center [713, 309] width 181 height 16
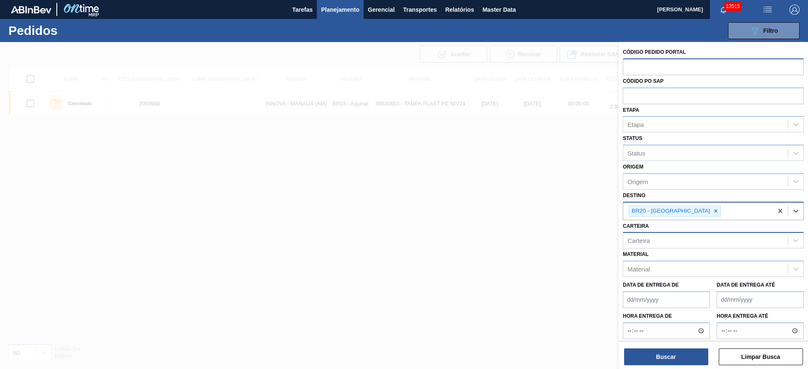
click at [651, 239] on div "Carteira" at bounding box center [705, 241] width 164 height 12
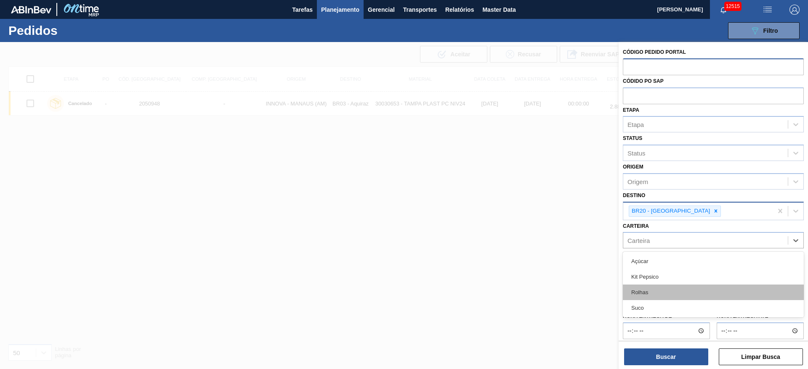
click at [655, 293] on div "Rolhas" at bounding box center [713, 293] width 181 height 16
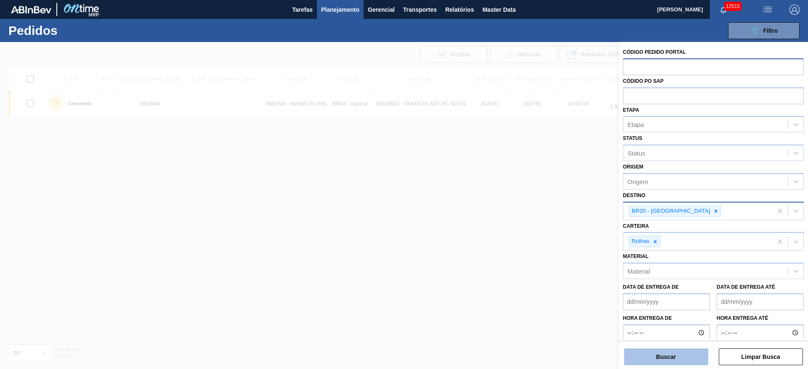
click at [654, 356] on button "Buscar" at bounding box center [666, 357] width 84 height 17
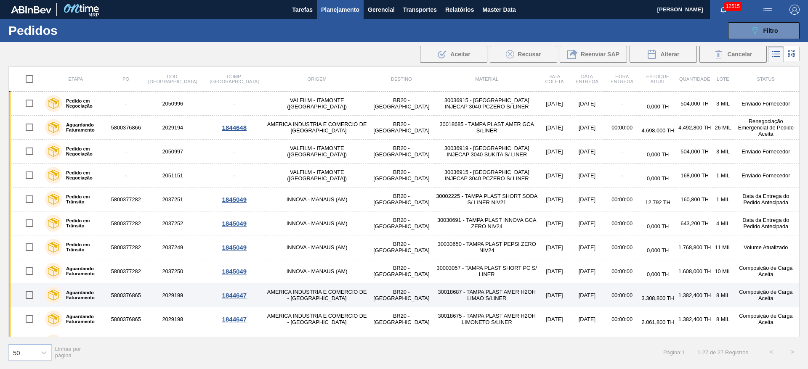
scroll to position [63, 0]
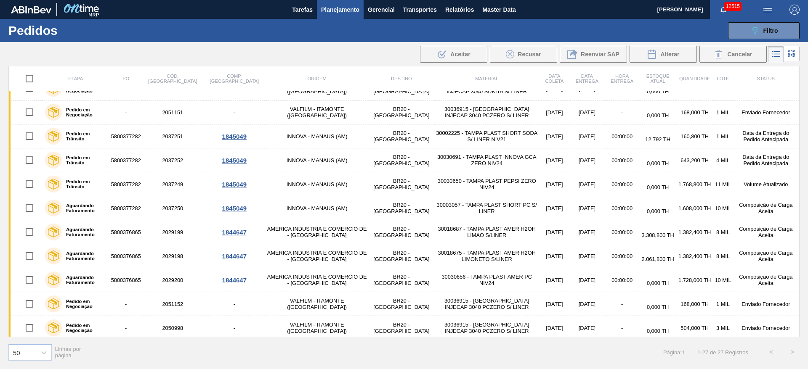
click at [342, 10] on span "Planejamento" at bounding box center [340, 10] width 38 height 10
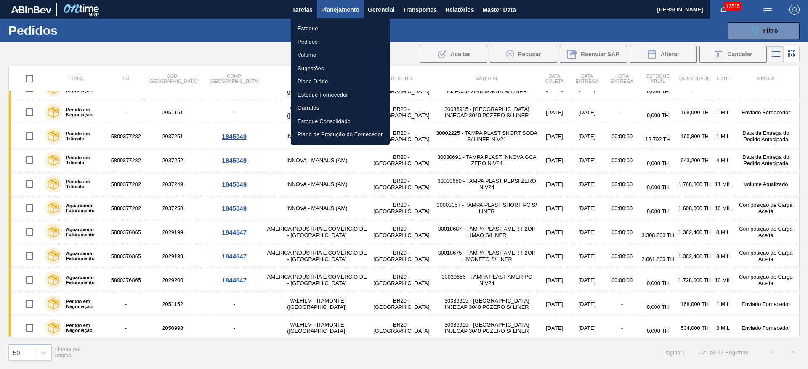
click at [332, 25] on li "Estoque" at bounding box center [340, 28] width 99 height 13
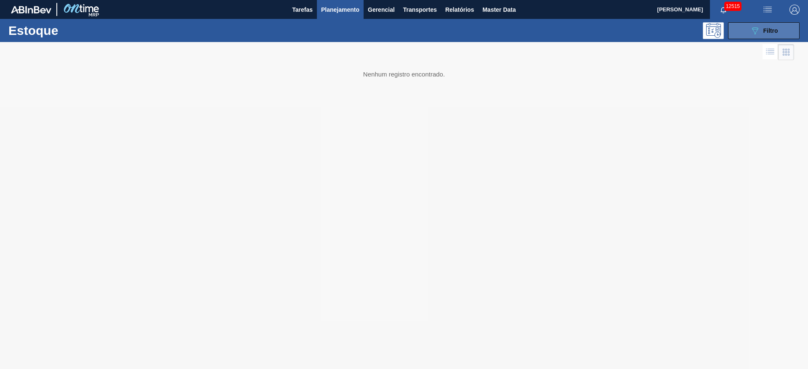
click at [752, 31] on icon "089F7B8B-B2A5-4AFE-B5C0-19BA573D28AC" at bounding box center [755, 31] width 10 height 10
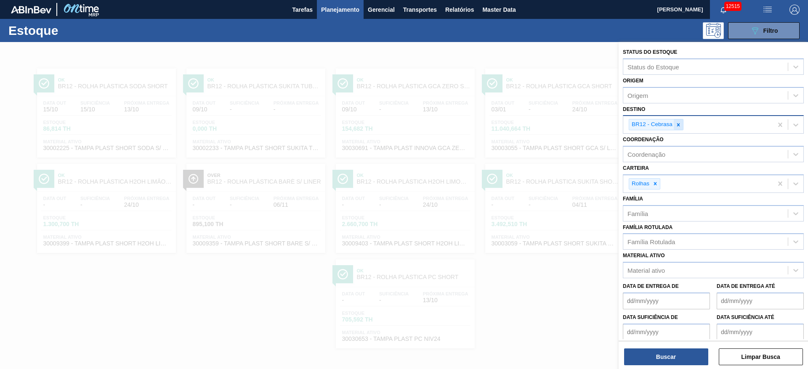
click at [676, 125] on icon at bounding box center [678, 125] width 6 height 6
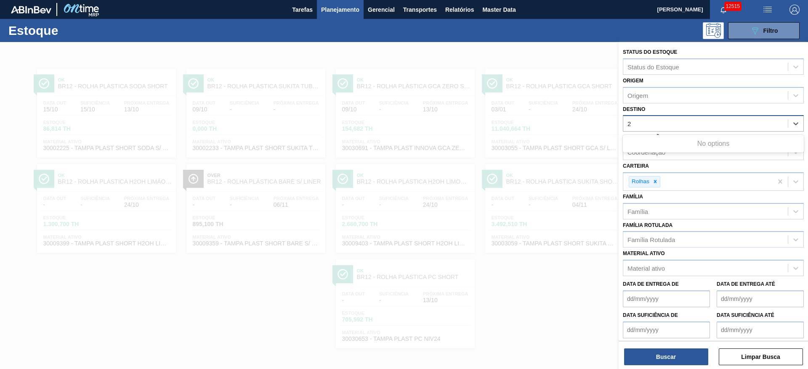
type input "2"
click at [668, 107] on div "Destino Destino" at bounding box center [713, 117] width 181 height 29
click at [668, 127] on div "Destino" at bounding box center [705, 124] width 164 height 12
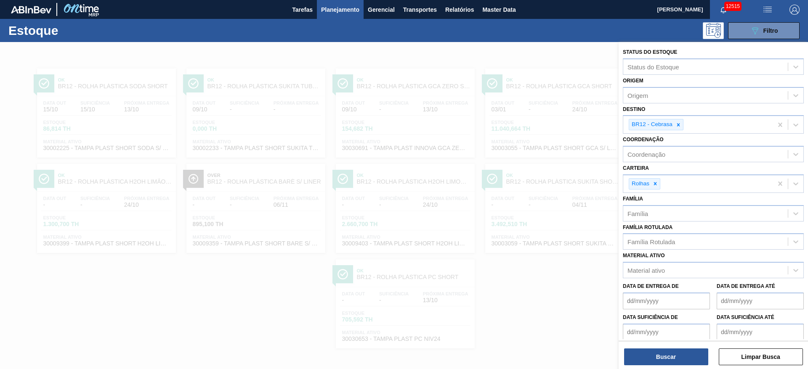
click at [676, 78] on div "Origem Origem" at bounding box center [713, 89] width 181 height 29
click at [677, 129] on div at bounding box center [678, 124] width 9 height 11
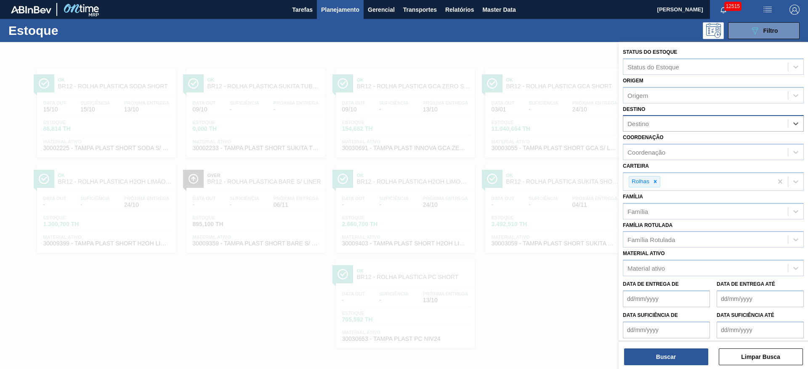
type input "2"
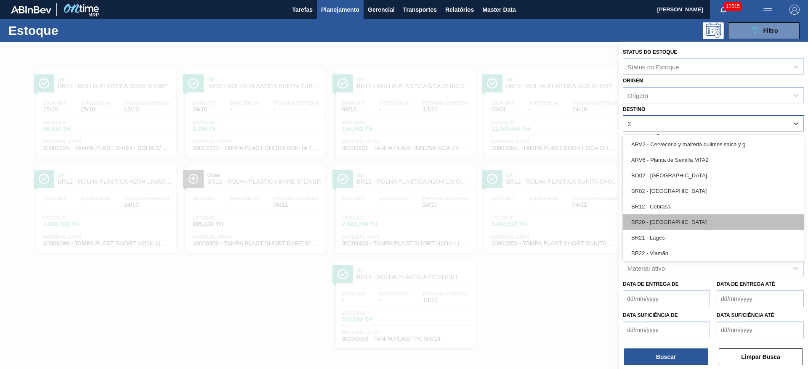
click at [669, 215] on div "BR20 - [GEOGRAPHIC_DATA]" at bounding box center [713, 223] width 181 height 16
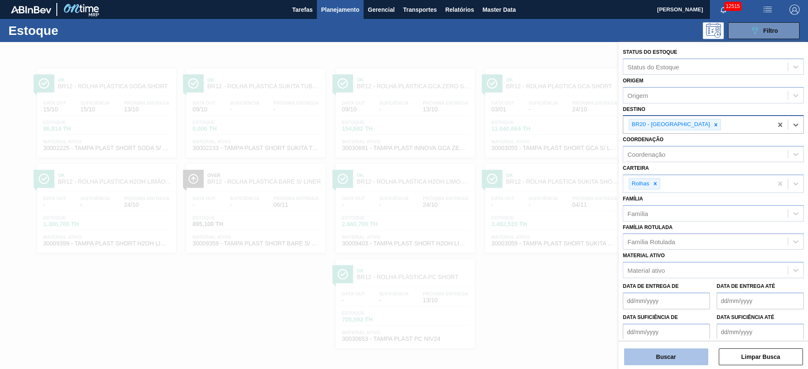
click at [651, 353] on button "Buscar" at bounding box center [666, 357] width 84 height 17
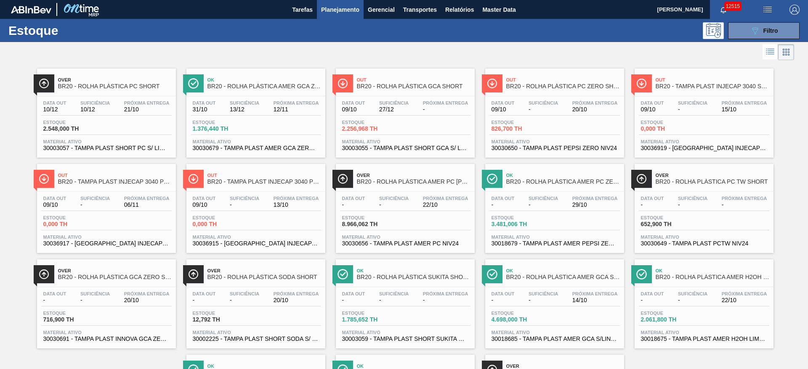
drag, startPoint x: 406, startPoint y: 98, endPoint x: 393, endPoint y: 35, distance: 63.5
click at [393, 35] on div "089F7B8B-B2A5-4AFE-B5C0-19BA573D28AC Filtro" at bounding box center [468, 30] width 669 height 17
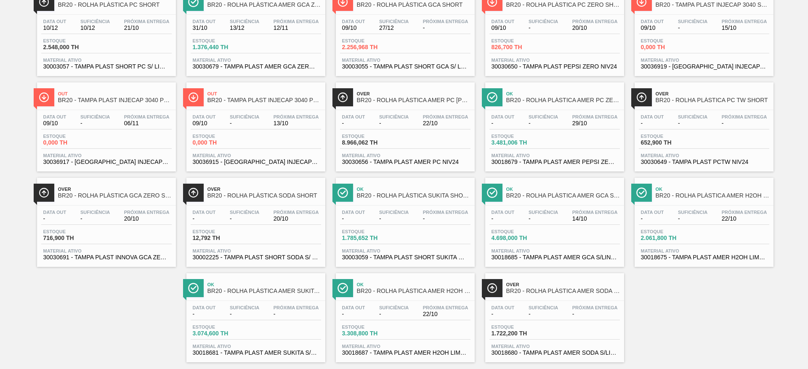
scroll to position [96, 0]
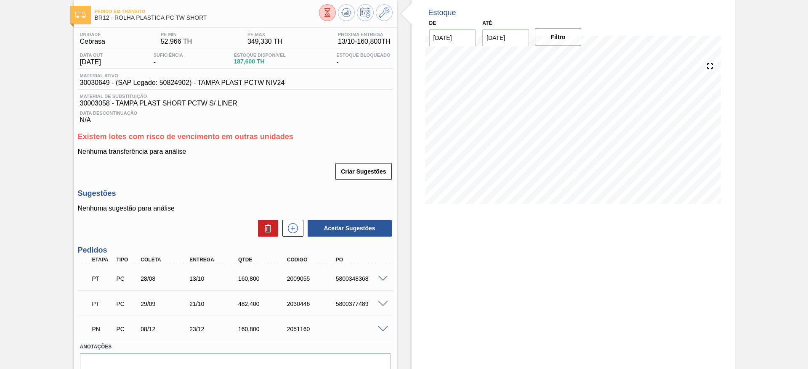
scroll to position [83, 0]
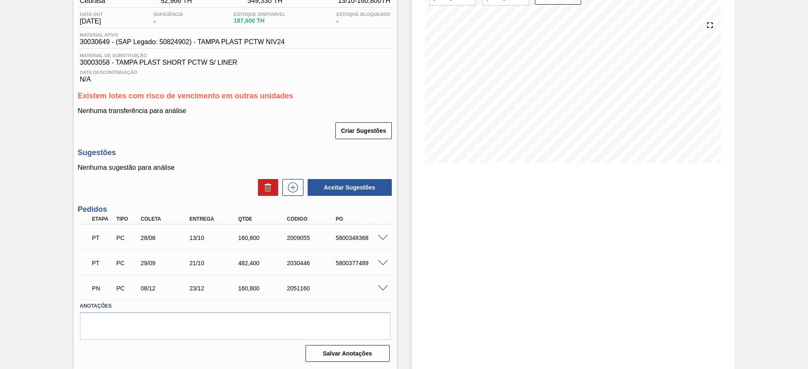
click at [384, 288] on span at bounding box center [383, 289] width 10 height 6
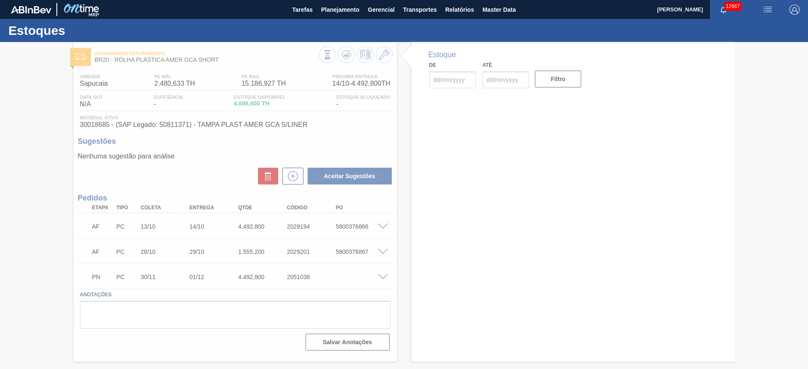
type input "[DATE]"
